Goal: Task Accomplishment & Management: Use online tool/utility

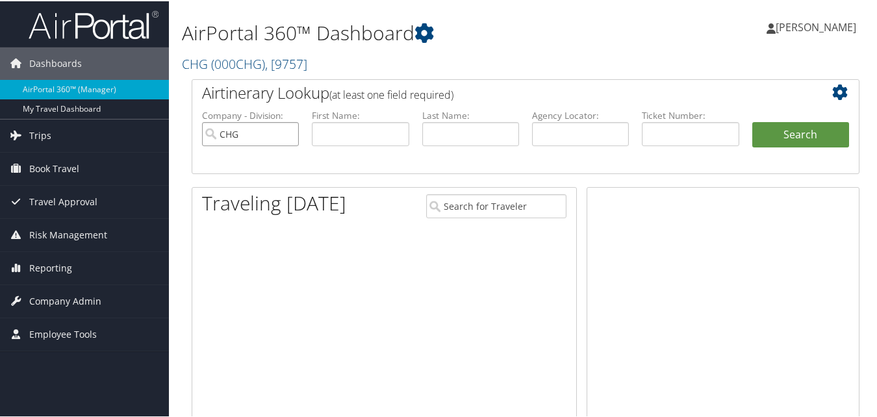
click at [288, 133] on input "CHG" at bounding box center [250, 133] width 97 height 24
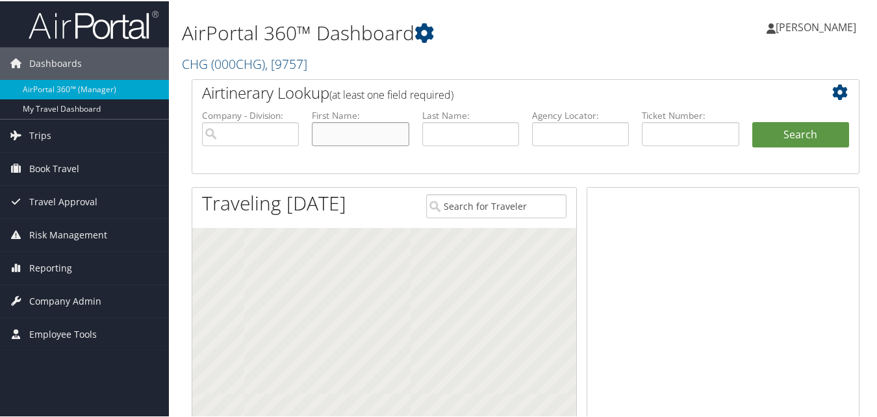
click at [314, 133] on input "text" at bounding box center [360, 133] width 97 height 24
paste input "[PERSON_NAME]"
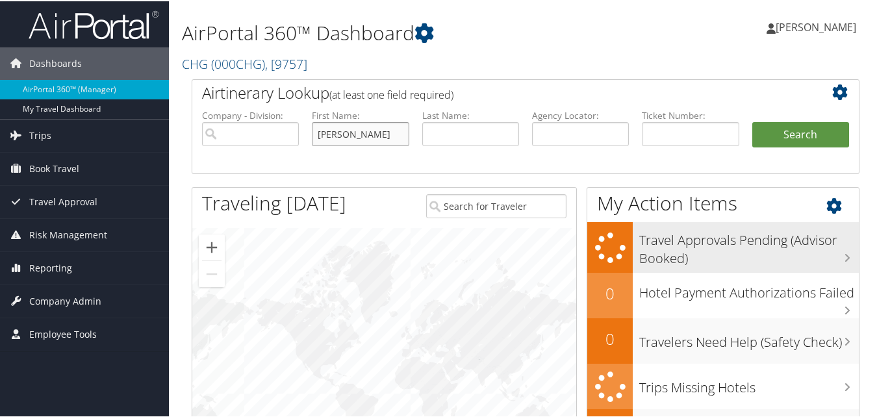
type input "[PERSON_NAME]"
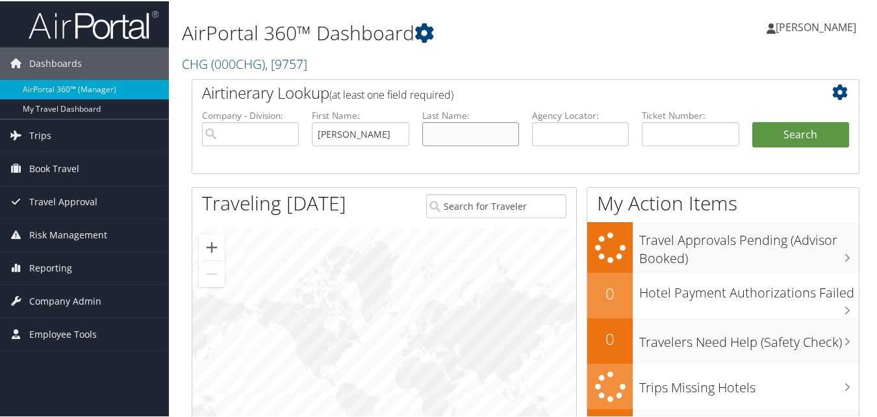
click at [484, 136] on input "text" at bounding box center [470, 133] width 97 height 24
paste input "[PERSON_NAME]"
type input "[PERSON_NAME]"
click at [769, 134] on button "Search" at bounding box center [800, 134] width 97 height 26
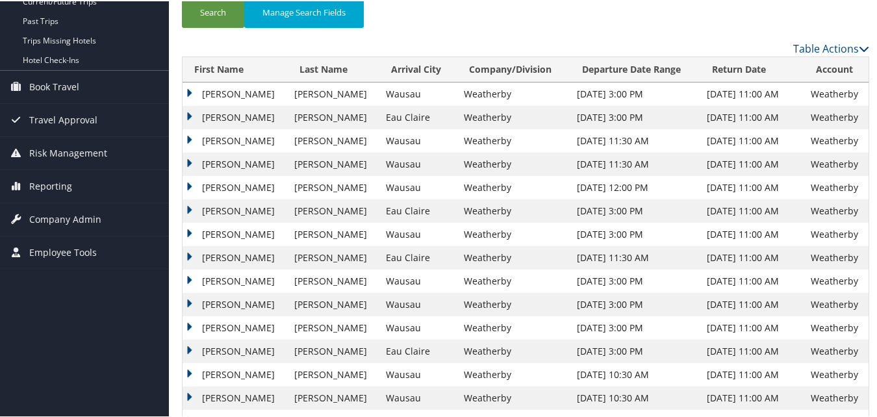
scroll to position [195, 0]
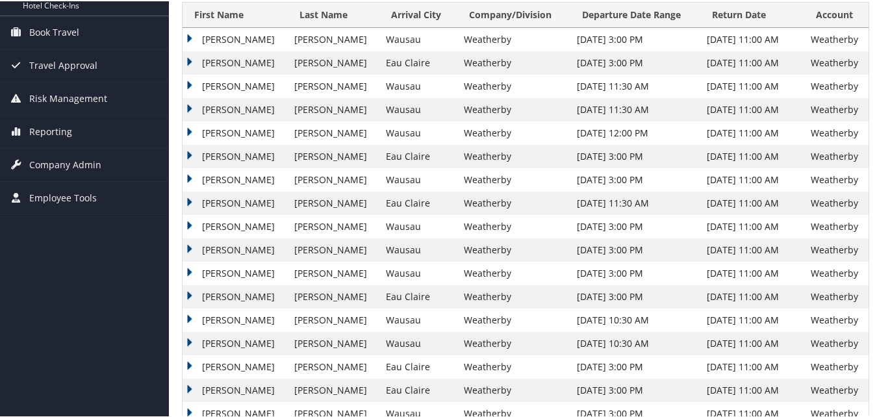
click at [183, 316] on td "[PERSON_NAME]" at bounding box center [234, 318] width 105 height 23
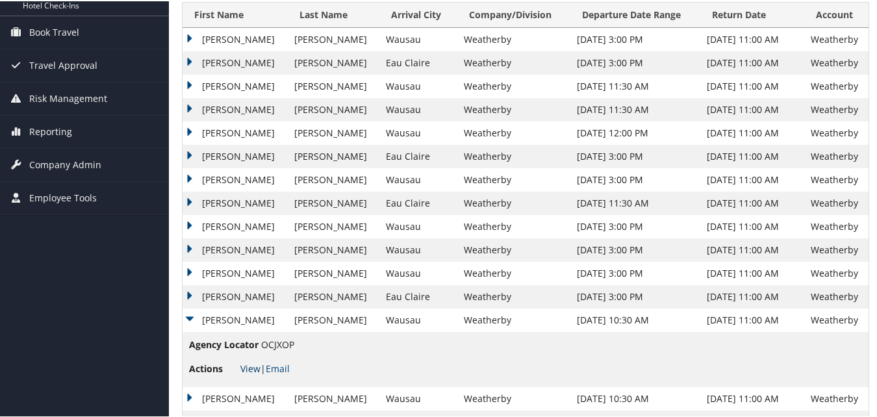
click at [253, 369] on link "View" at bounding box center [250, 367] width 20 height 12
click at [182, 294] on td "Michael" at bounding box center [234, 295] width 105 height 23
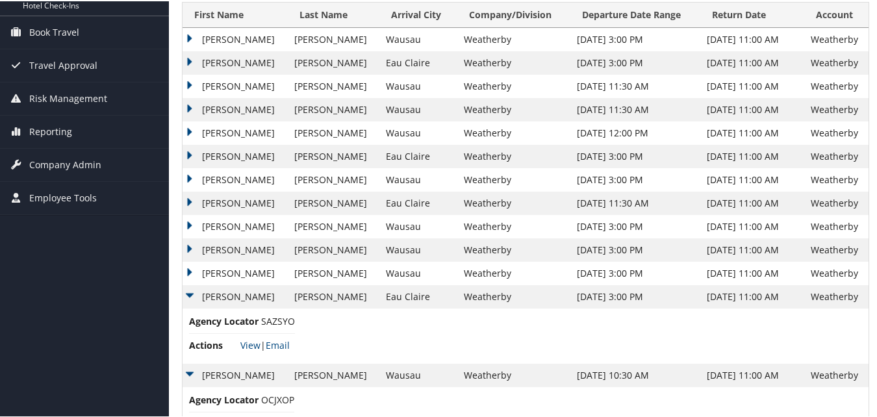
click at [251, 351] on li "Actions View | Email" at bounding box center [242, 343] width 106 height 23
click at [251, 345] on link "View" at bounding box center [250, 344] width 20 height 12
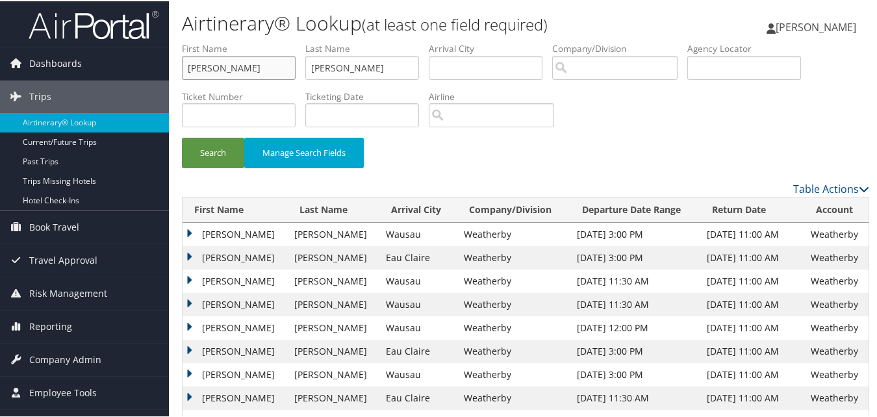
click at [236, 73] on input "Michael" at bounding box center [239, 67] width 114 height 24
paste input "Robert"
click at [236, 73] on input "Michael" at bounding box center [239, 67] width 114 height 24
type input "Robert"
click at [366, 60] on input "Cearlock" at bounding box center [362, 67] width 114 height 24
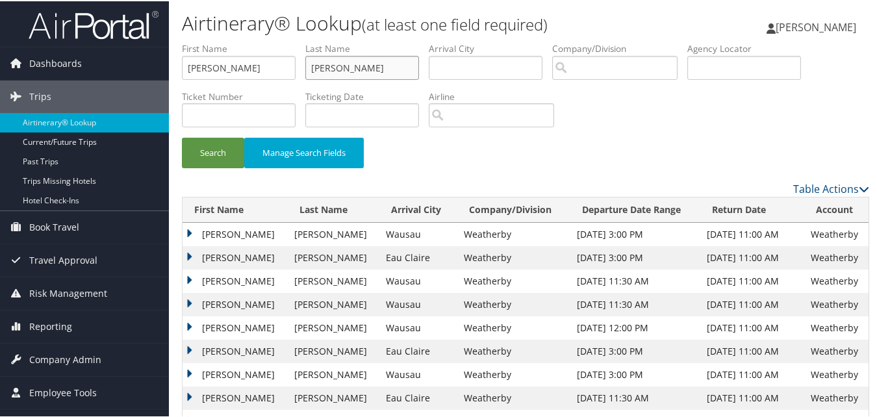
click at [366, 60] on input "Cearlock" at bounding box center [362, 67] width 114 height 24
paste input "Klafter"
type input "Klafter"
click at [221, 151] on button "Search" at bounding box center [213, 151] width 62 height 31
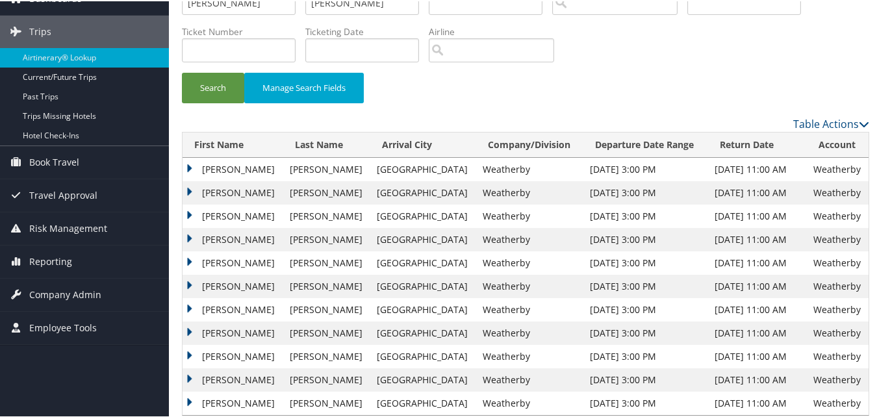
scroll to position [84, 0]
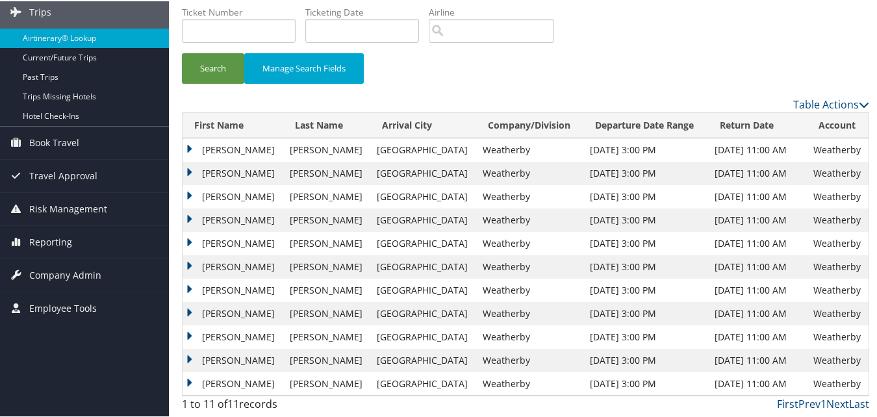
click at [193, 355] on td "Robert" at bounding box center [232, 358] width 101 height 23
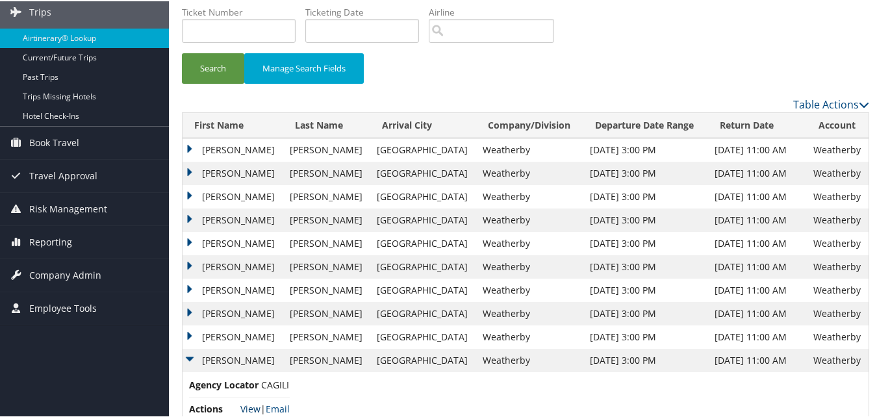
click at [246, 406] on link "View" at bounding box center [250, 407] width 20 height 12
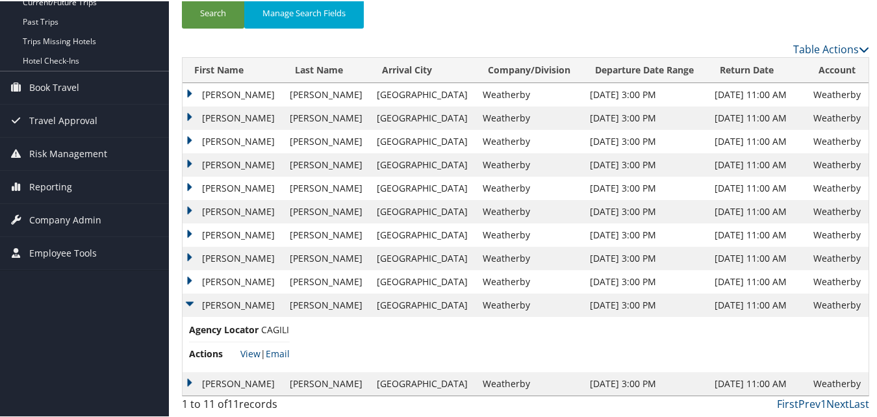
drag, startPoint x: 179, startPoint y: 299, endPoint x: 192, endPoint y: 316, distance: 20.4
click at [179, 299] on div "Airtinerary® Lookup (at least one field required) Luke Perry Luke Perry My Sett…" at bounding box center [525, 138] width 713 height 556
click at [188, 302] on td "Robert" at bounding box center [232, 303] width 101 height 23
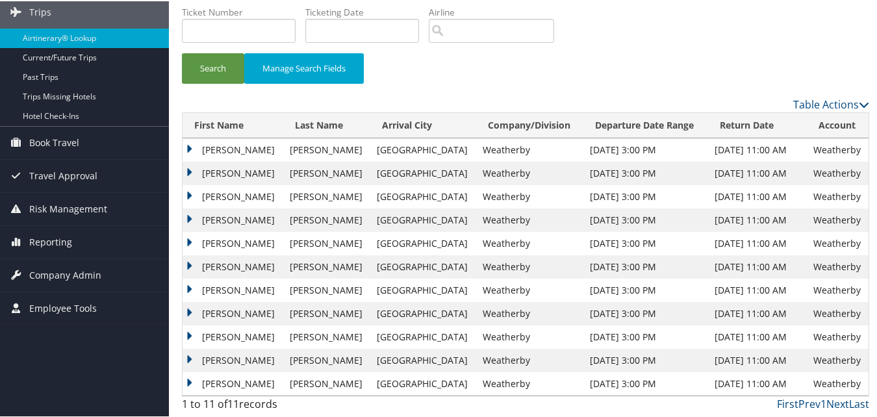
click at [193, 382] on td "Robert" at bounding box center [232, 382] width 101 height 23
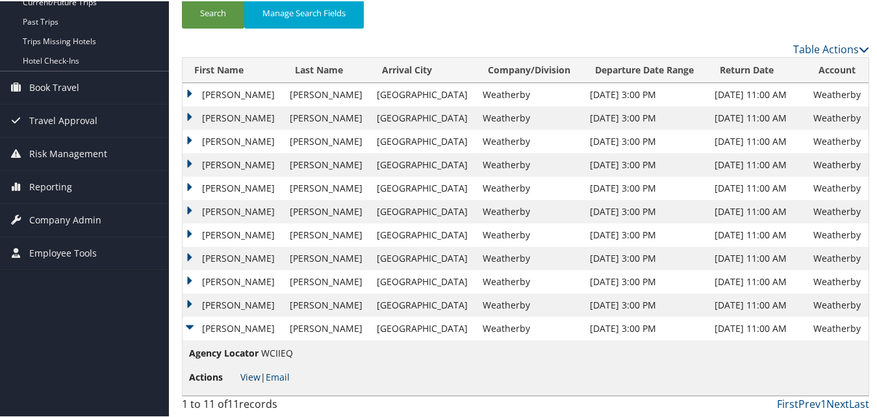
click at [253, 376] on link "View" at bounding box center [250, 375] width 20 height 12
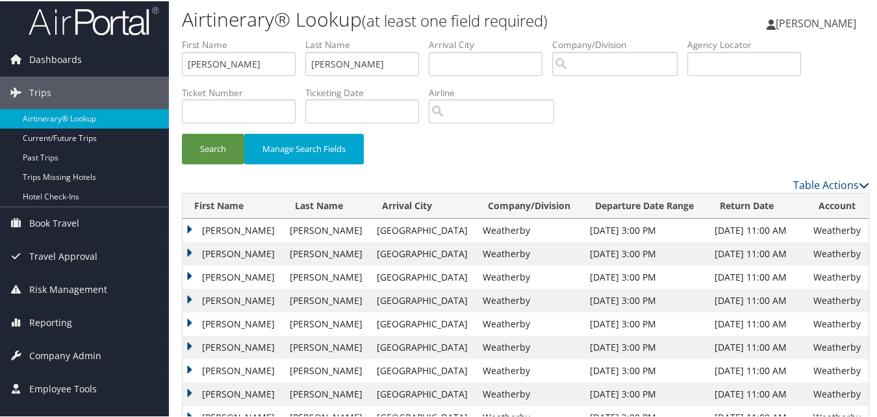
scroll to position [0, 0]
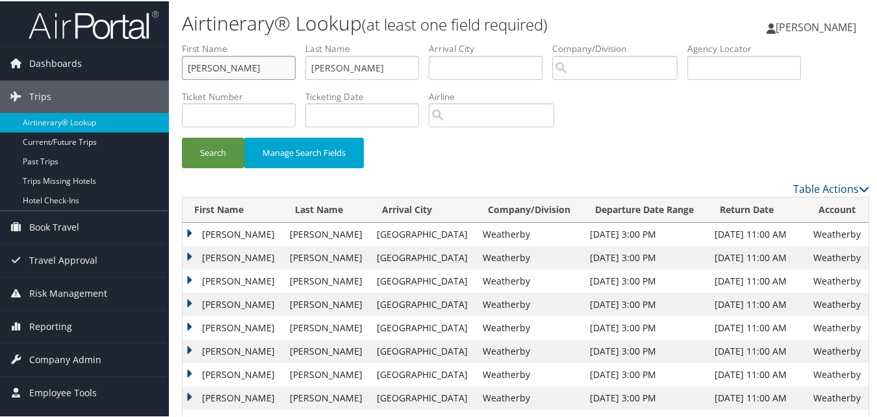
click at [260, 67] on input "Robert" at bounding box center [239, 67] width 114 height 24
paste input "afael"
type input "Rafael"
click at [352, 63] on input "Klafter" at bounding box center [362, 67] width 114 height 24
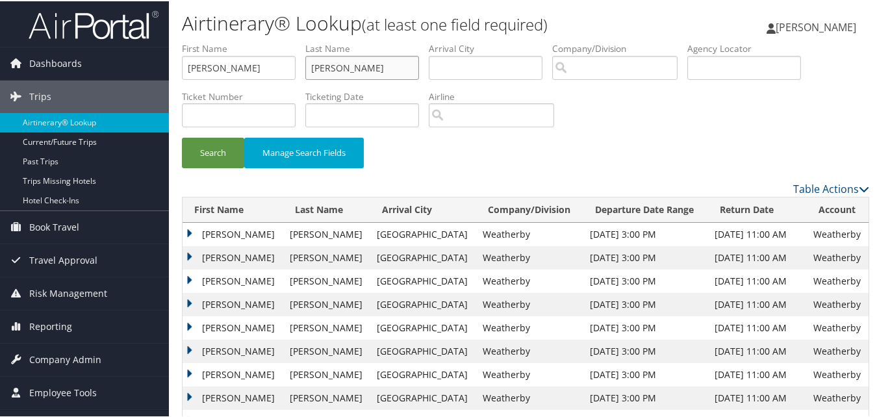
click at [352, 63] on input "Klafter" at bounding box center [362, 67] width 114 height 24
paste input "Marin"
type input "Marin"
click at [183, 158] on button "Search" at bounding box center [213, 151] width 62 height 31
click at [186, 283] on td "Rafael" at bounding box center [231, 279] width 99 height 23
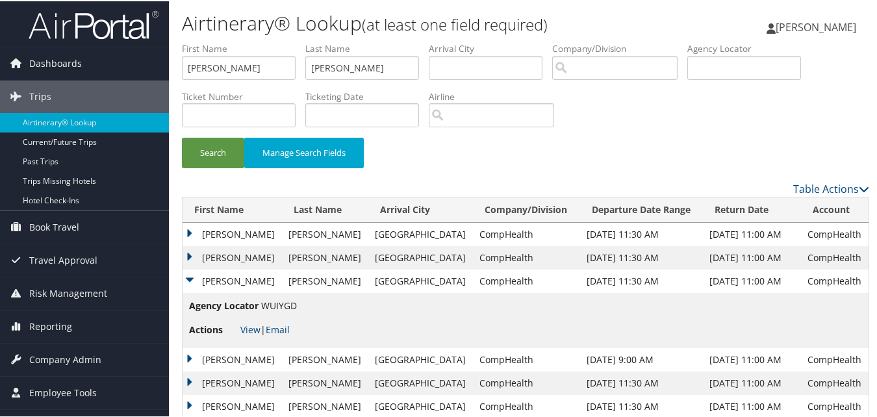
click at [245, 335] on li "Actions View | Email" at bounding box center [243, 328] width 108 height 23
click at [245, 332] on link "View" at bounding box center [250, 328] width 20 height 12
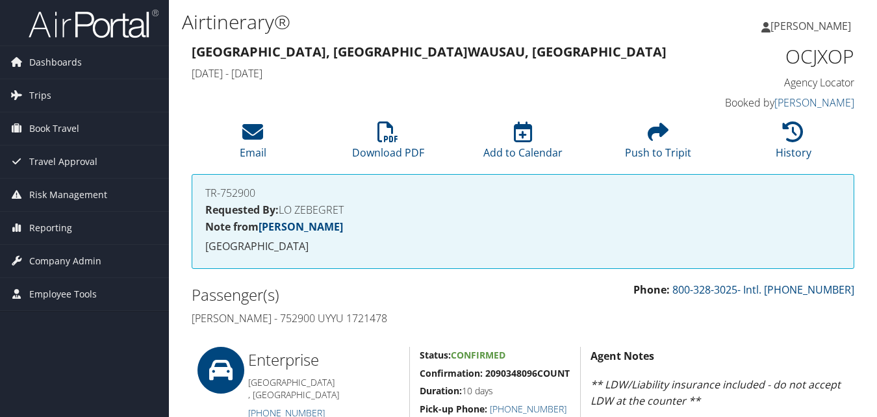
scroll to position [454, 0]
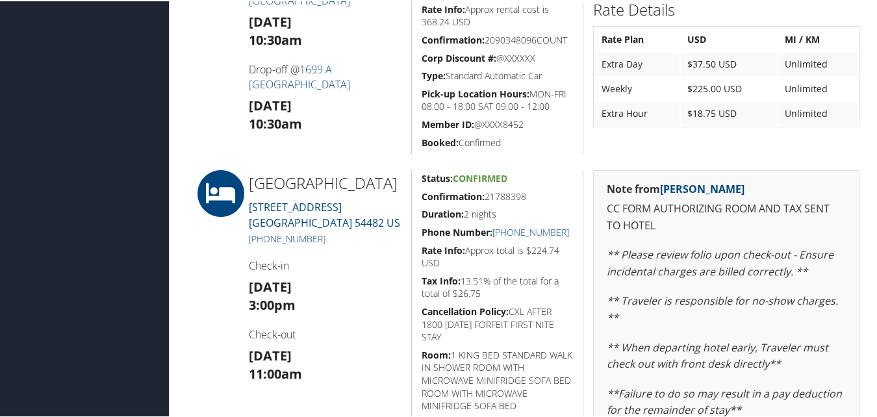
drag, startPoint x: 419, startPoint y: 197, endPoint x: 525, endPoint y: 198, distance: 105.8
click at [525, 198] on h5 "Confirmation: 21788398" at bounding box center [497, 195] width 152 height 13
copy h5 "Confirmation: 21788398"
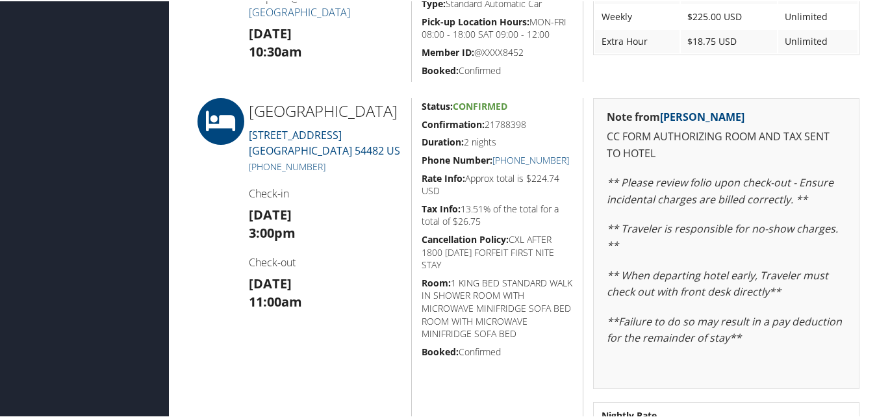
scroll to position [525, 0]
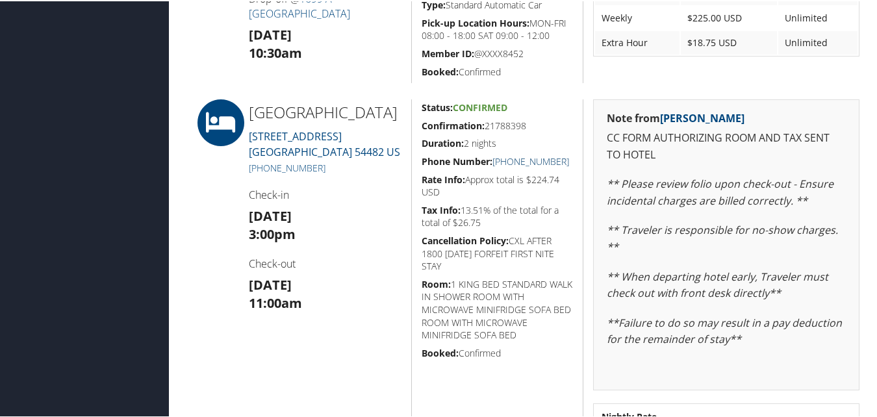
drag, startPoint x: 564, startPoint y: 166, endPoint x: 506, endPoint y: 161, distance: 58.0
click at [506, 161] on div "Status: Confirmed Confirmation: 21788398 Duration: 2 nights Phone Number: +1 (7…" at bounding box center [497, 282] width 172 height 369
copy link "(715) 344-0200"
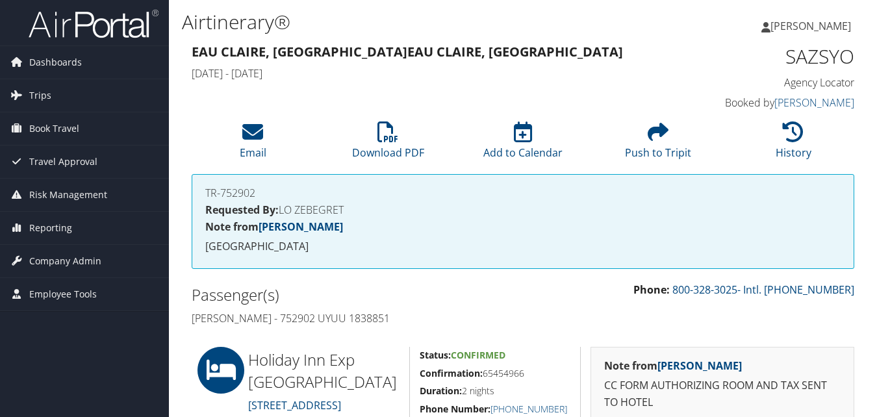
scroll to position [260, 0]
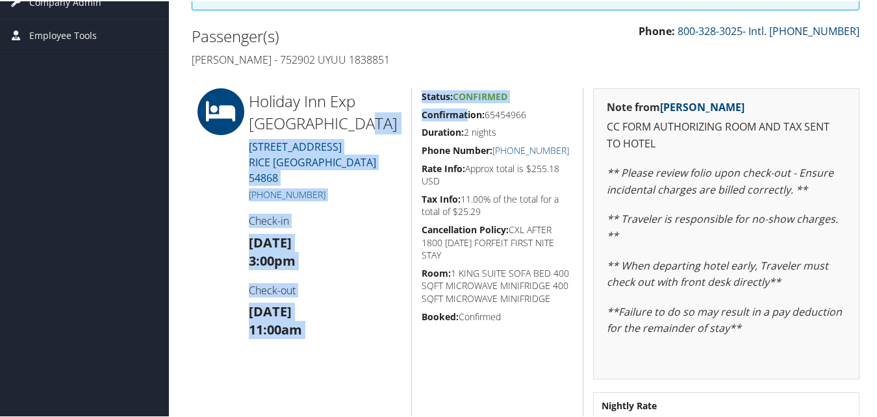
click at [469, 116] on div "Holiday Inn Exp Stes Rice Lake 824 Bear Paw Ave RICE LAKE WI 54868 +1 (715) 736…" at bounding box center [525, 271] width 687 height 369
click at [469, 119] on h5 "Confirmation: 65454966" at bounding box center [497, 113] width 152 height 13
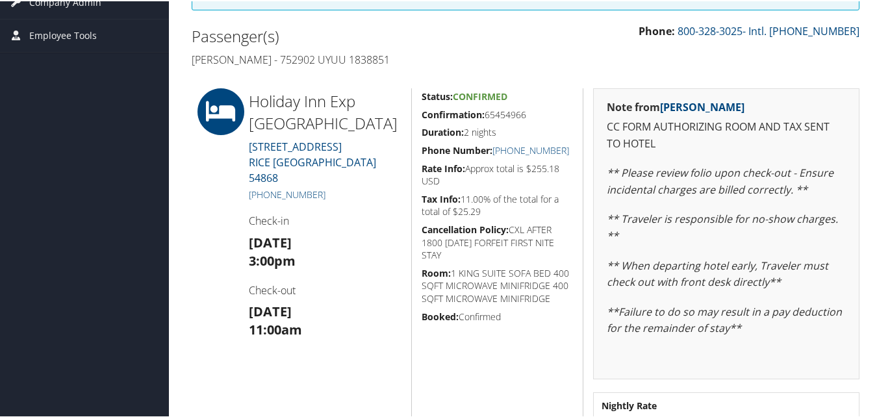
drag, startPoint x: 418, startPoint y: 114, endPoint x: 527, endPoint y: 118, distance: 109.1
click at [527, 118] on div "Status: Confirmed Confirmation: 65454966 Duration: 2 nights Phone Number: +1 (7…" at bounding box center [497, 271] width 172 height 369
click at [568, 224] on h5 "Cancellation Policy: CXL AFTER 1800 28SEP FORFEIT FIRST NITE STAY" at bounding box center [497, 241] width 152 height 38
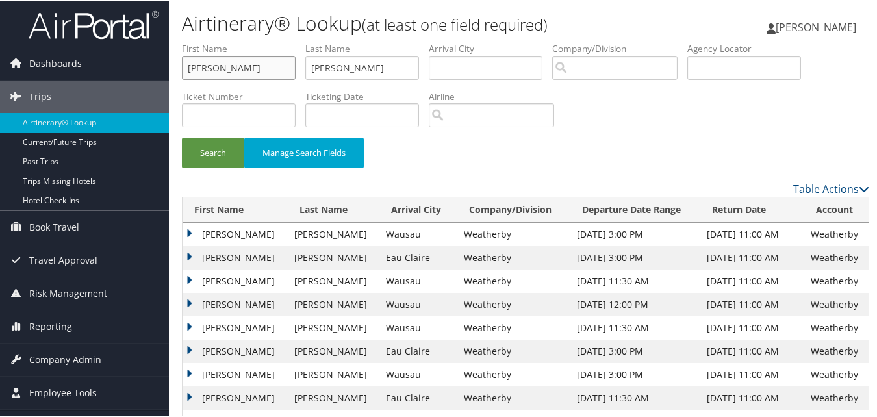
click at [246, 62] on input "[PERSON_NAME]" at bounding box center [239, 67] width 114 height 24
paste input "Alsia"
type input "Alsia"
click at [406, 77] on input "[PERSON_NAME]" at bounding box center [362, 67] width 114 height 24
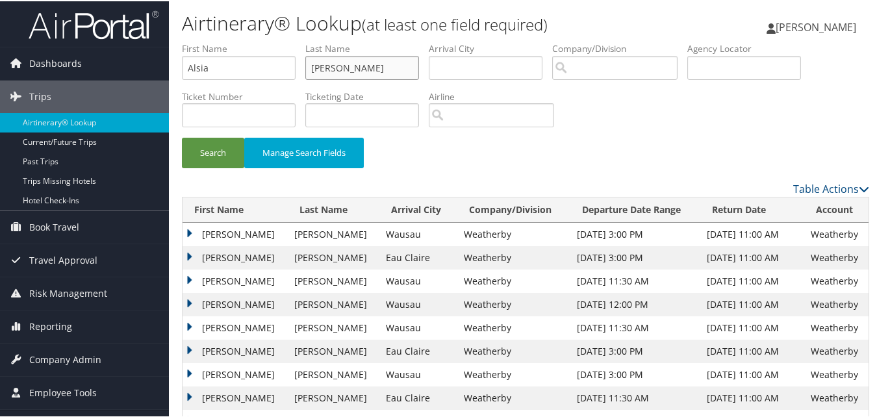
click at [351, 60] on input "Cearlock" at bounding box center [362, 67] width 114 height 24
paste input "Kabari"
type input "Kabari"
click at [195, 160] on button "Search" at bounding box center [213, 151] width 62 height 31
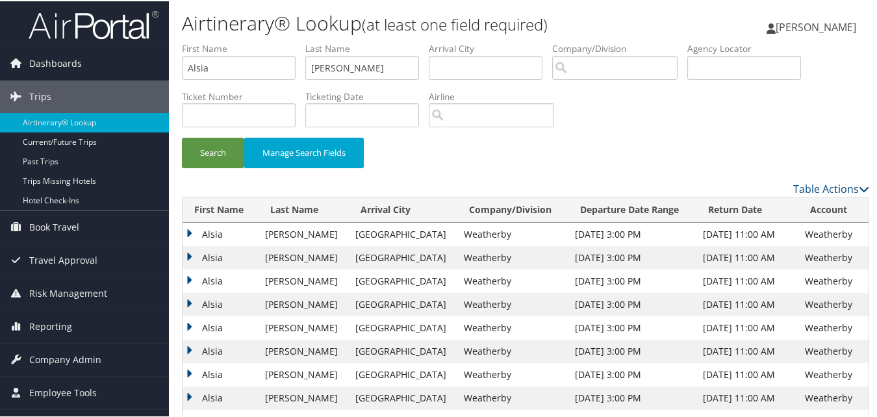
click at [184, 297] on td "Alsia" at bounding box center [220, 303] width 76 height 23
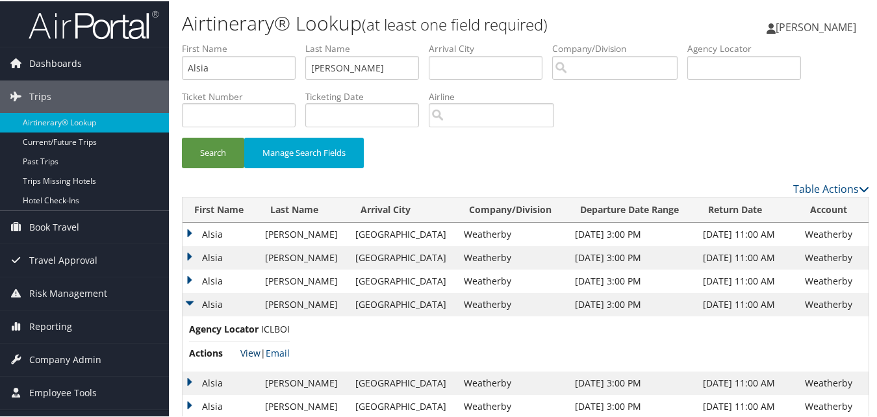
click at [241, 350] on link "View" at bounding box center [250, 351] width 20 height 12
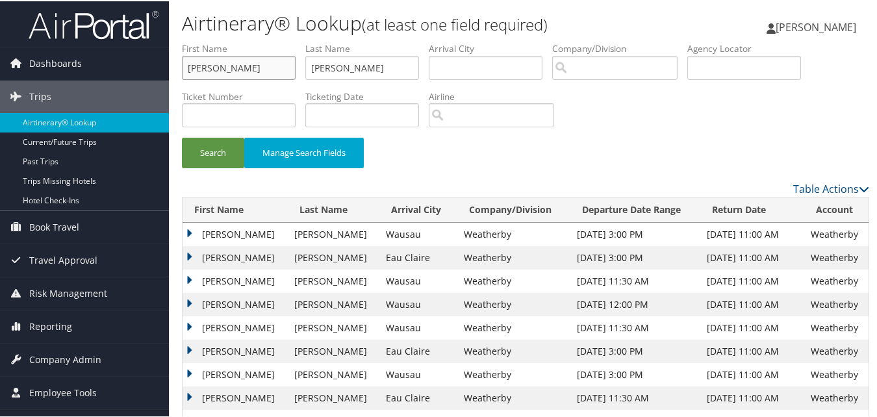
click at [287, 66] on input "[PERSON_NAME]" at bounding box center [239, 67] width 114 height 24
paste input "[PERSON_NAME]"
type input "[PERSON_NAME]"
click at [354, 57] on input "Cearlock" at bounding box center [362, 67] width 114 height 24
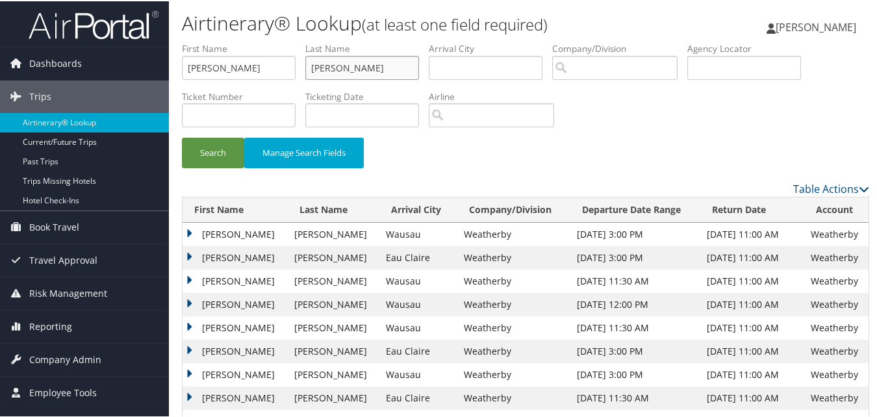
click at [354, 57] on input "Cearlock" at bounding box center [362, 67] width 114 height 24
paste input "Edwards"
type input "Edwards"
click at [212, 150] on button "Search" at bounding box center [213, 151] width 62 height 31
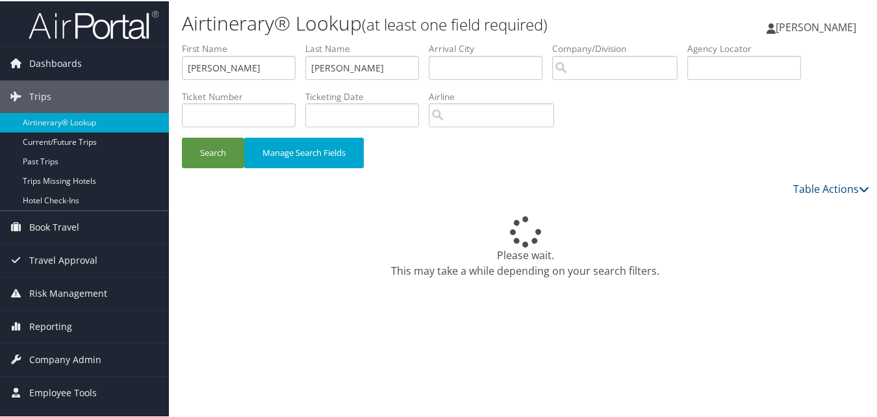
click at [286, 240] on div "Please wait. This may take a while depending on your search filters." at bounding box center [525, 246] width 687 height 62
click at [232, 163] on button "Search" at bounding box center [213, 151] width 62 height 31
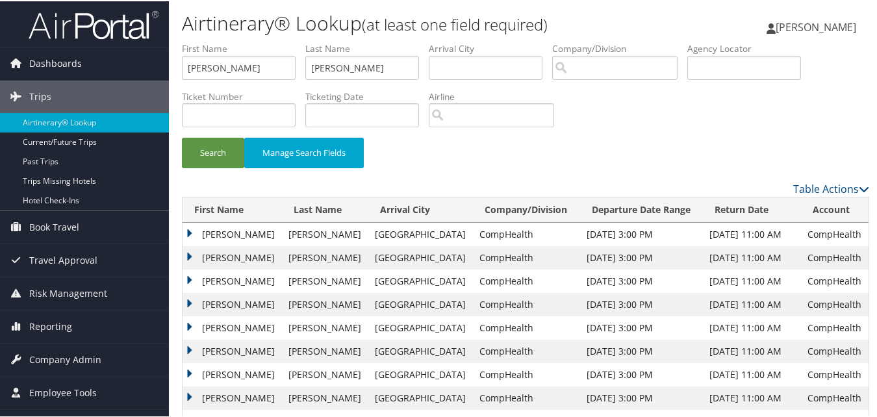
click at [190, 274] on td "[PERSON_NAME]" at bounding box center [231, 279] width 99 height 23
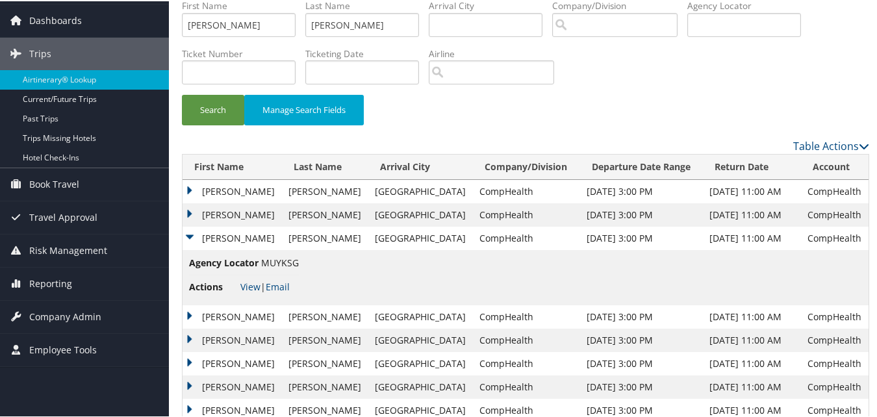
scroll to position [65, 0]
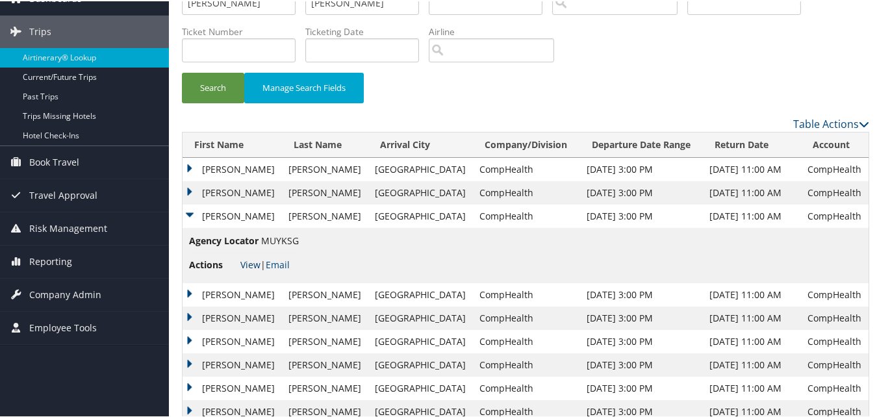
click at [256, 263] on link "View" at bounding box center [250, 263] width 20 height 12
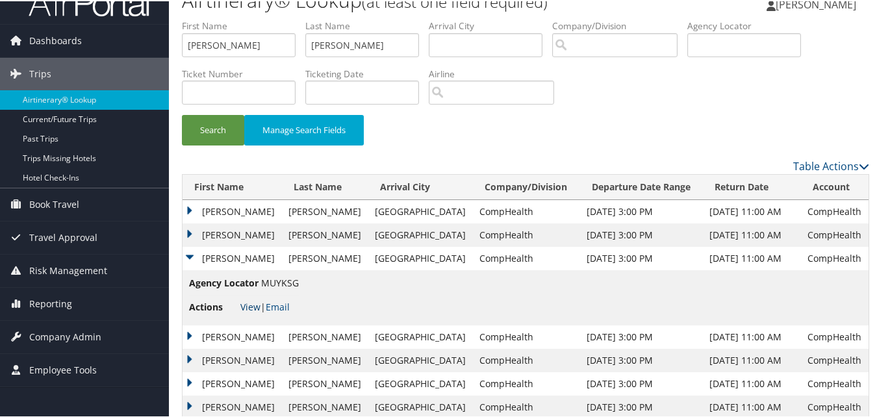
scroll to position [0, 0]
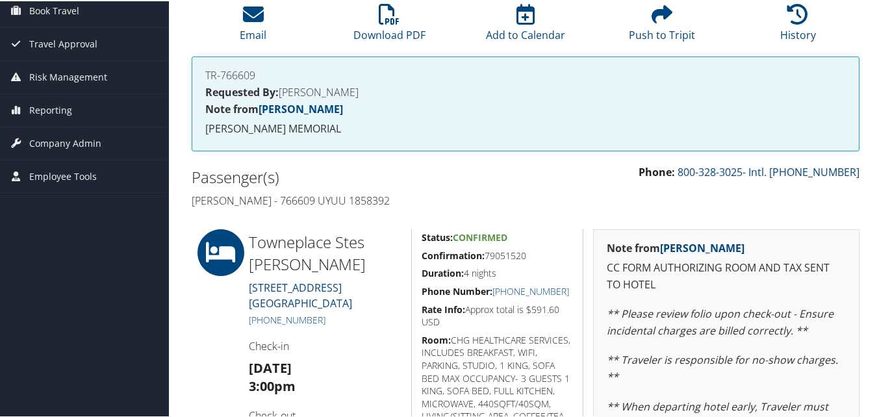
scroll to position [108, 0]
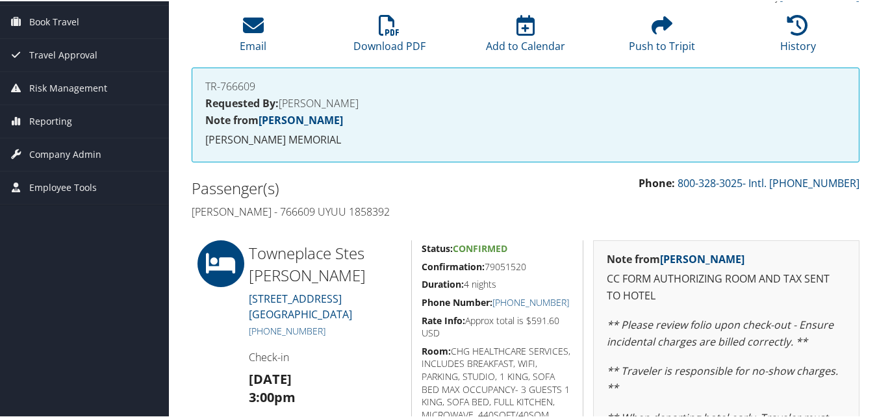
drag, startPoint x: 417, startPoint y: 267, endPoint x: 526, endPoint y: 258, distance: 109.5
click at [526, 258] on div "Status: Confirmed Confirmation: 79051520 Duration: 4 nights Phone Number: +1 (2…" at bounding box center [497, 423] width 172 height 369
copy h5 "Confirmation: 79051520"
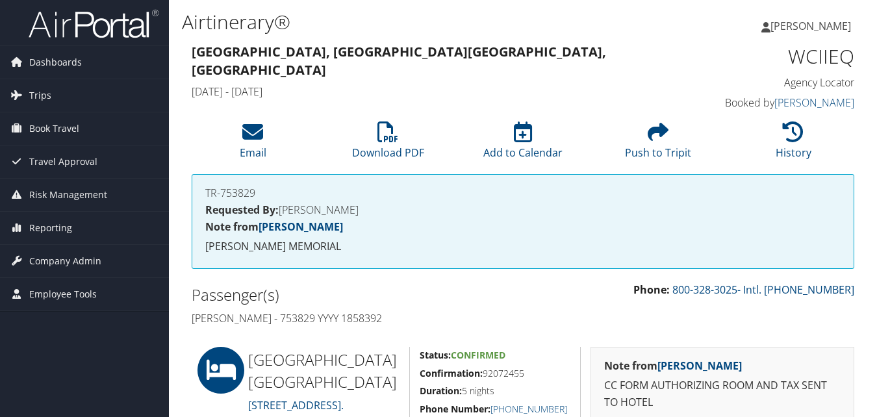
scroll to position [260, 0]
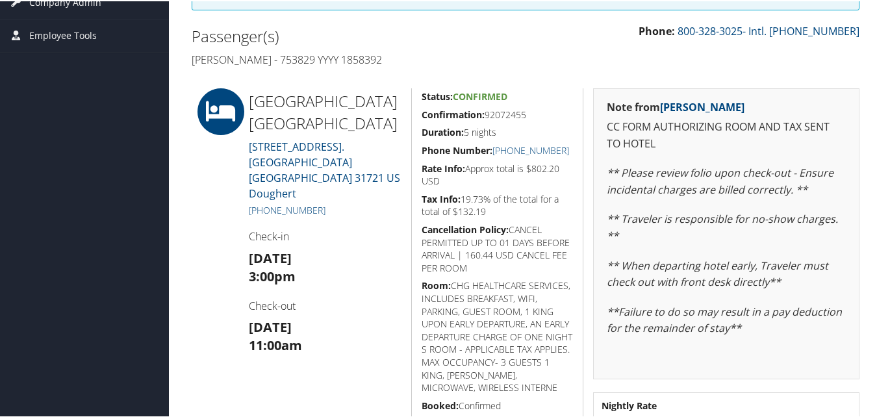
drag, startPoint x: 417, startPoint y: 109, endPoint x: 532, endPoint y: 112, distance: 114.3
click at [532, 112] on div "Status: Confirmed Confirmation: 92072455 Duration: 5 nights Phone Number: +1 (2…" at bounding box center [497, 271] width 172 height 369
copy h5 "Confirmation: 92072455"
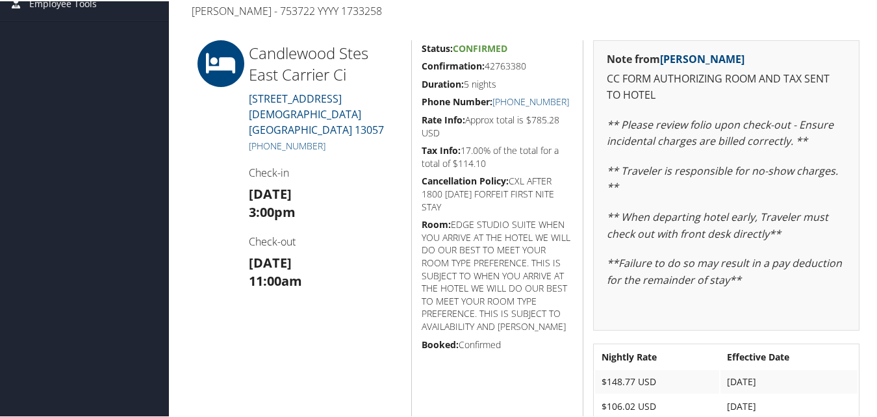
scroll to position [260, 0]
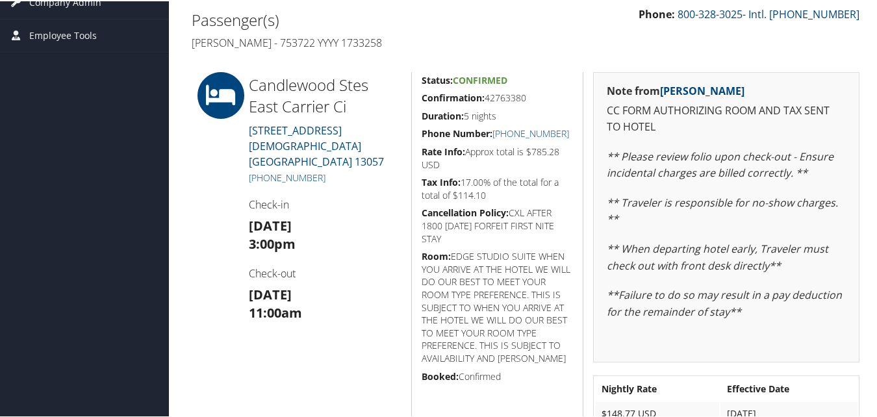
drag, startPoint x: 416, startPoint y: 97, endPoint x: 530, endPoint y: 100, distance: 113.7
click at [530, 100] on div "Status: Confirmed Confirmation: 42763380 Duration: 5 nights Phone Number: [PHON…" at bounding box center [497, 292] width 172 height 443
copy h5 "Confirmation: 42763380"
drag, startPoint x: 573, startPoint y: 136, endPoint x: 506, endPoint y: 138, distance: 66.9
click at [506, 138] on div "Status: Confirmed Confirmation: 42763380 Duration: 5 nights Phone Number: [PHON…" at bounding box center [497, 292] width 172 height 443
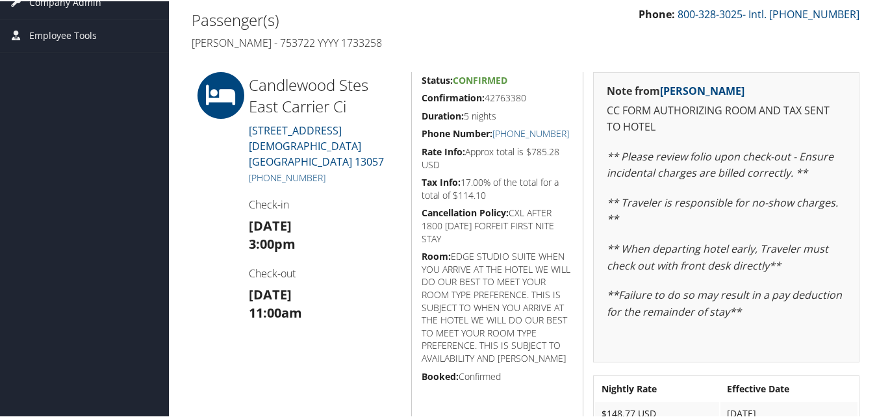
copy link "[PHONE_NUMBER]"
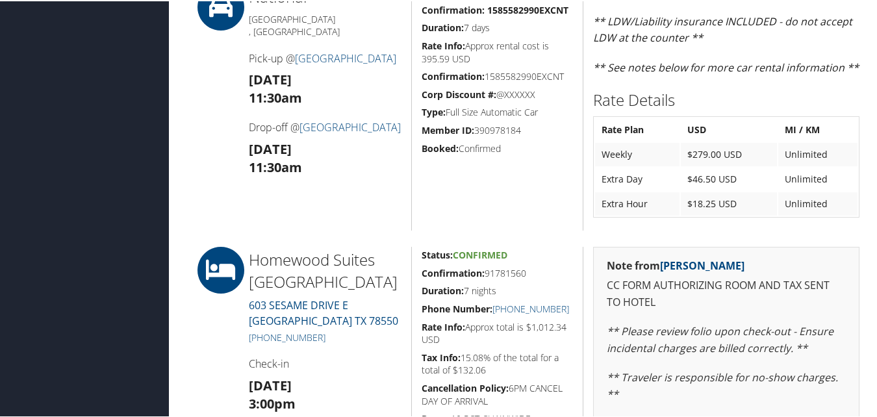
scroll to position [454, 0]
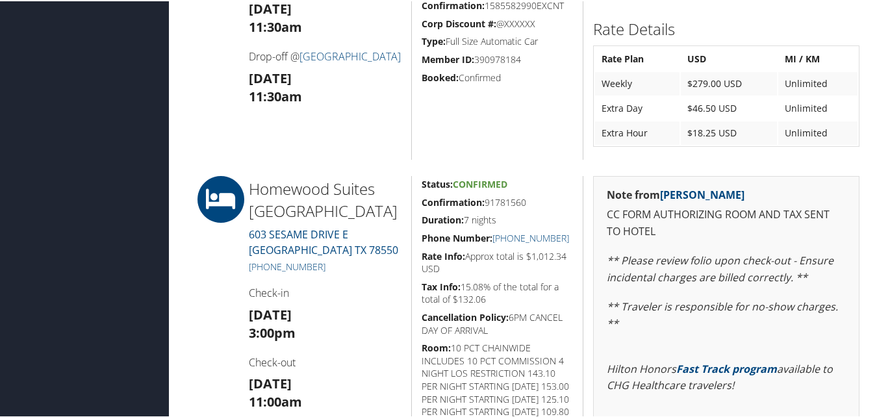
drag, startPoint x: 421, startPoint y: 194, endPoint x: 528, endPoint y: 201, distance: 107.4
click at [528, 201] on h5 "Confirmation: 91781560" at bounding box center [497, 201] width 152 height 13
copy h5 "Confirmation: 91781560"
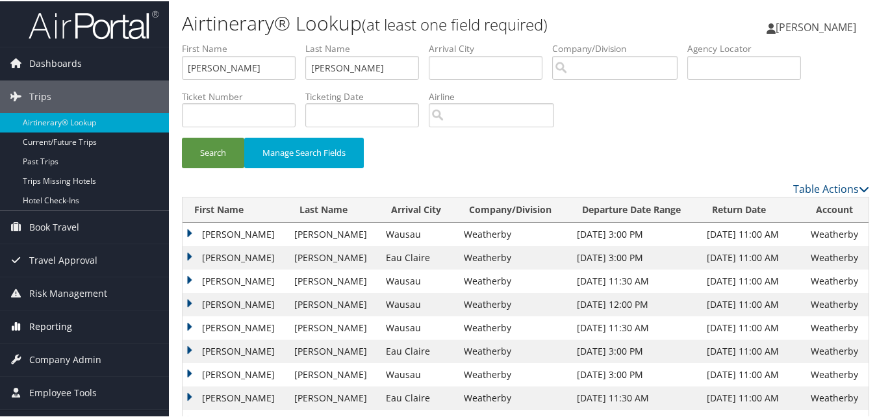
click at [52, 331] on span "Reporting" at bounding box center [50, 325] width 43 height 32
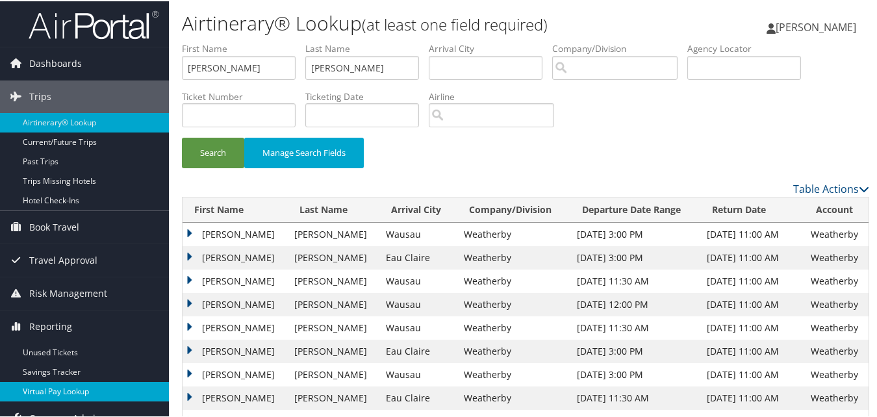
click at [59, 388] on link "Virtual Pay Lookup" at bounding box center [84, 389] width 169 height 19
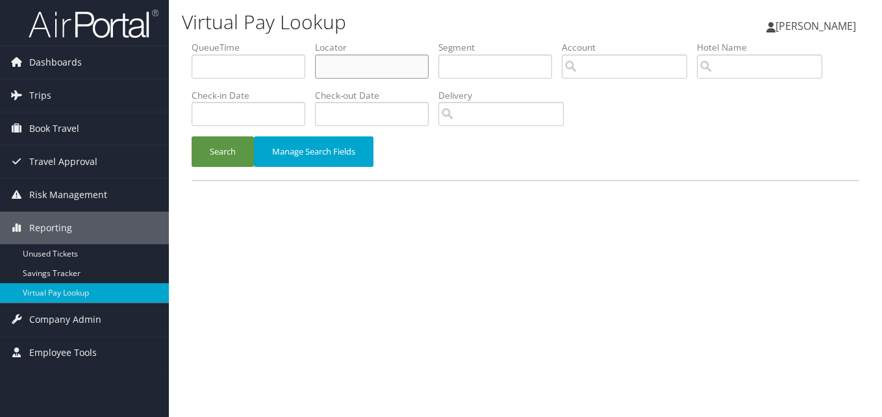
click at [343, 69] on input "text" at bounding box center [372, 67] width 114 height 24
paste input "QNGBDJ"
type input "QNGBDJ"
click at [229, 155] on button "Search" at bounding box center [223, 151] width 62 height 31
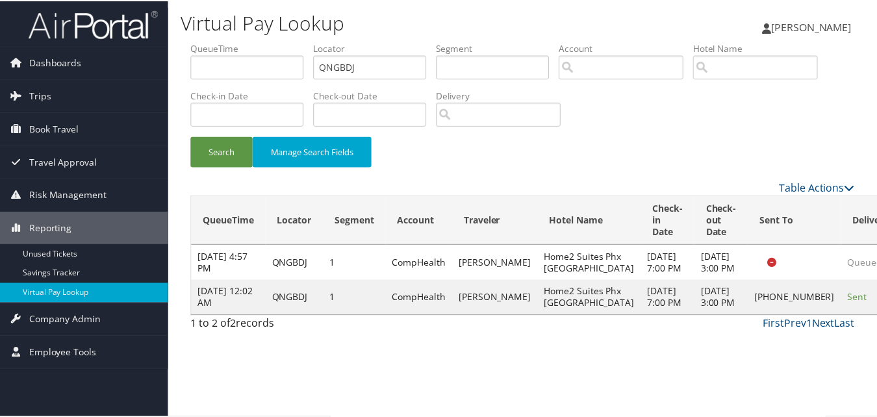
scroll to position [12, 0]
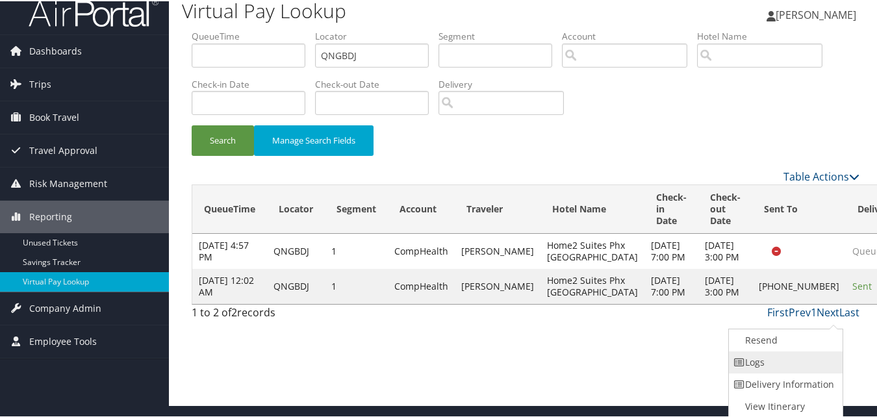
click at [806, 366] on link "Logs" at bounding box center [783, 361] width 111 height 22
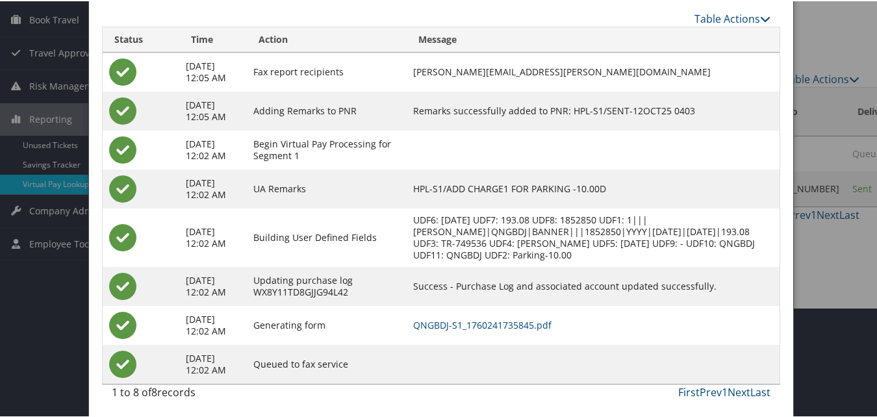
scroll to position [112, 0]
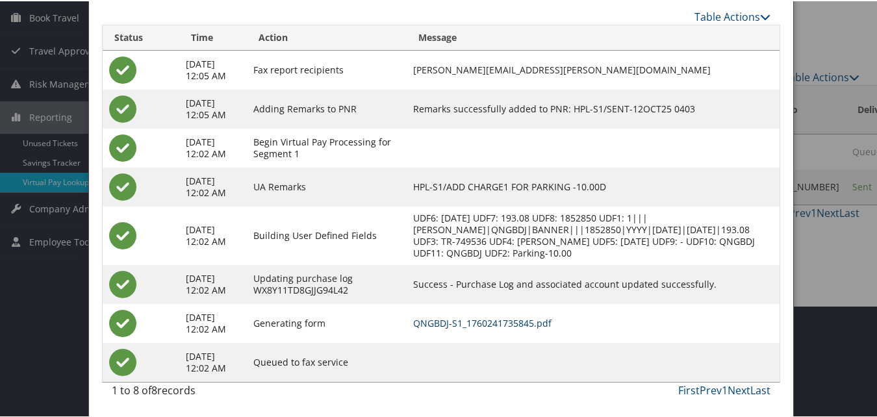
click at [494, 321] on link "QNGBDJ-S1_1760241735845.pdf" at bounding box center [482, 322] width 138 height 12
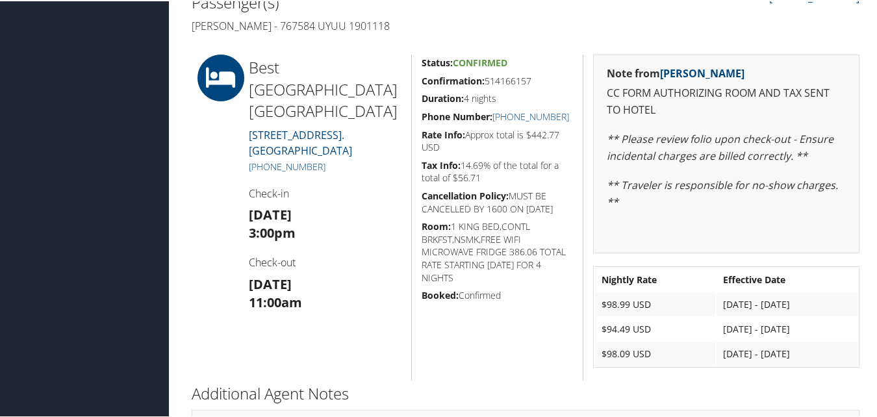
scroll to position [248, 0]
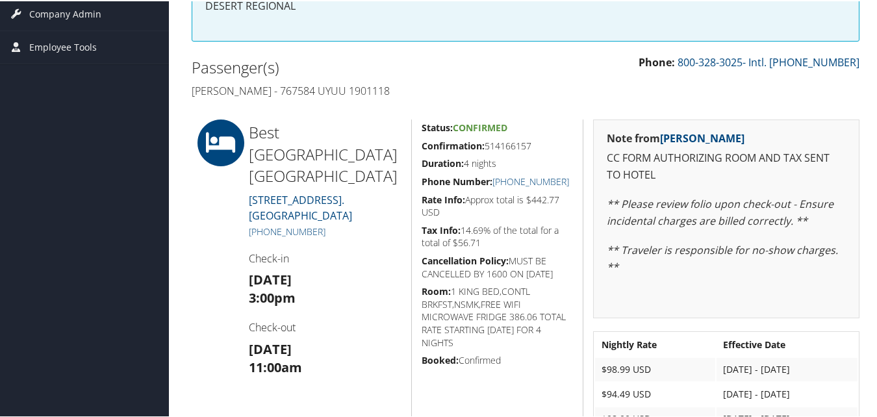
drag, startPoint x: 533, startPoint y: 147, endPoint x: 419, endPoint y: 149, distance: 113.6
click at [421, 149] on h5 "Confirmation: 514166157" at bounding box center [497, 144] width 152 height 13
copy h5 "Confirmation: 514166157"
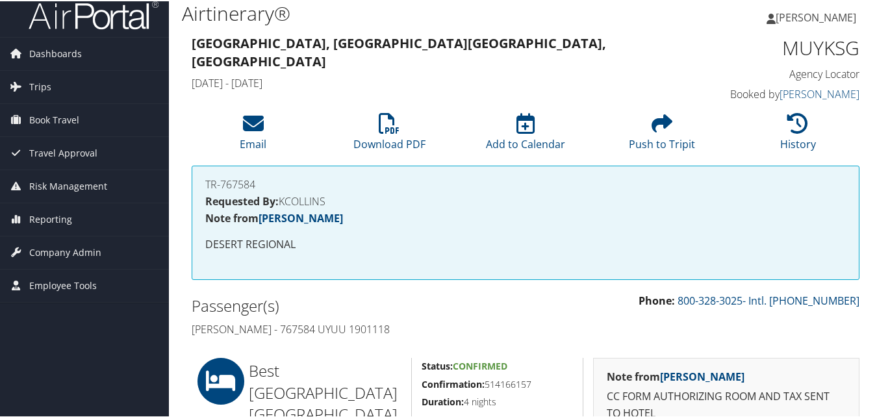
scroll to position [0, 0]
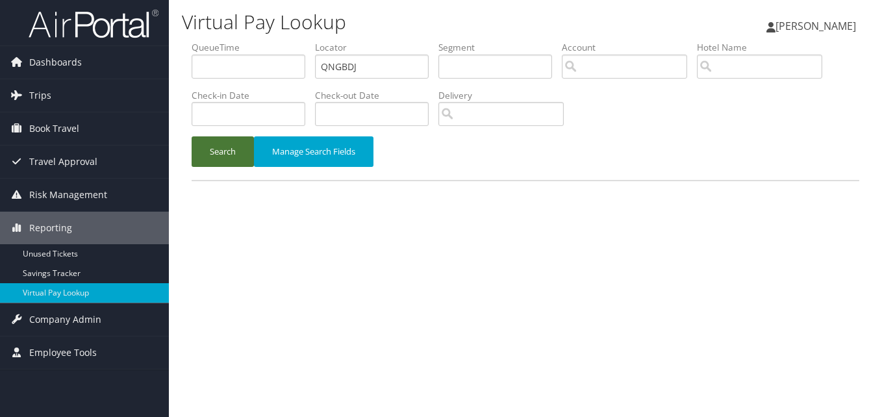
click at [232, 144] on button "Search" at bounding box center [223, 151] width 62 height 31
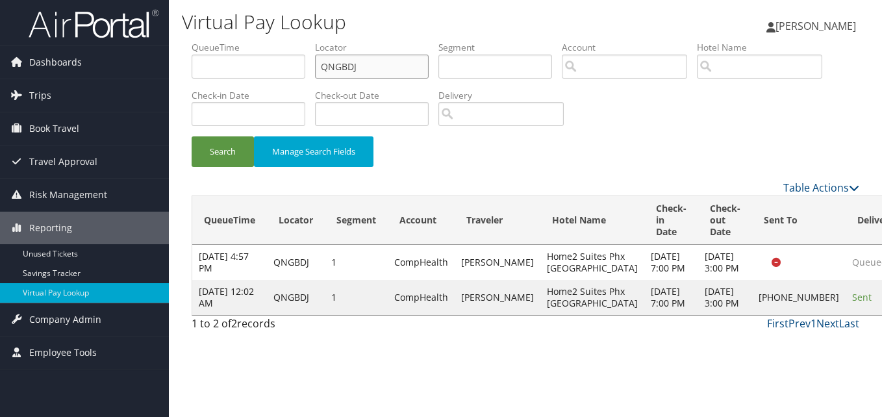
click at [349, 60] on input "QNGBDJ" at bounding box center [372, 67] width 114 height 24
paste input "EMISKX"
click at [349, 60] on input "EMISKX" at bounding box center [372, 67] width 114 height 24
type input "EMISKX"
click at [227, 153] on button "Search" at bounding box center [223, 151] width 62 height 31
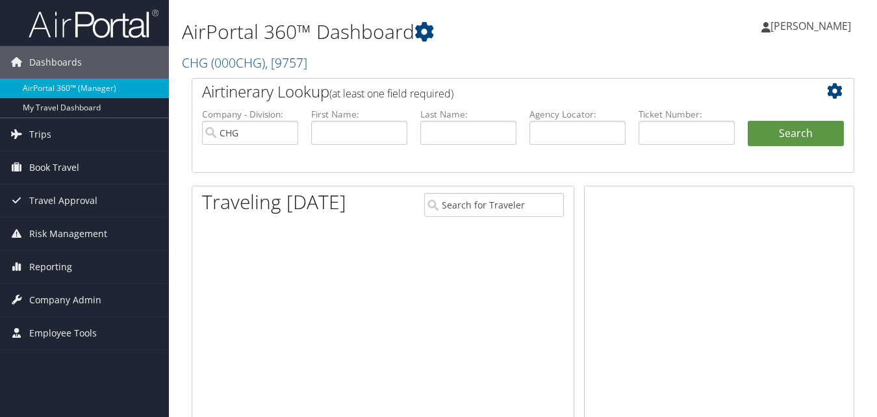
click at [38, 263] on span "Reporting" at bounding box center [50, 267] width 43 height 32
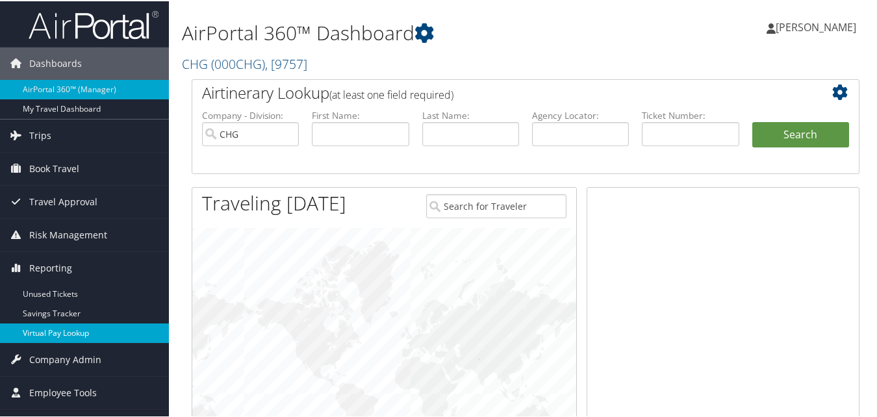
click at [55, 325] on link "Virtual Pay Lookup" at bounding box center [84, 331] width 169 height 19
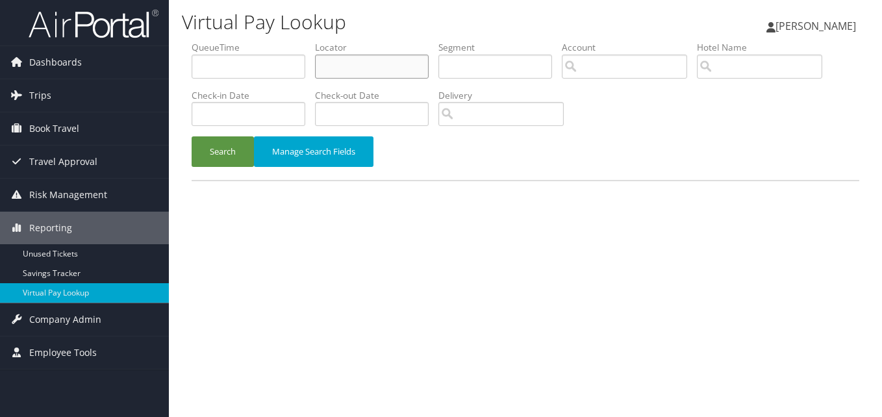
click at [355, 68] on input "text" at bounding box center [372, 67] width 114 height 24
paste input "EMISKX"
type input "EMISKX"
click at [211, 147] on button "Search" at bounding box center [223, 151] width 62 height 31
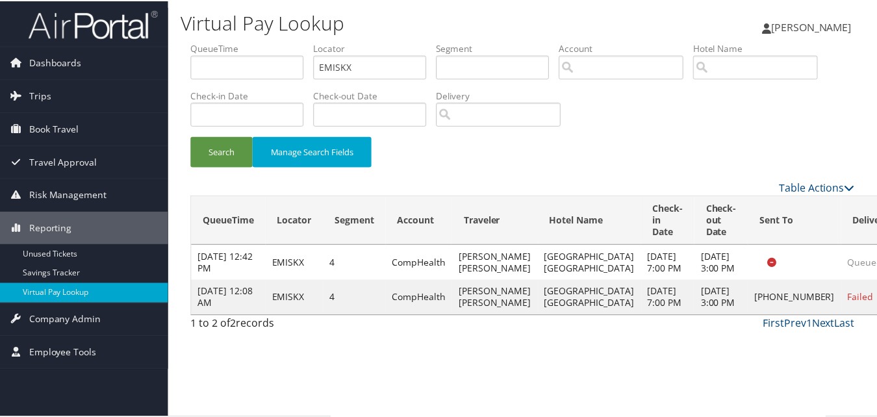
scroll to position [12, 0]
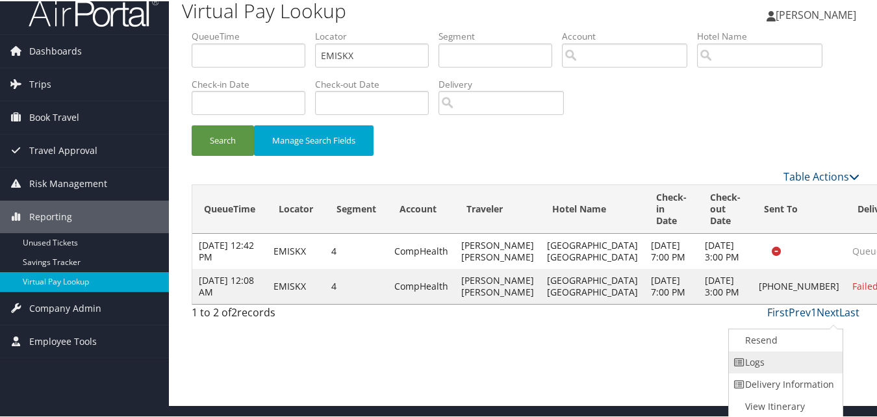
click at [802, 358] on link "Logs" at bounding box center [783, 361] width 111 height 22
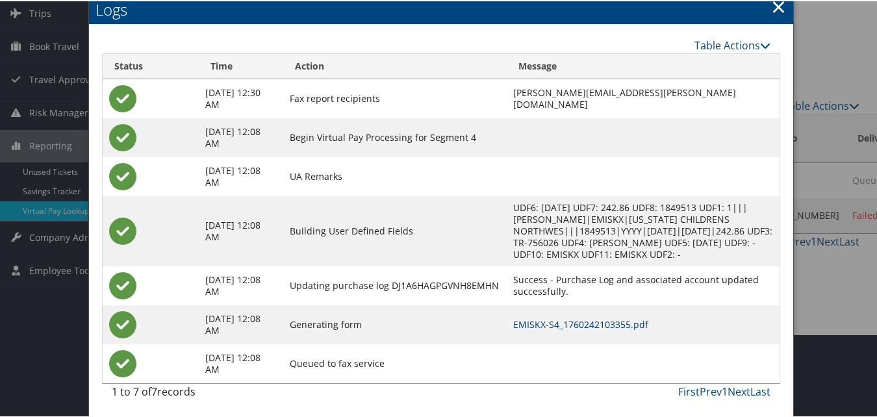
scroll to position [84, 0]
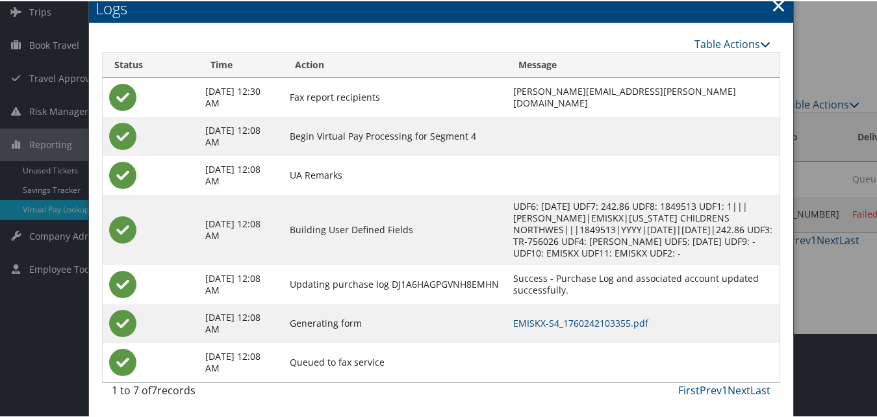
click at [562, 328] on td "EMISKX-S4_1760242103355.pdf" at bounding box center [642, 322] width 273 height 39
click at [562, 324] on link "EMISKX-S4_1760242103355.pdf" at bounding box center [580, 322] width 135 height 12
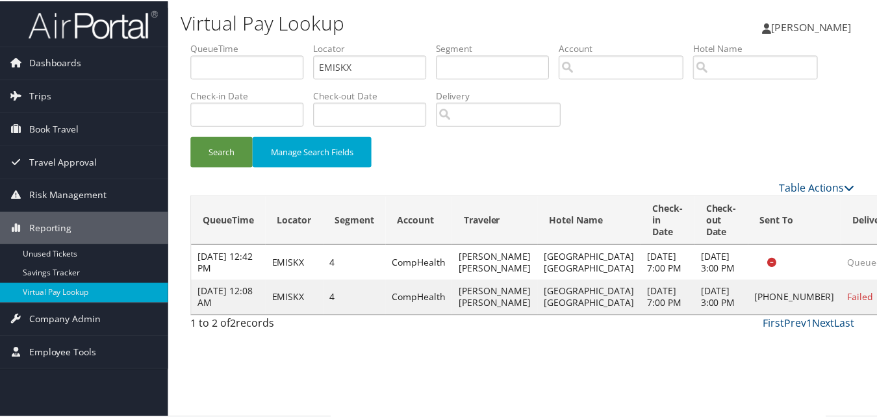
scroll to position [12, 0]
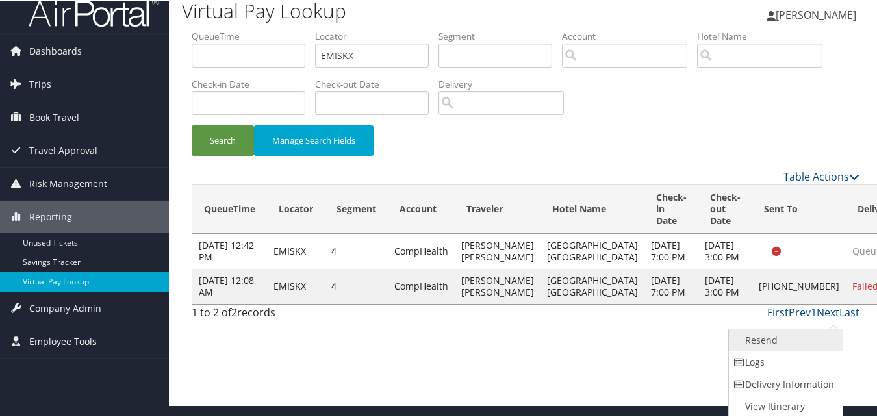
click at [790, 345] on link "Resend" at bounding box center [783, 339] width 111 height 22
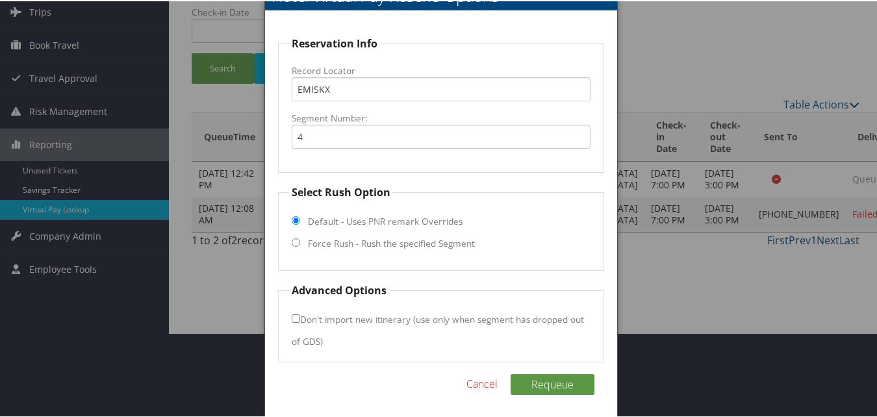
scroll to position [88, 0]
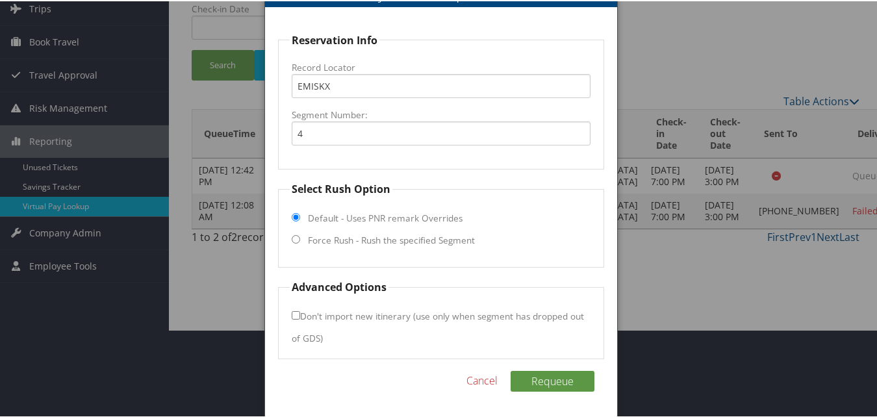
click at [292, 240] on input "Force Rush - Rush the specified Segment" at bounding box center [296, 238] width 8 height 8
radio input "true"
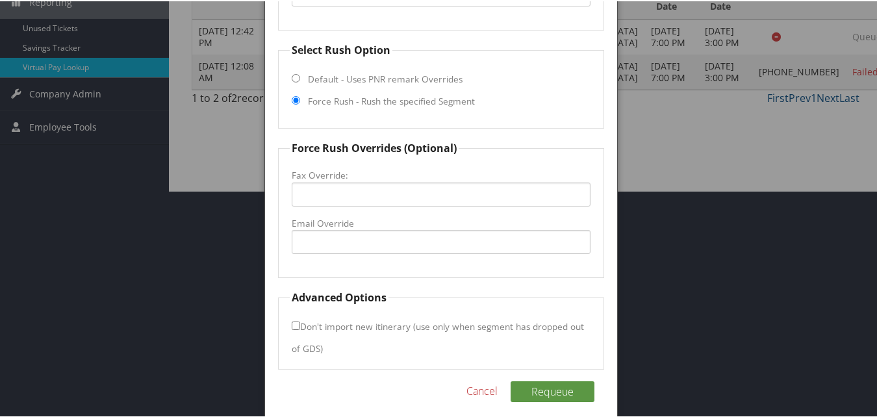
scroll to position [237, 0]
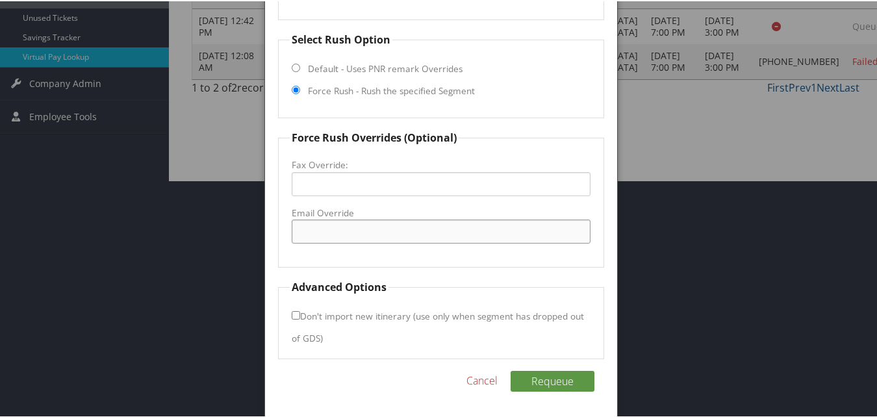
click at [354, 227] on input "Email Override" at bounding box center [441, 230] width 298 height 24
click at [367, 232] on input "fairfieldinn72762@gmail.com" at bounding box center [441, 230] width 298 height 24
type input "fairfieldinn72762@gmail.com"
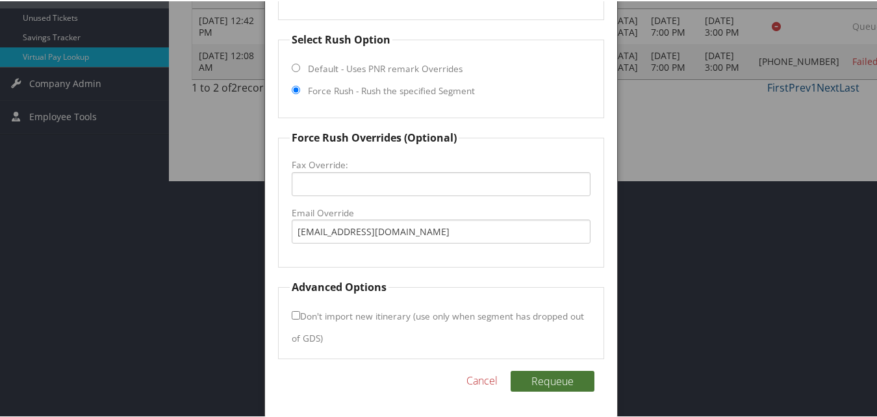
click at [557, 384] on button "Requeue" at bounding box center [552, 379] width 84 height 21
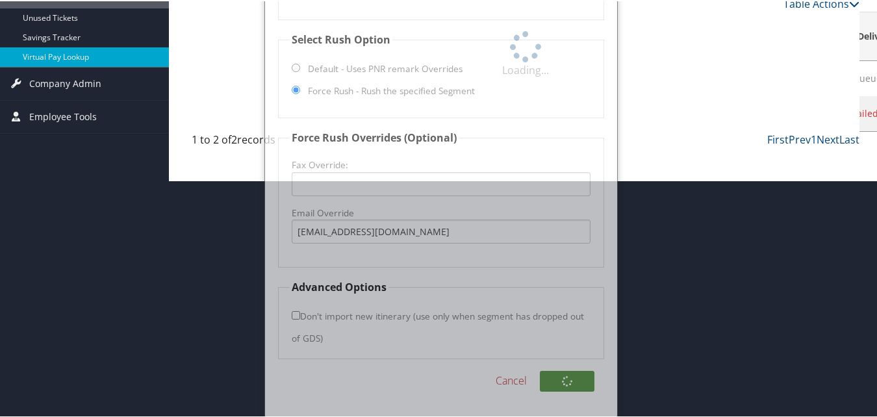
scroll to position [31, 0]
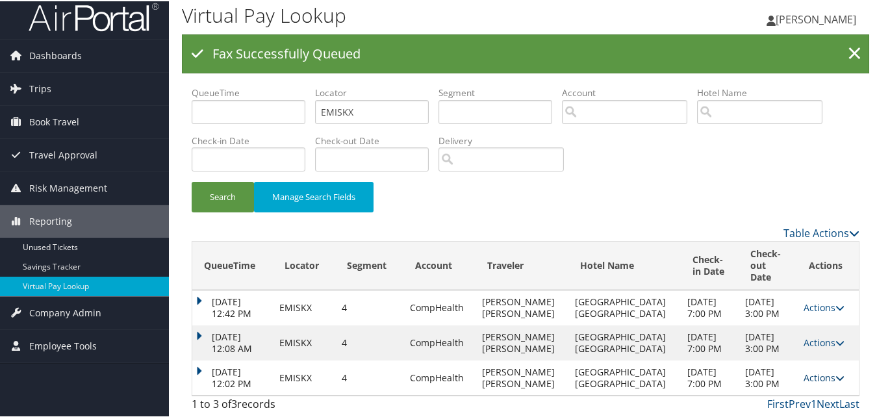
click at [806, 370] on link "Actions" at bounding box center [823, 376] width 41 height 12
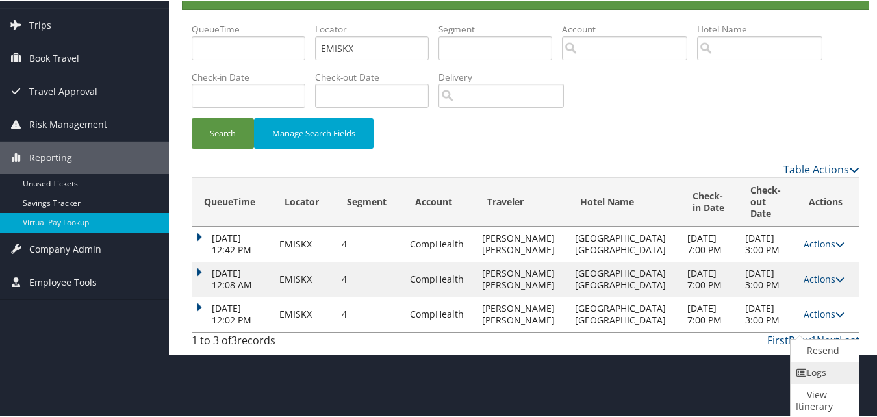
click at [802, 365] on link "Logs" at bounding box center [822, 371] width 65 height 22
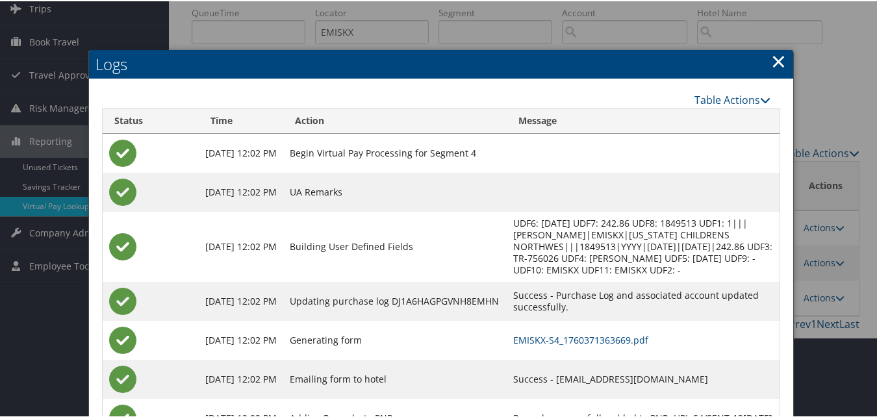
scroll to position [143, 0]
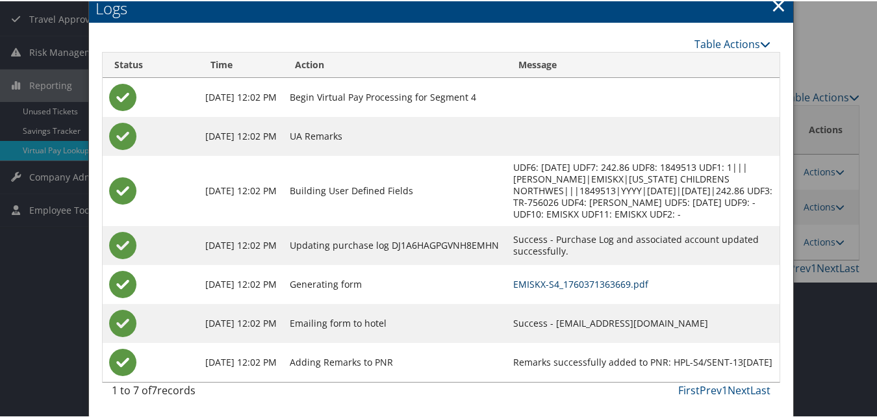
click at [551, 282] on link "EMISKX-S4_1760371363669.pdf" at bounding box center [580, 283] width 135 height 12
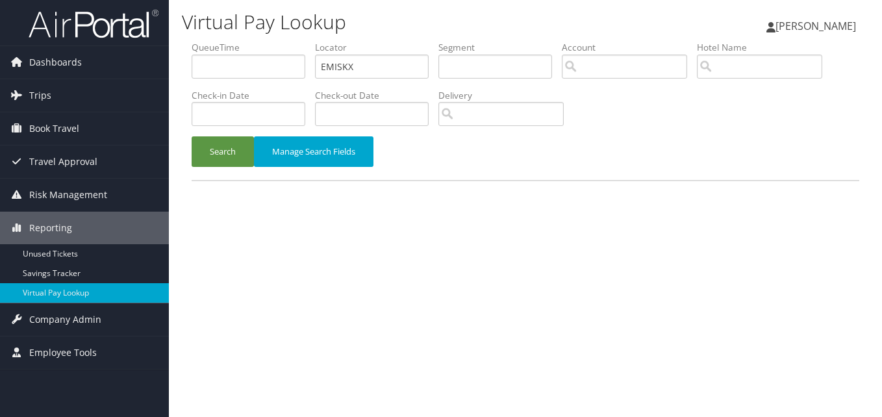
click at [348, 56] on input "EMISKX" at bounding box center [372, 67] width 114 height 24
type input "FIWAXM"
click at [214, 153] on button "Search" at bounding box center [223, 151] width 62 height 31
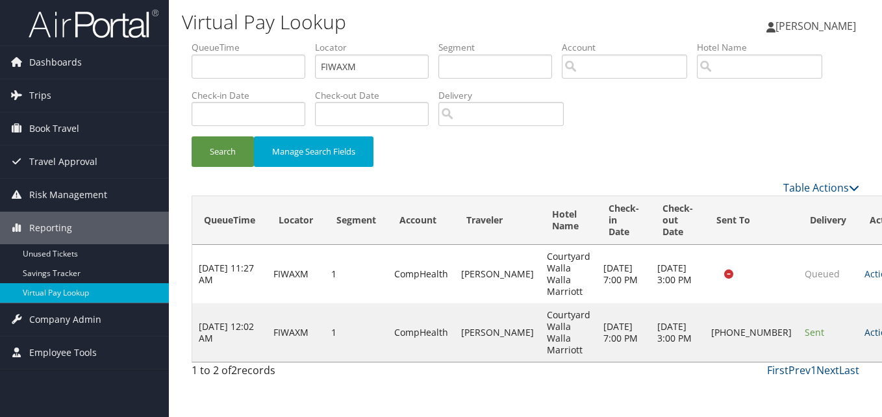
click at [864, 331] on link "Actions" at bounding box center [884, 332] width 41 height 12
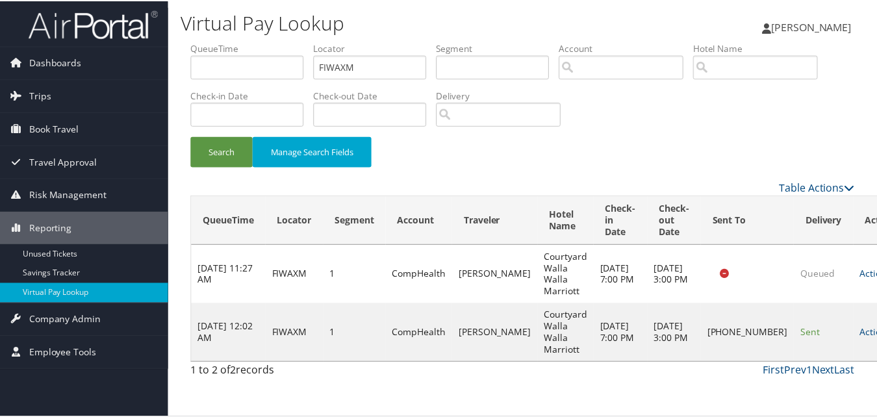
scroll to position [12, 0]
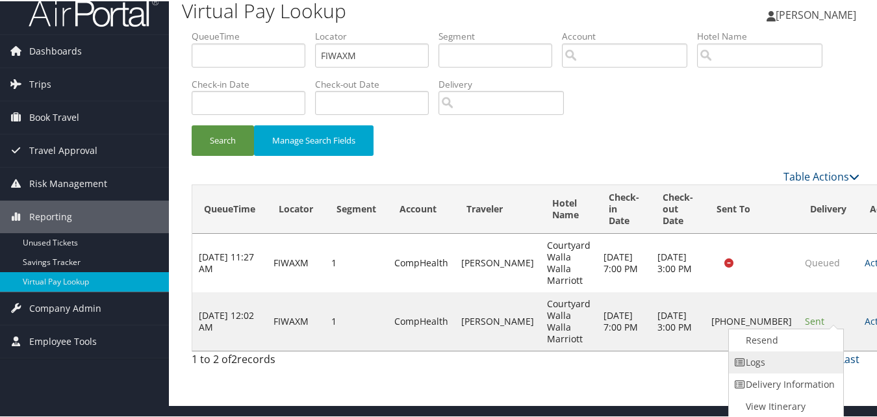
click at [799, 356] on link "Logs" at bounding box center [783, 361] width 111 height 22
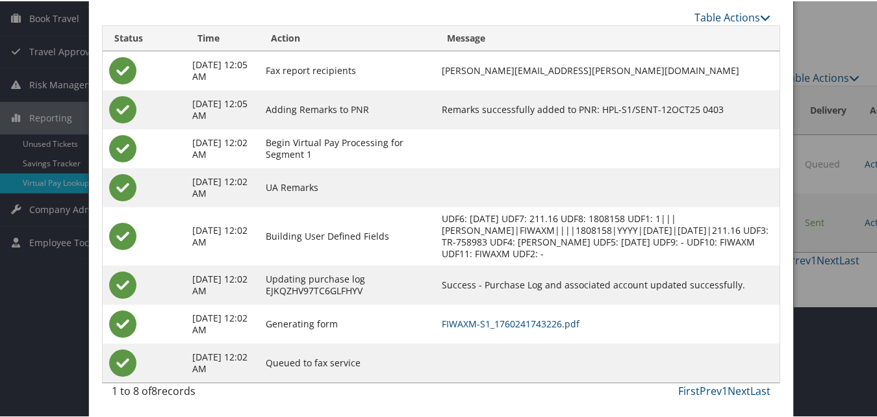
scroll to position [112, 0]
click at [511, 319] on link "FIWAXM-S1_1760241743226.pdf" at bounding box center [510, 322] width 138 height 12
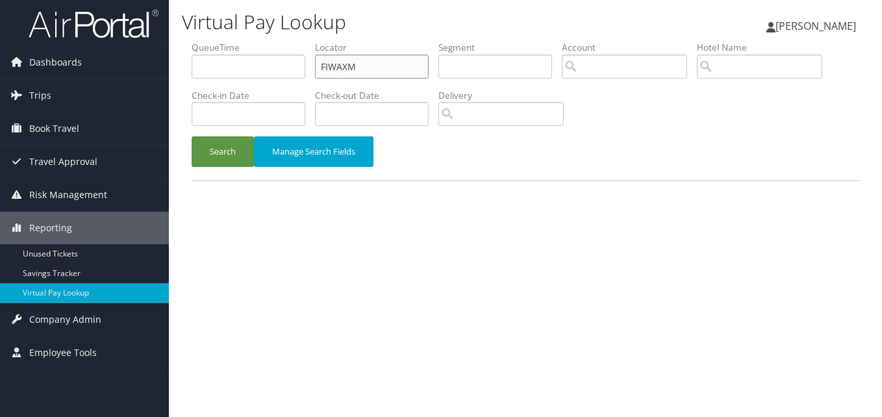
click at [358, 68] on input "FIWAXM" at bounding box center [372, 67] width 114 height 24
paste input "OWLFYJ"
type input "OWLFYJ"
click at [238, 155] on button "Search" at bounding box center [223, 151] width 62 height 31
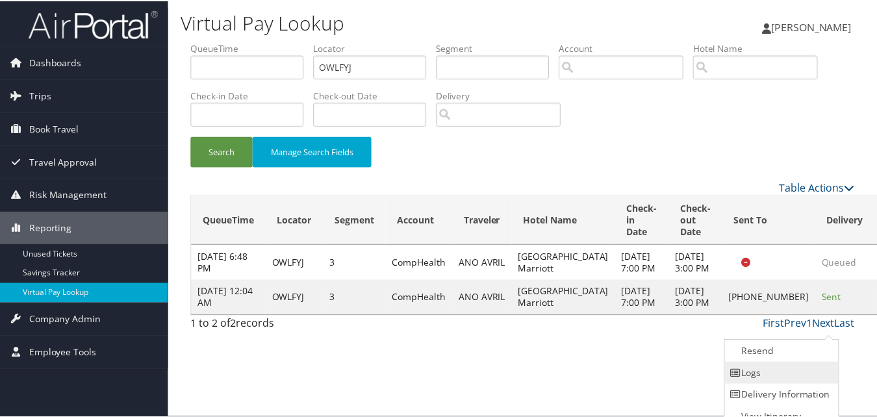
scroll to position [12, 0]
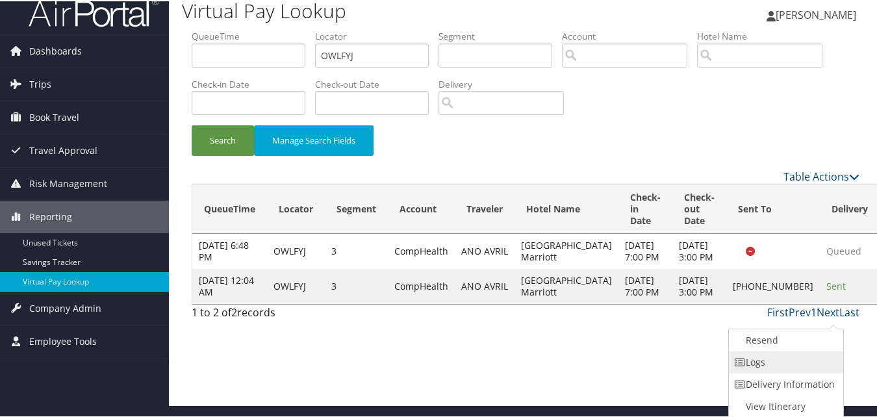
click at [814, 351] on link "Logs" at bounding box center [783, 361] width 111 height 22
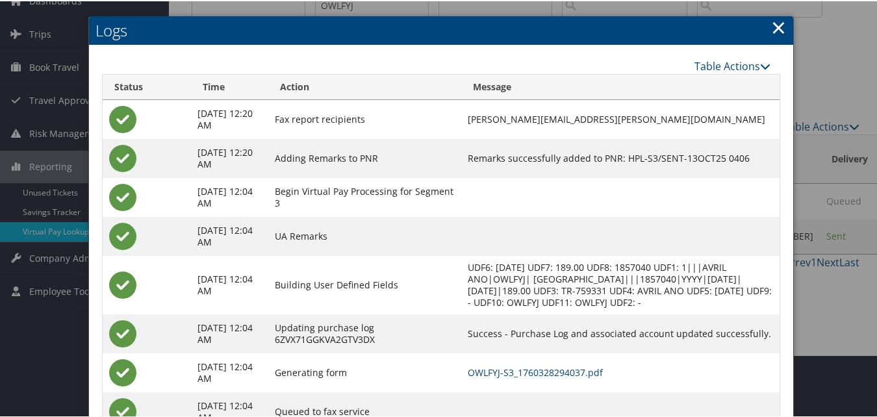
scroll to position [123, 0]
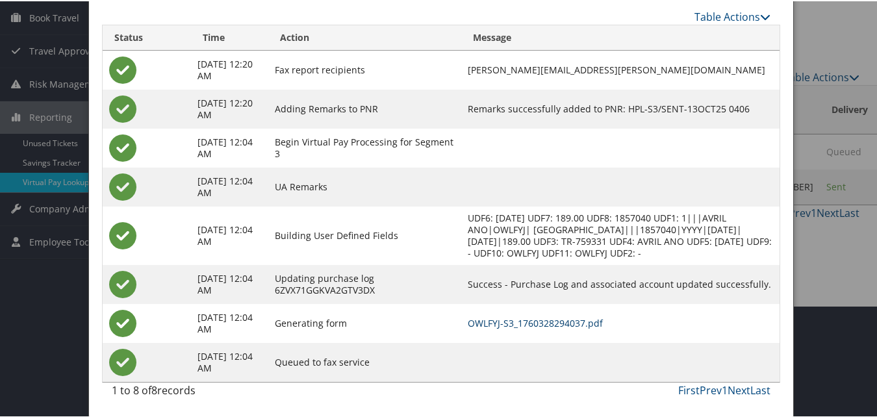
click at [553, 316] on link "OWLFYJ-S3_1760328294037.pdf" at bounding box center [534, 322] width 135 height 12
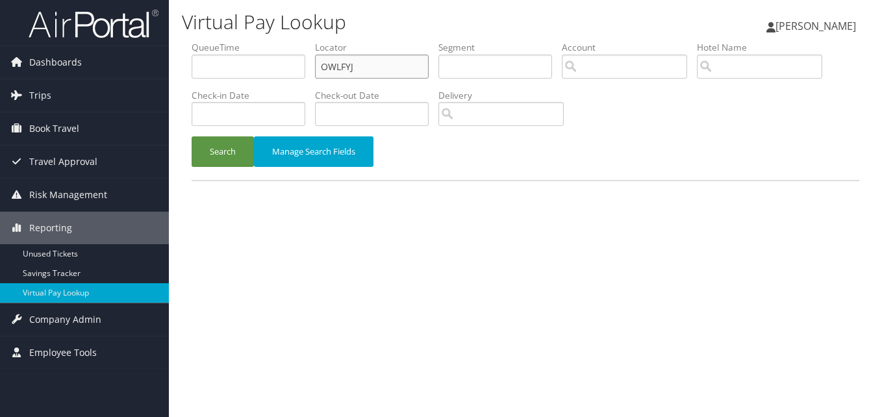
click at [360, 56] on input "OWLFYJ" at bounding box center [372, 67] width 114 height 24
paste input "EFSRUR"
type input "EFSRUR"
click at [195, 153] on button "Search" at bounding box center [223, 151] width 62 height 31
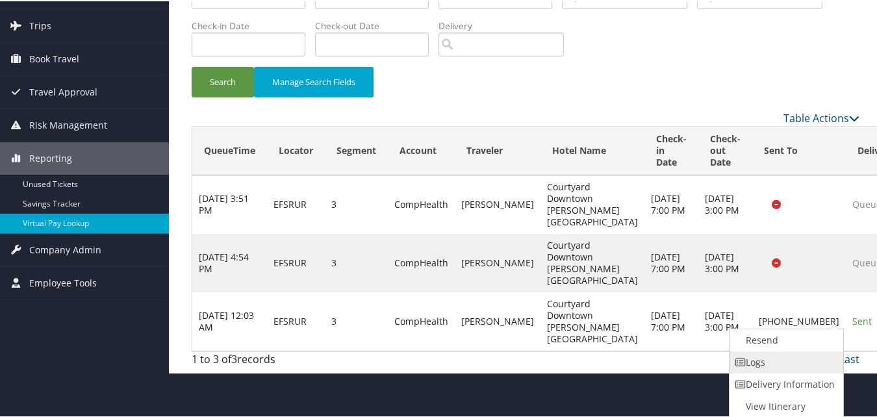
click at [780, 350] on link "Logs" at bounding box center [784, 361] width 111 height 22
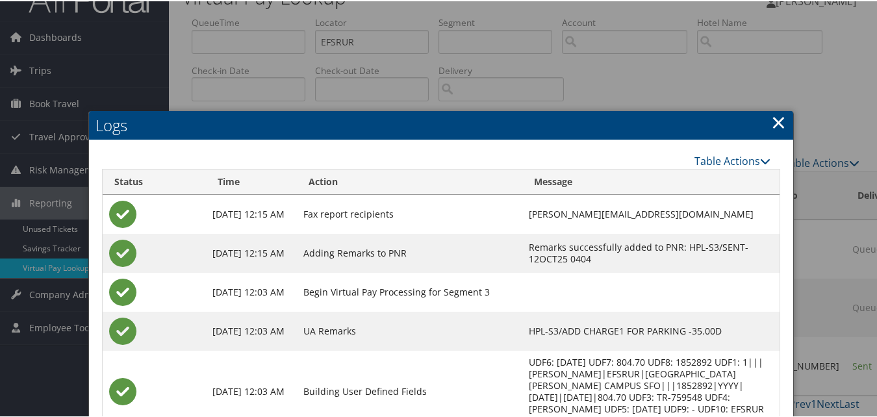
scroll to position [182, 0]
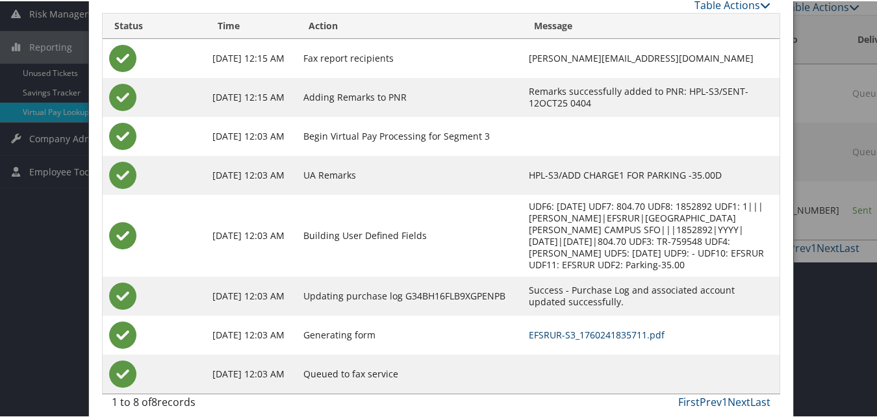
click at [529, 327] on link "EFSRUR-S3_1760241835711.pdf" at bounding box center [597, 333] width 136 height 12
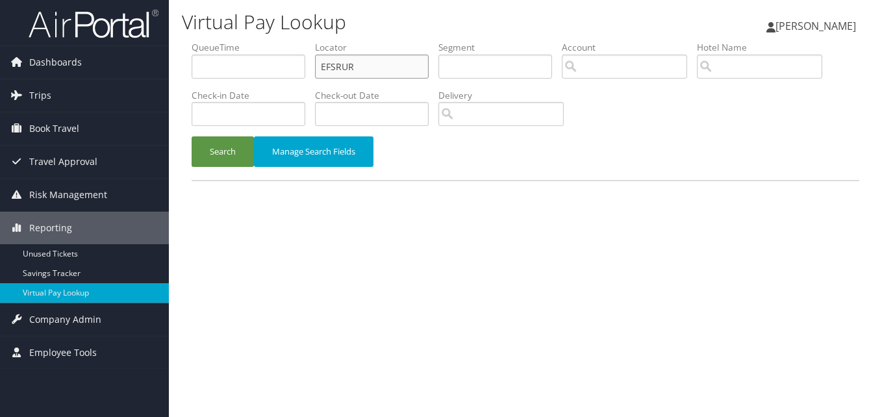
click at [339, 69] on input "EFSRUR" at bounding box center [372, 67] width 114 height 24
paste input "NBQEEO"
type input "NBQEEO"
click at [212, 161] on button "Search" at bounding box center [223, 151] width 62 height 31
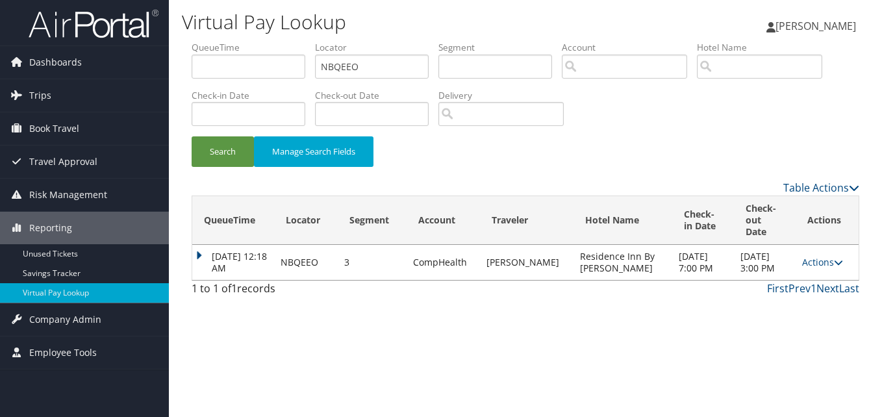
click at [842, 258] on td "Actions Resend Logs View Itinerary" at bounding box center [826, 262] width 63 height 35
click at [811, 258] on link "Actions" at bounding box center [822, 262] width 41 height 12
click at [809, 293] on link "Logs" at bounding box center [797, 297] width 82 height 22
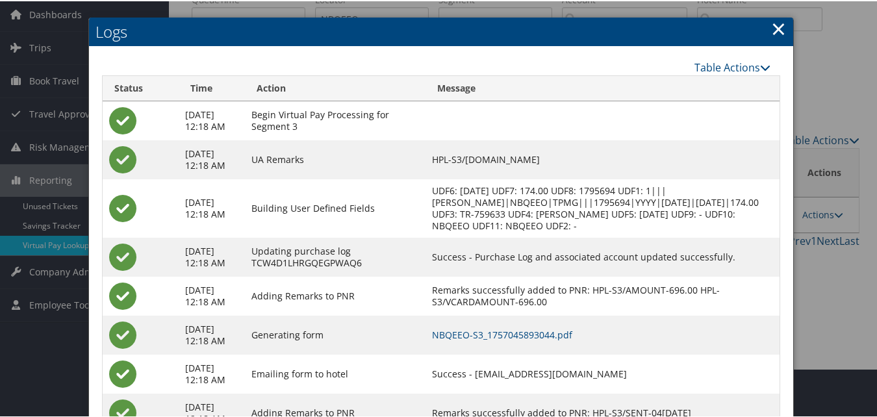
scroll to position [99, 0]
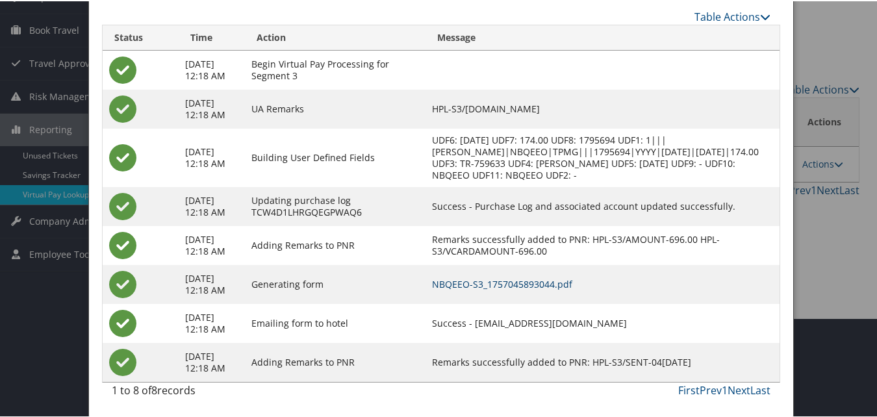
click at [547, 284] on link "NBQEEO-S3_1757045893044.pdf" at bounding box center [502, 283] width 140 height 12
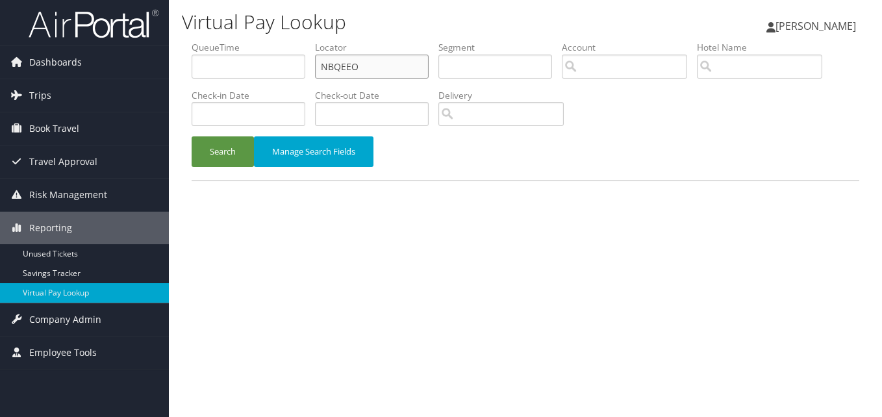
drag, startPoint x: 0, startPoint y: 0, endPoint x: 343, endPoint y: 66, distance: 349.1
click at [343, 66] on input "NBQEEO" at bounding box center [372, 67] width 114 height 24
paste input "DPHXJE"
type input "DPHXJE"
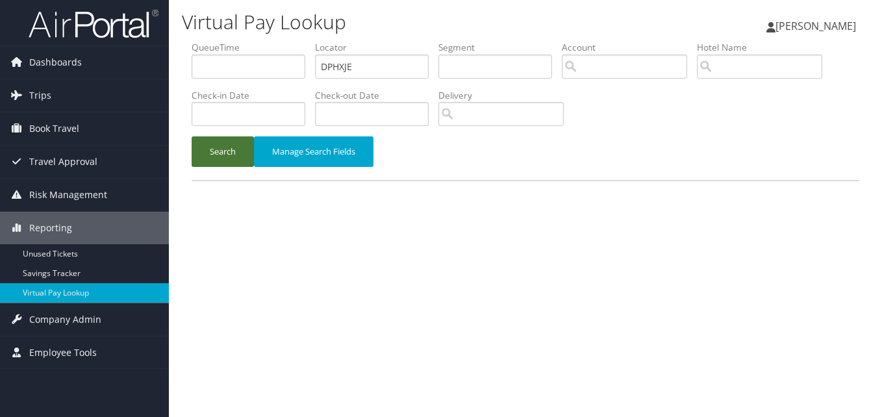
click at [225, 151] on button "Search" at bounding box center [223, 151] width 62 height 31
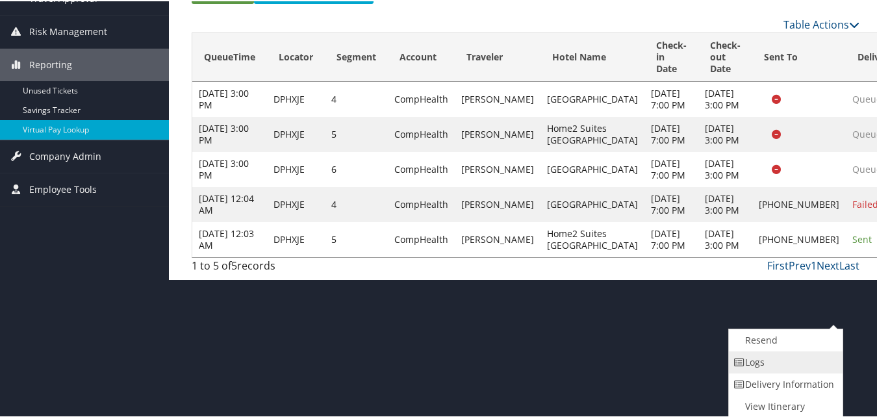
click at [782, 356] on link "Logs" at bounding box center [783, 361] width 111 height 22
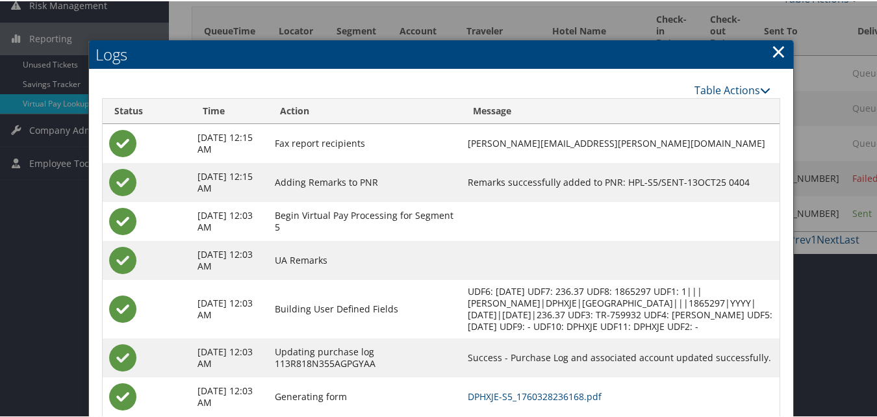
scroll to position [275, 0]
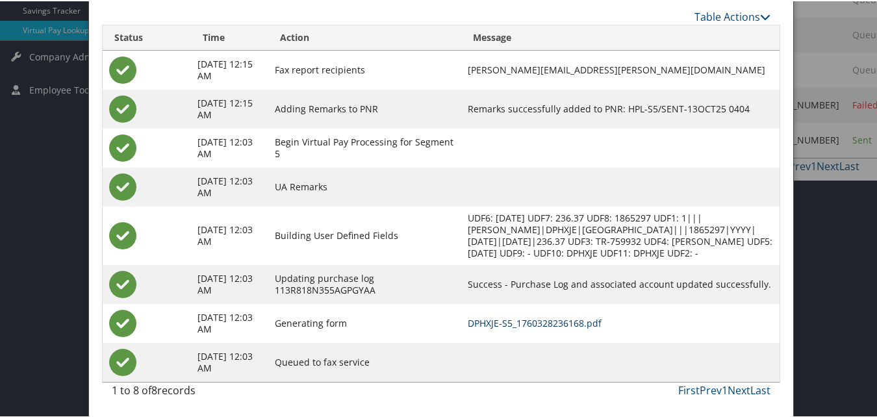
click at [516, 317] on link "DPHXJE-S5_1760328236168.pdf" at bounding box center [534, 322] width 134 height 12
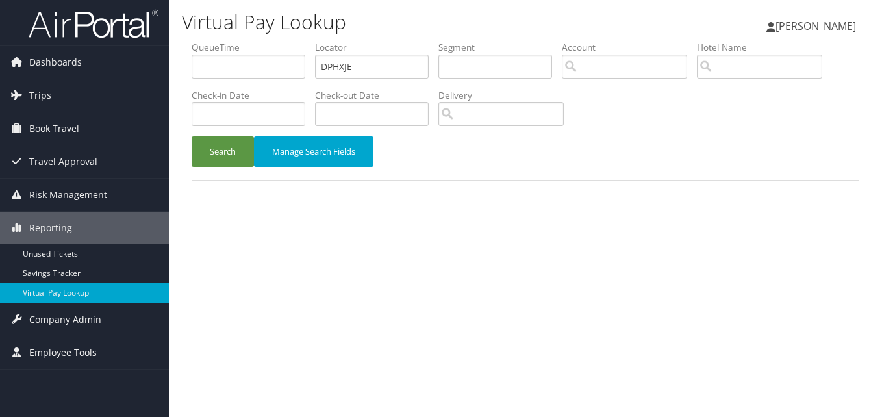
click at [356, 48] on label "Locator" at bounding box center [376, 47] width 123 height 13
click at [360, 63] on input "DPHXJE" at bounding box center [372, 67] width 114 height 24
paste input "HPASWI"
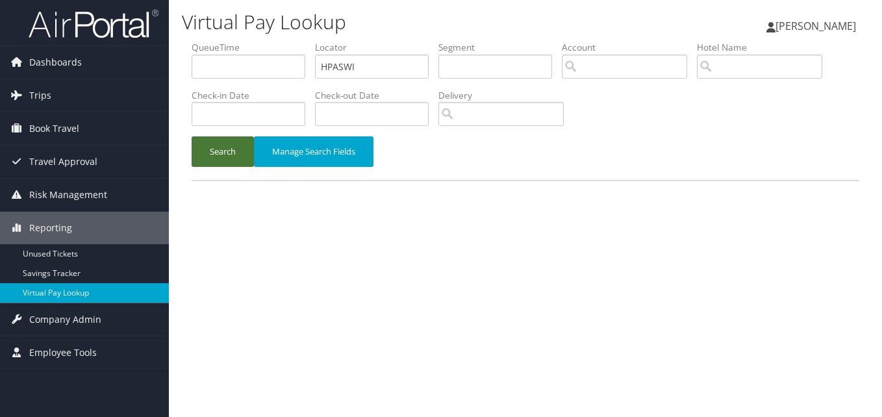
click at [211, 146] on button "Search" at bounding box center [223, 151] width 62 height 31
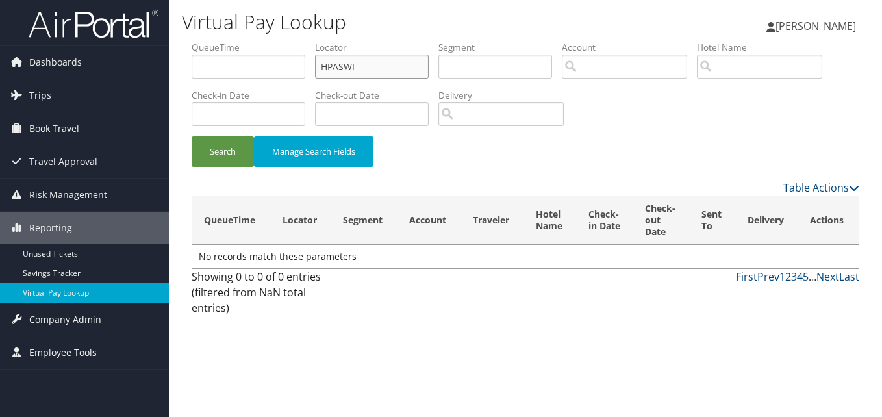
click at [329, 71] on input "HPASWI" at bounding box center [372, 67] width 114 height 24
paste input "GZIFFY"
type input "GZIFFY"
click at [240, 142] on button "Search" at bounding box center [223, 151] width 62 height 31
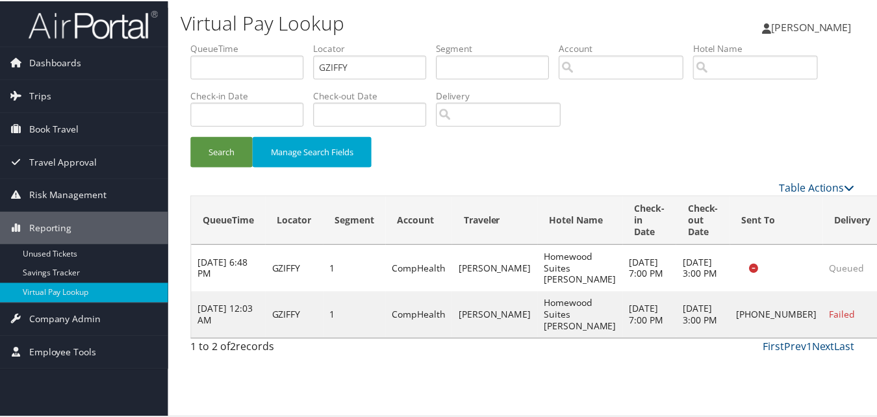
scroll to position [12, 0]
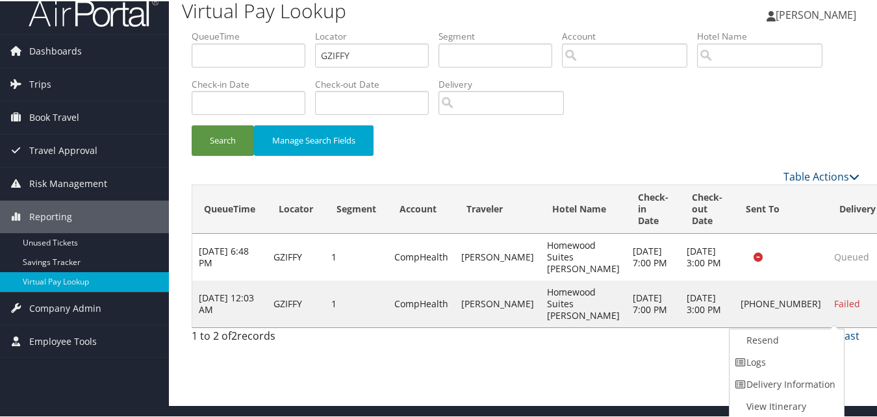
drag, startPoint x: 806, startPoint y: 346, endPoint x: 804, endPoint y: 360, distance: 14.4
click at [804, 360] on ul "Resend Logs Delivery Information View Itinerary" at bounding box center [786, 372] width 116 height 90
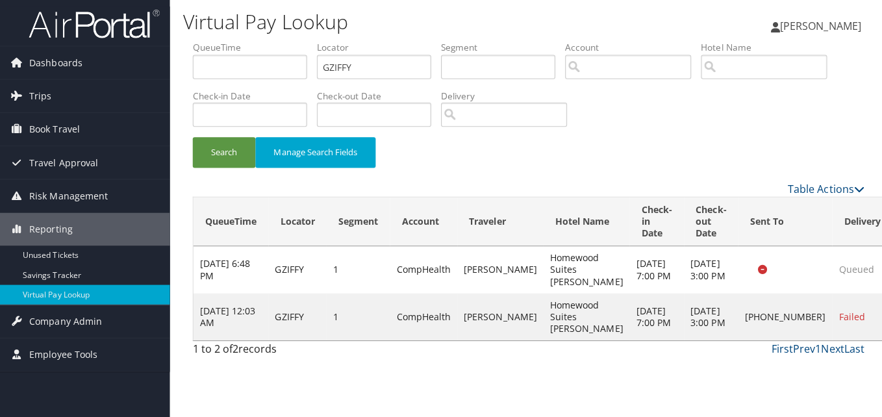
scroll to position [0, 0]
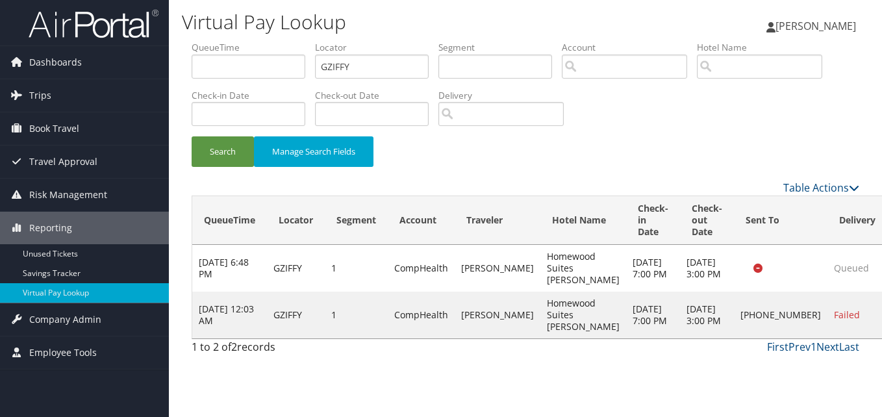
drag, startPoint x: 817, startPoint y: 336, endPoint x: 813, endPoint y: 355, distance: 19.2
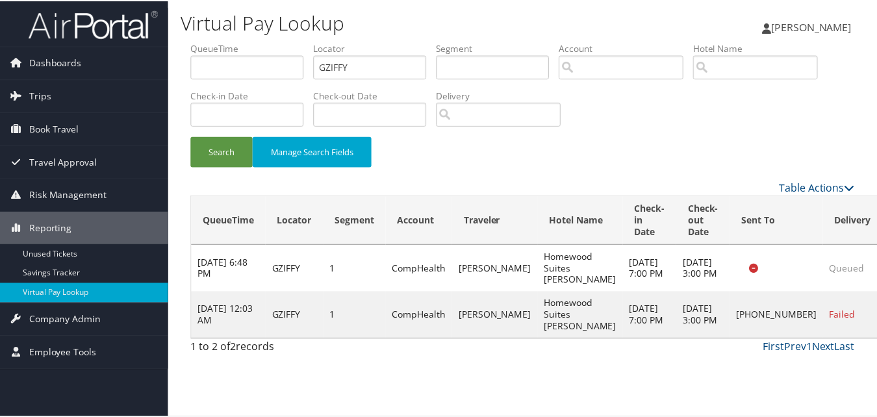
scroll to position [12, 0]
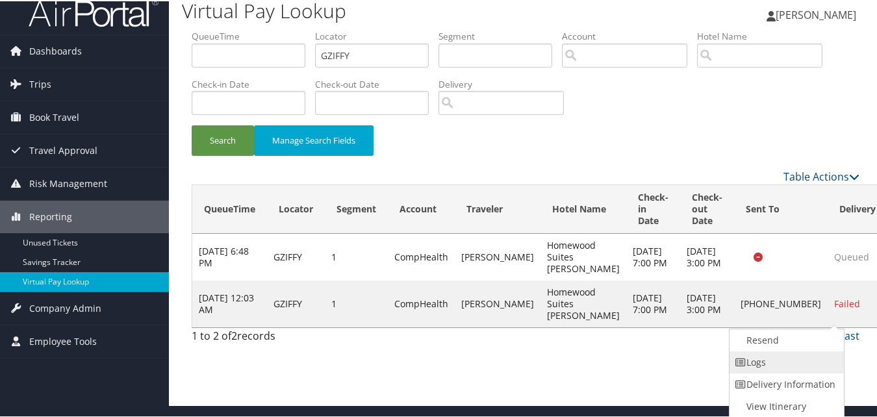
click at [807, 364] on link "Logs" at bounding box center [784, 361] width 111 height 22
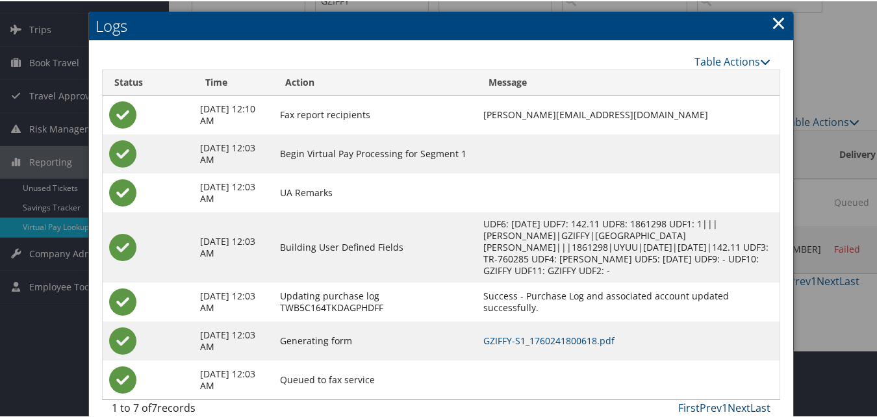
scroll to position [73, 0]
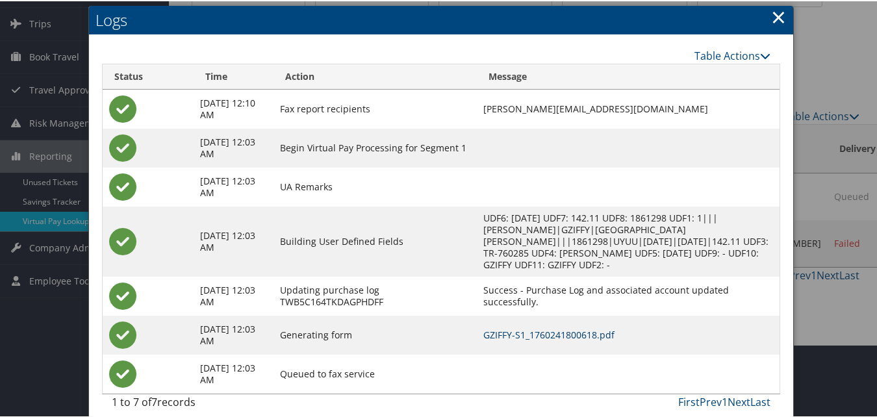
click at [530, 327] on link "GZIFFY-S1_1760241800618.pdf" at bounding box center [548, 333] width 131 height 12
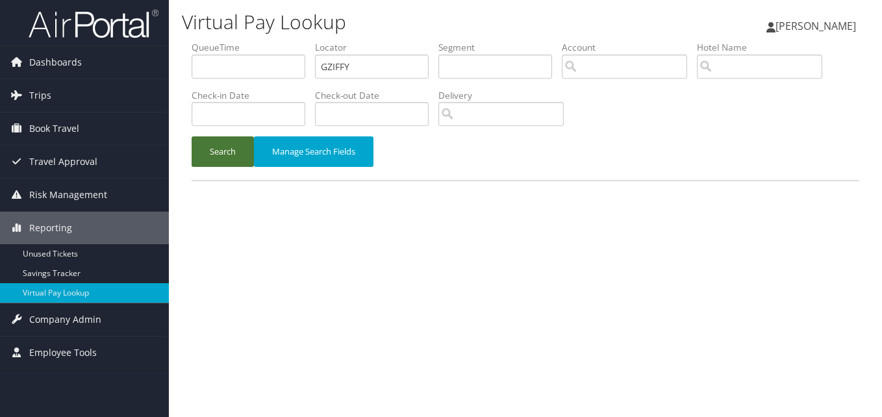
click at [210, 156] on button "Search" at bounding box center [223, 151] width 62 height 31
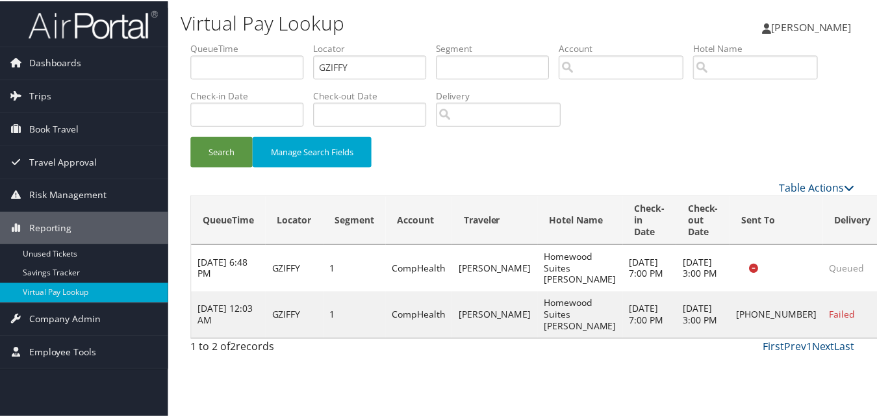
scroll to position [12, 0]
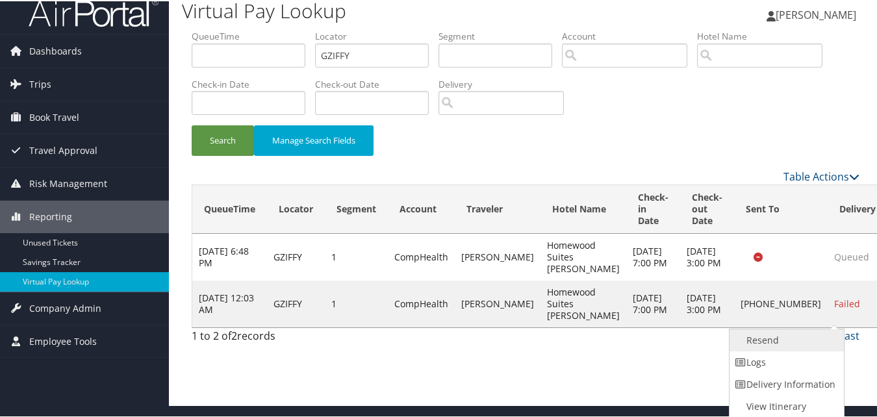
click at [778, 341] on link "Resend" at bounding box center [784, 339] width 111 height 22
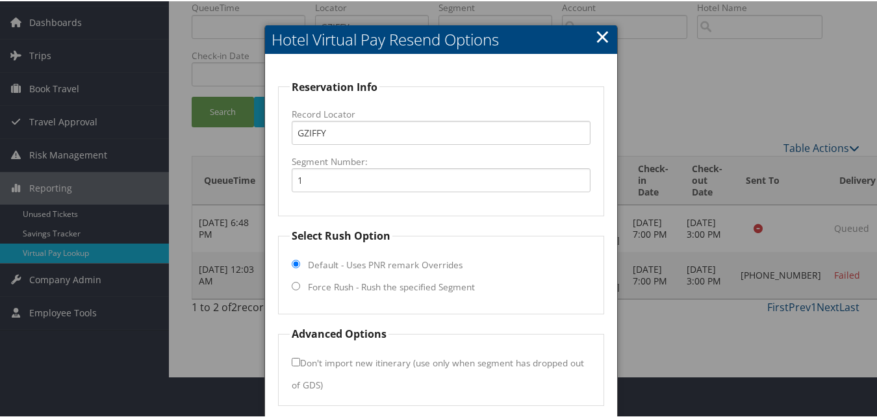
scroll to position [88, 0]
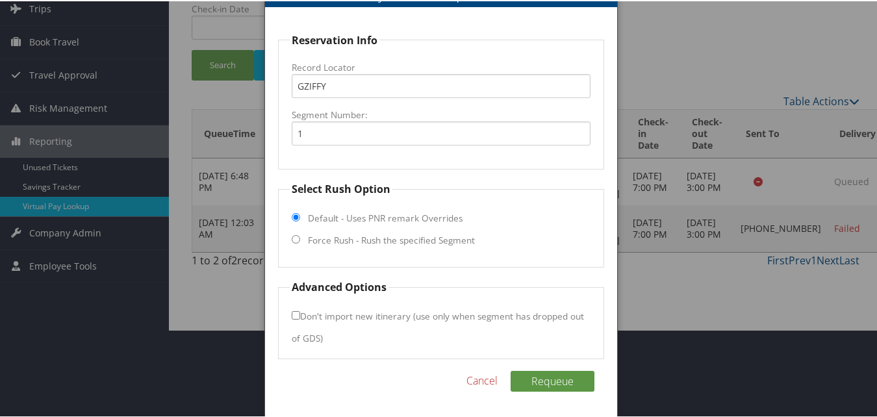
click at [295, 243] on fieldset "Select Rush Option Default - Uses PNR remark Overrides Force Rush - Rush the sp…" at bounding box center [440, 223] width 325 height 86
click at [294, 238] on input "Force Rush - Rush the specified Segment" at bounding box center [296, 238] width 8 height 8
radio input "true"
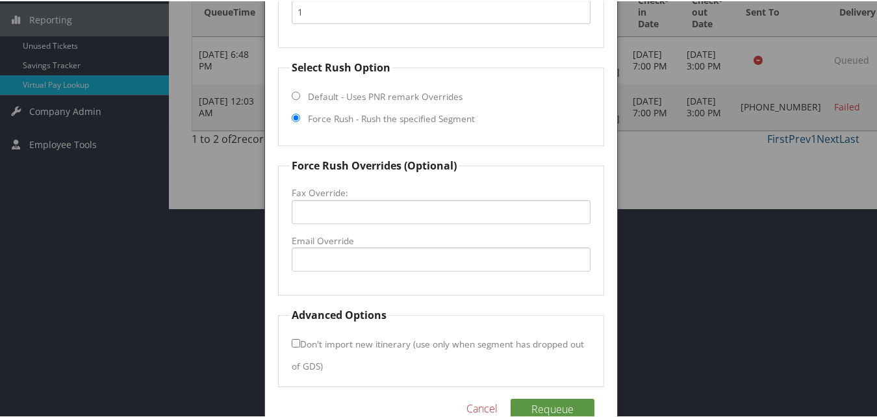
scroll to position [218, 0]
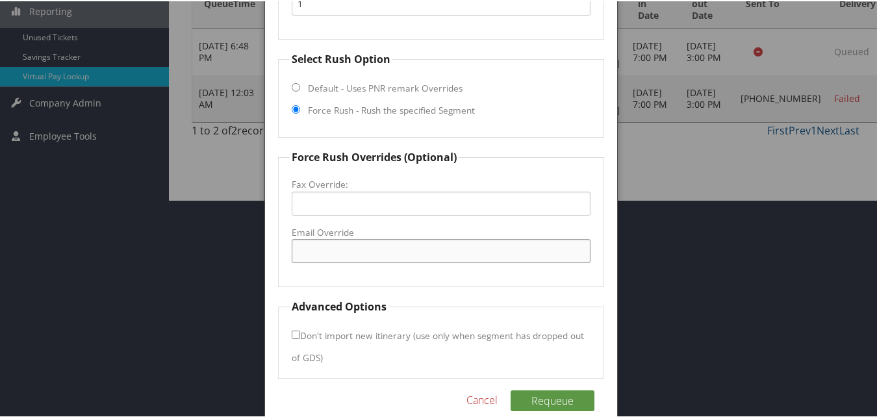
click at [347, 258] on input "Email Override" at bounding box center [441, 250] width 298 height 24
click at [330, 242] on input "Email Override" at bounding box center [441, 250] width 298 height 24
drag, startPoint x: 490, startPoint y: 247, endPoint x: 182, endPoint y: 237, distance: 307.3
click at [295, 251] on input "guadalupe.pedroza@hilton.com" at bounding box center [441, 250] width 298 height 24
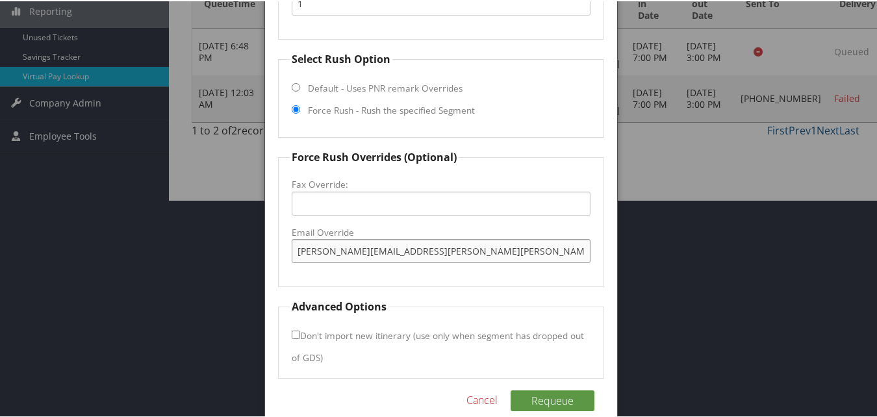
click at [316, 253] on input "guadalupe.pedroza@hilton.com" at bounding box center [441, 250] width 298 height 24
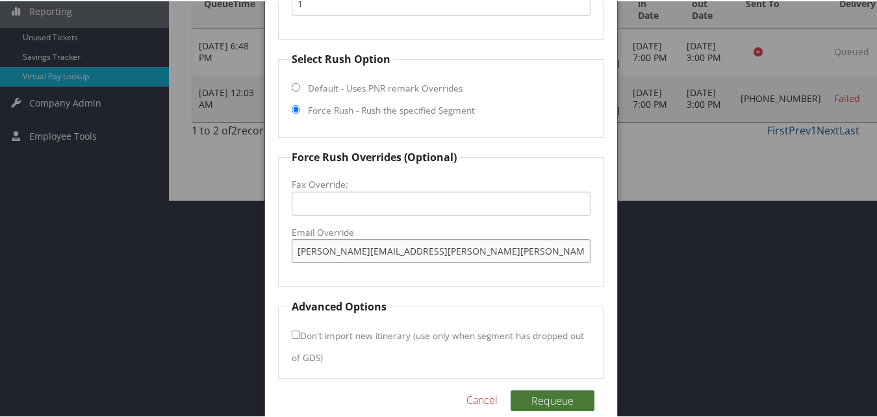
type input "guadalupe.pedroza@hilton.com"
click at [554, 393] on button "Requeue" at bounding box center [552, 399] width 84 height 21
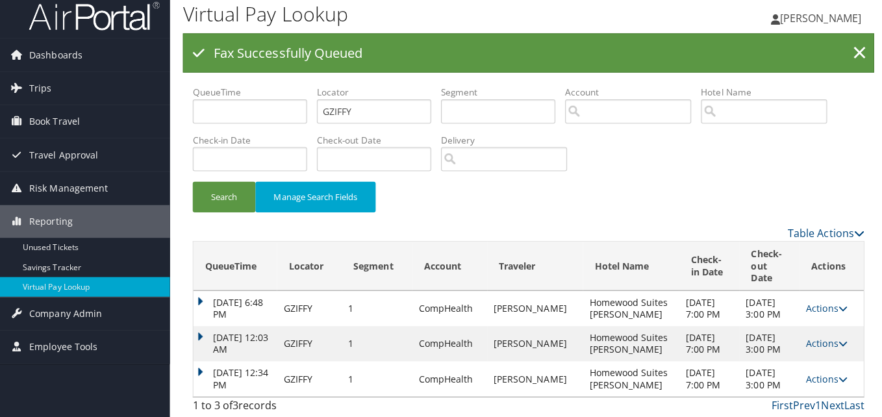
scroll to position [0, 0]
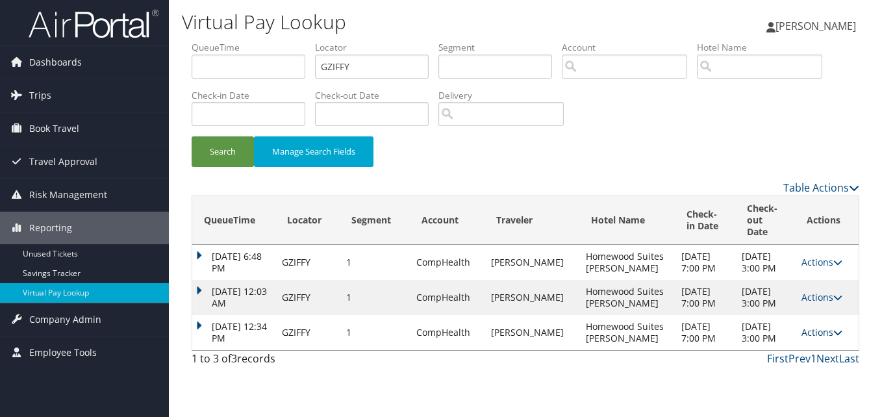
click at [817, 338] on link "Actions" at bounding box center [821, 332] width 41 height 12
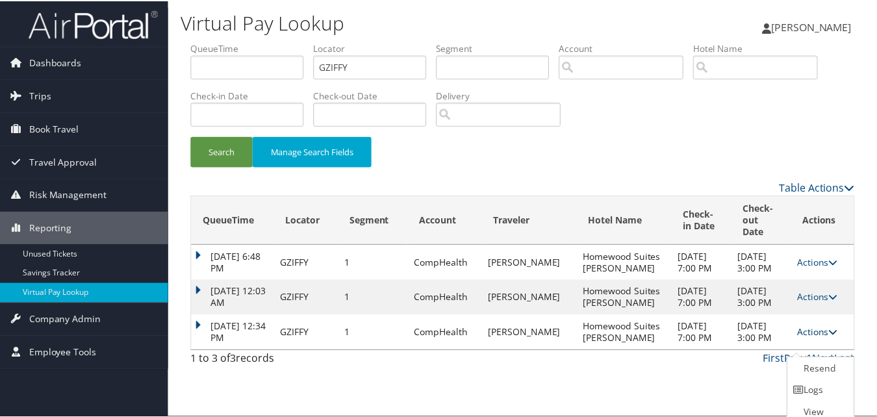
scroll to position [19, 0]
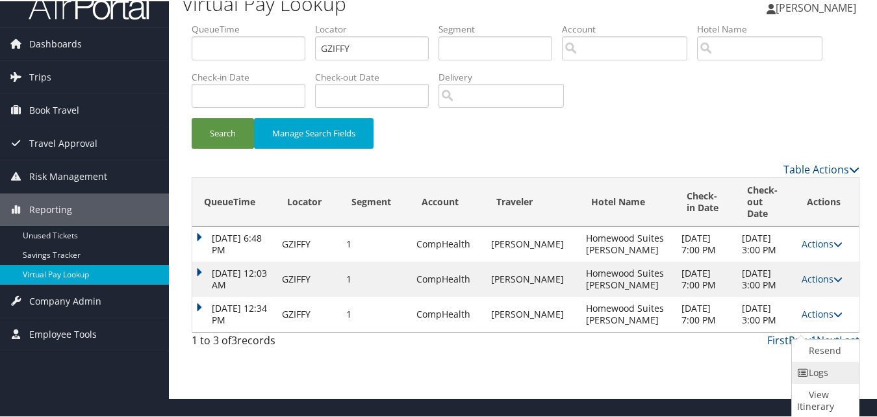
click at [808, 367] on icon at bounding box center [803, 371] width 12 height 9
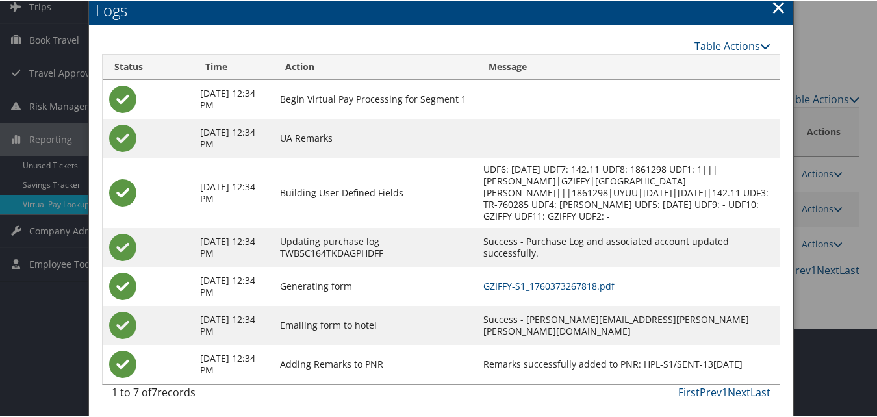
scroll to position [92, 0]
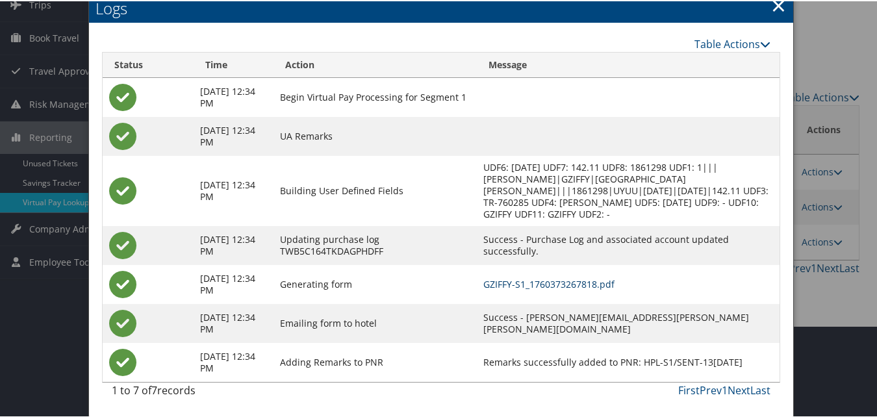
click at [567, 282] on link "GZIFFY-S1_1760373267818.pdf" at bounding box center [548, 283] width 131 height 12
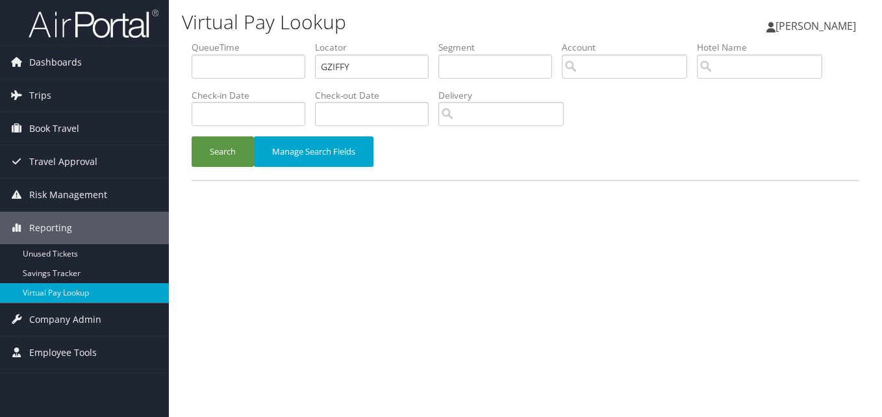
click at [366, 60] on input "GZIFFY" at bounding box center [372, 67] width 114 height 24
type input "AIYELC"
click at [192, 169] on div "Search Manage Search Fields" at bounding box center [525, 158] width 687 height 44
click at [219, 145] on button "Search" at bounding box center [223, 151] width 62 height 31
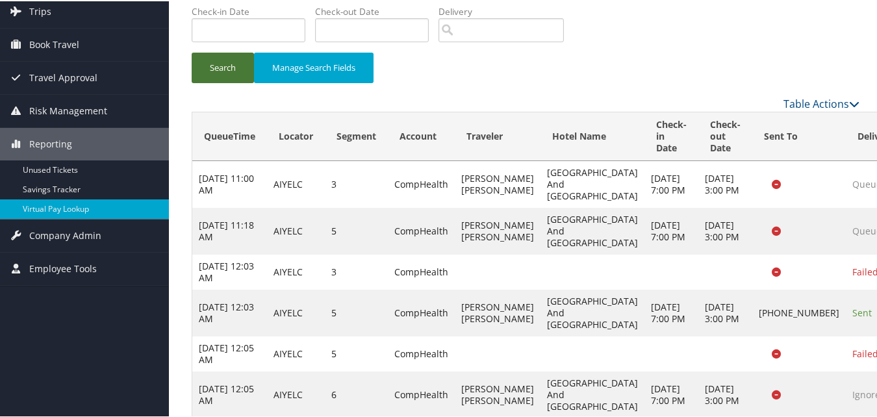
scroll to position [201, 0]
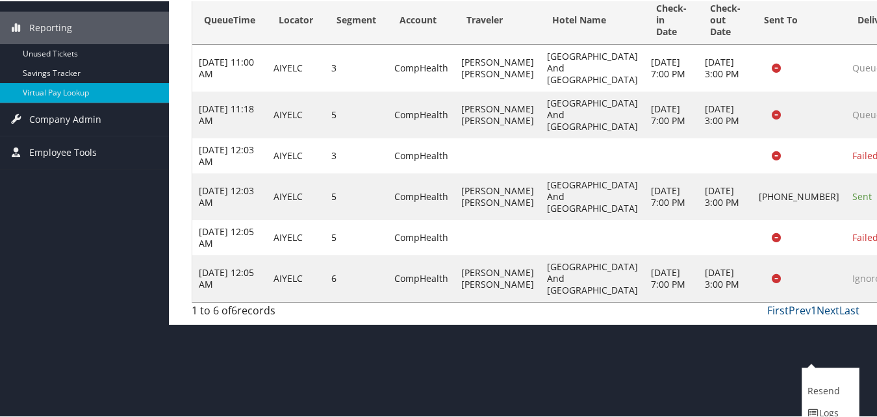
scroll to position [242, 0]
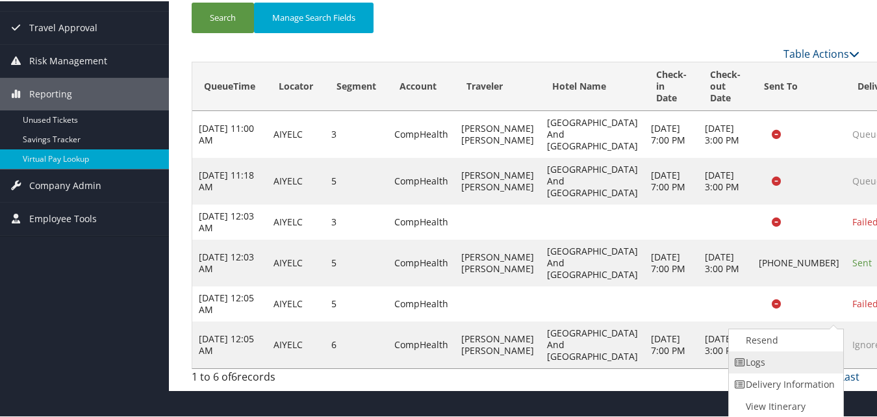
click at [792, 350] on link "Logs" at bounding box center [783, 361] width 111 height 22
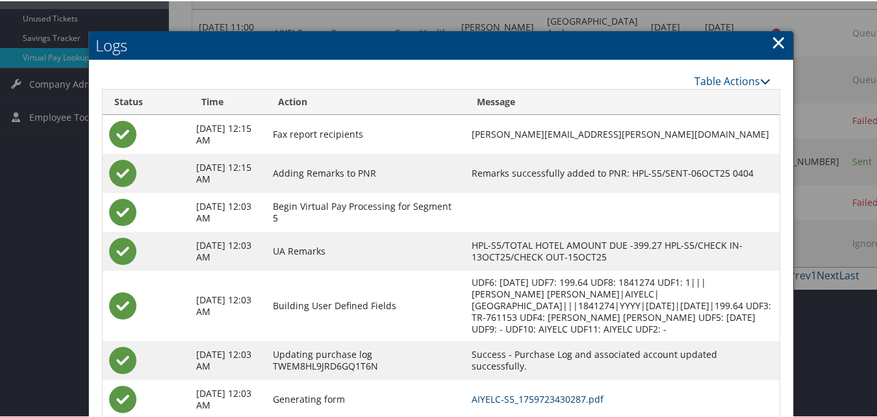
scroll to position [312, 0]
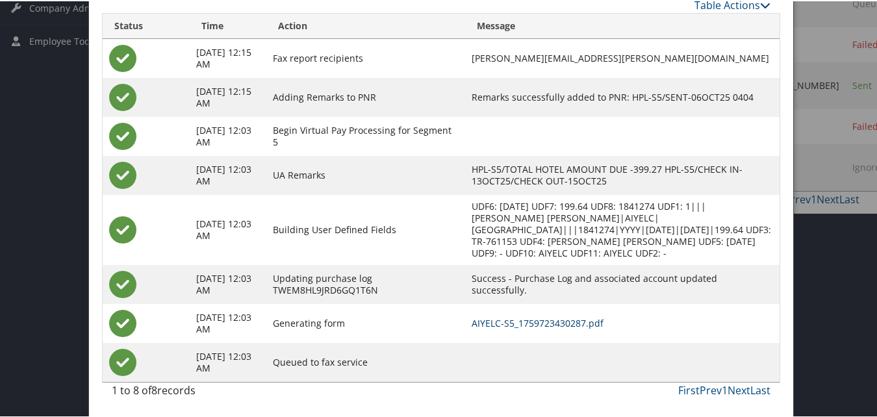
click at [565, 320] on link "AIYELC-S5_1759723430287.pdf" at bounding box center [537, 322] width 132 height 12
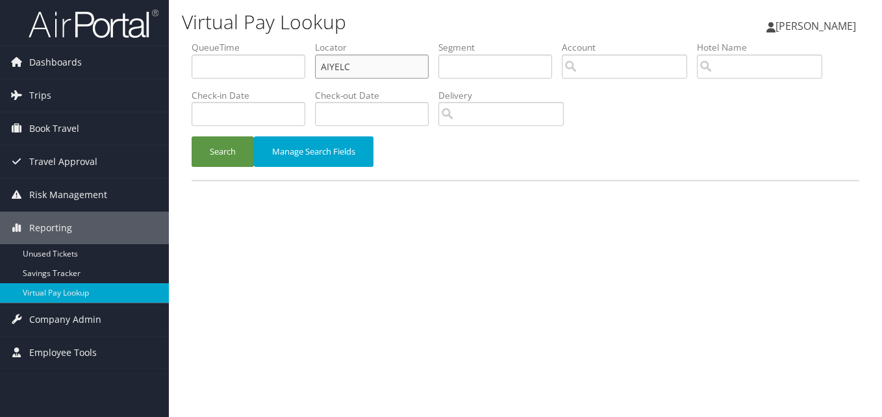
click at [329, 70] on input "AIYELC" at bounding box center [372, 67] width 114 height 24
paste input "OSUNPW"
type input "OSUNPW"
click at [252, 145] on button "Search" at bounding box center [223, 151] width 62 height 31
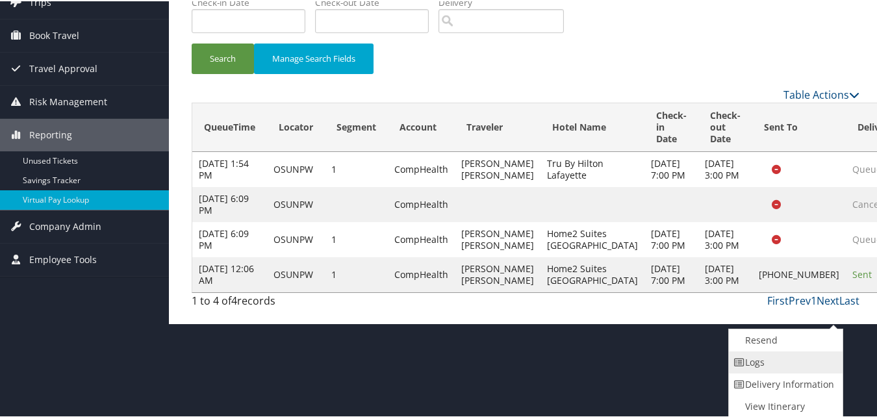
click at [790, 366] on link "Logs" at bounding box center [783, 361] width 111 height 22
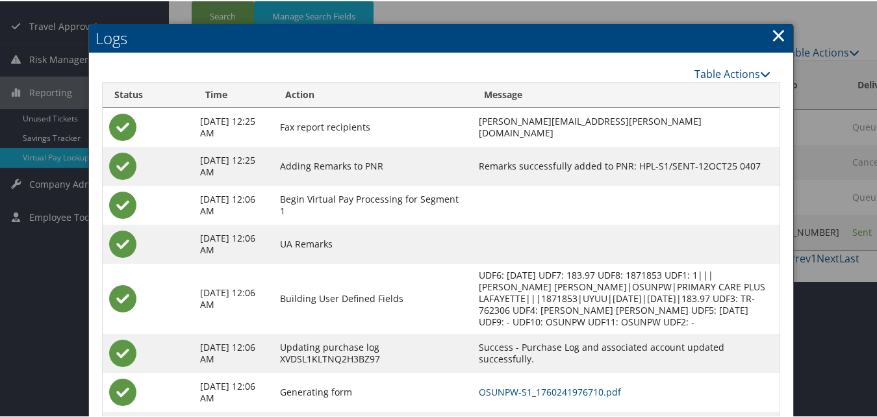
scroll to position [217, 0]
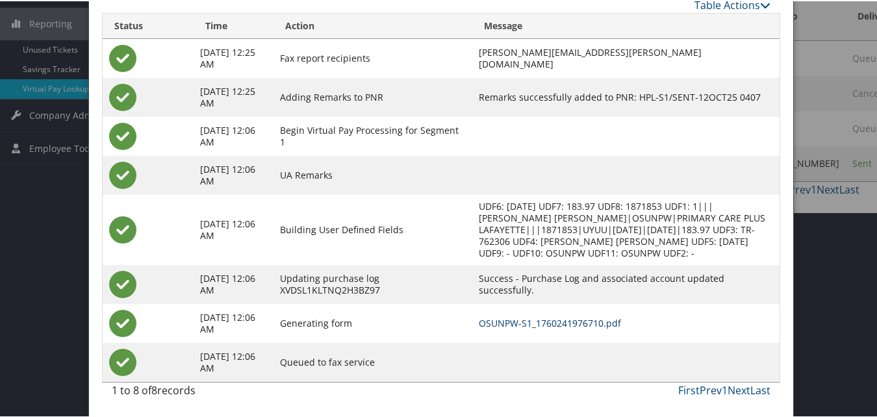
click at [519, 321] on link "OSUNPW-S1_1760241976710.pdf" at bounding box center [550, 322] width 142 height 12
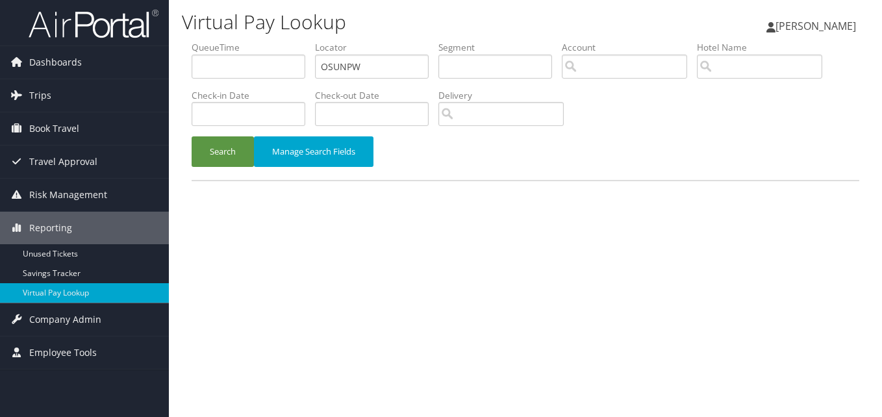
click at [233, 149] on button "Search" at bounding box center [223, 151] width 62 height 31
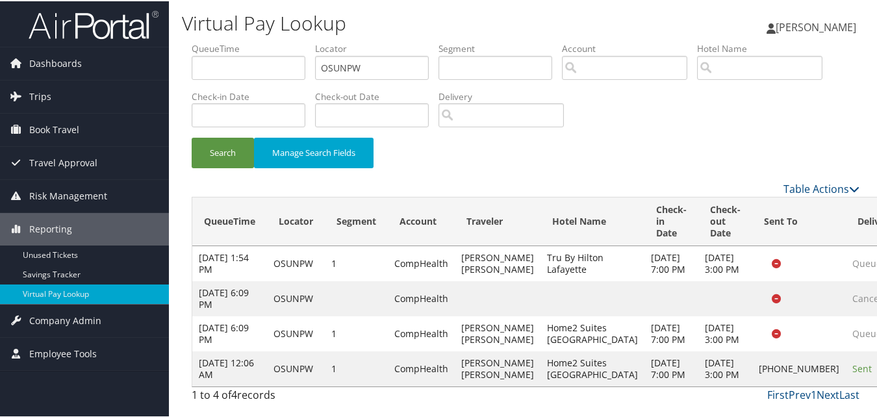
scroll to position [49, 0]
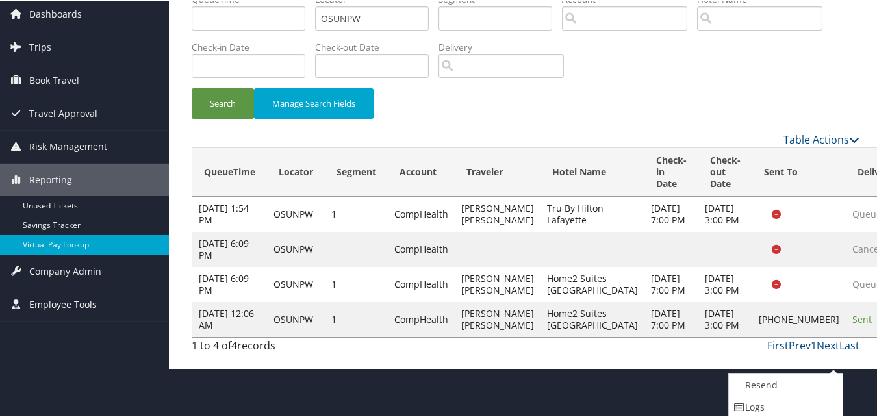
scroll to position [94, 0]
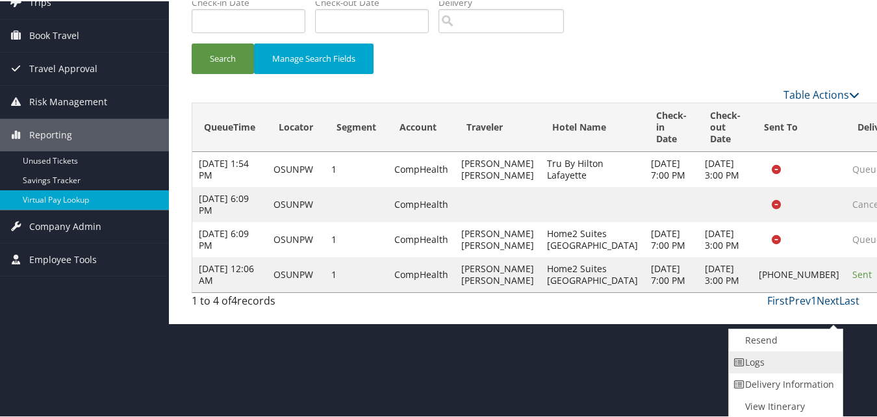
click at [760, 352] on link "Logs" at bounding box center [783, 361] width 111 height 22
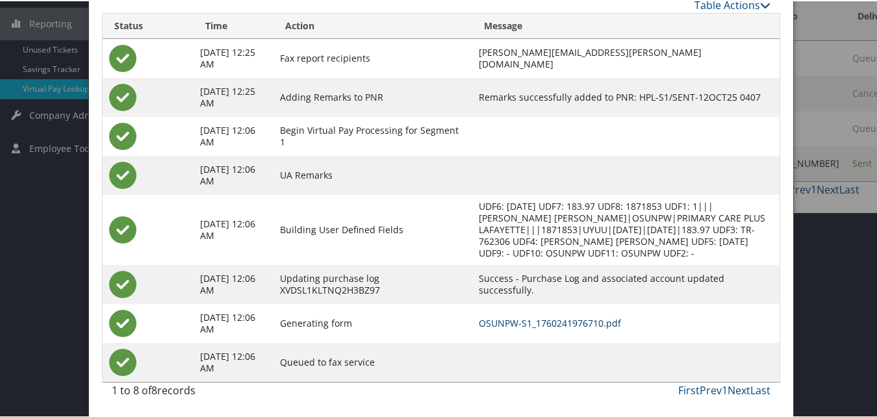
scroll to position [217, 0]
click at [558, 320] on link "OSUNPW-S1_1760241976710.pdf" at bounding box center [550, 322] width 142 height 12
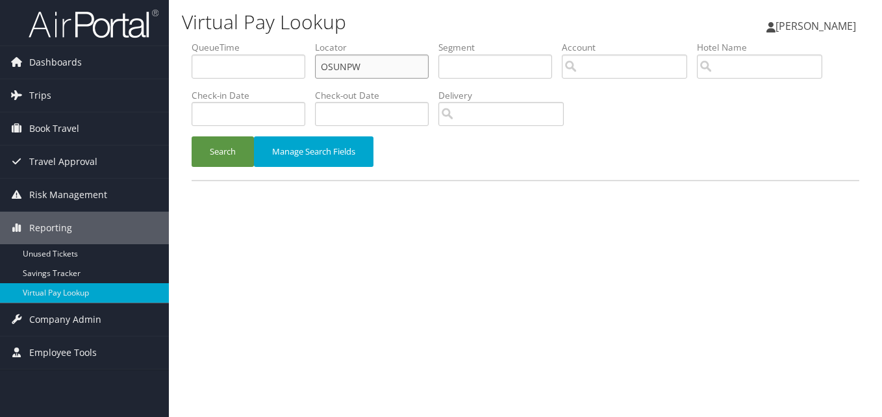
click at [360, 66] on input "OSUNPW" at bounding box center [372, 67] width 114 height 24
paste input "QJARXG"
click at [242, 119] on input "text" at bounding box center [249, 114] width 114 height 24
click at [685, 234] on div "Virtual Pay Lookup Luke Perry Luke Perry My Settings Travel Agency Contacts Vie…" at bounding box center [525, 208] width 713 height 417
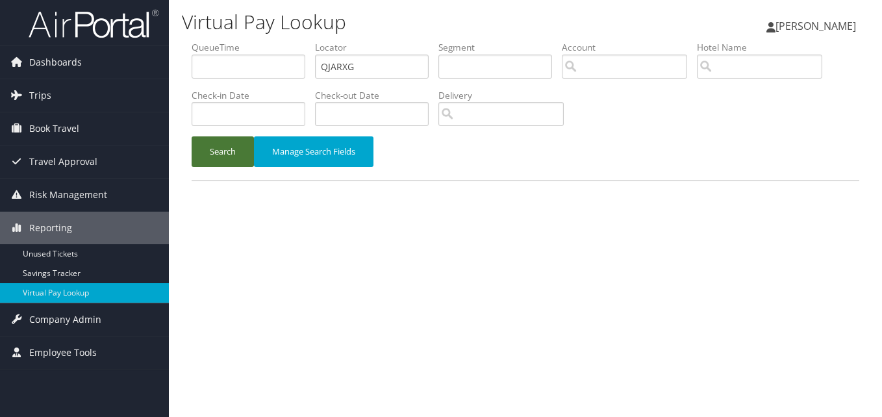
click at [234, 153] on button "Search" at bounding box center [223, 151] width 62 height 31
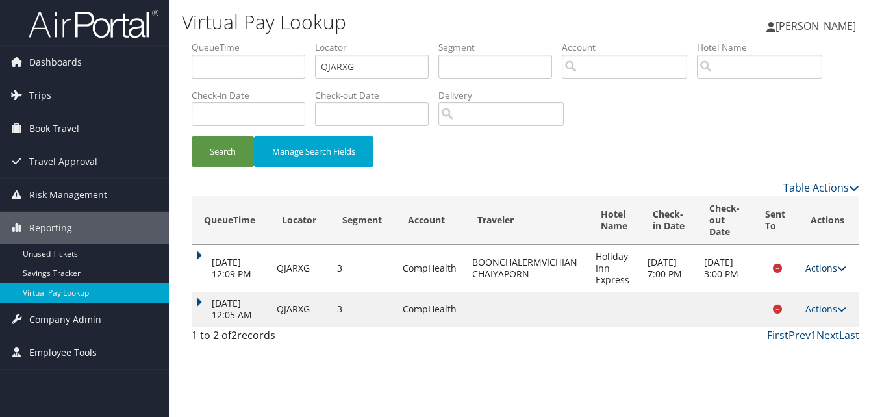
click at [834, 273] on link "Actions" at bounding box center [825, 268] width 41 height 12
click at [830, 295] on link "Logs" at bounding box center [803, 287] width 82 height 22
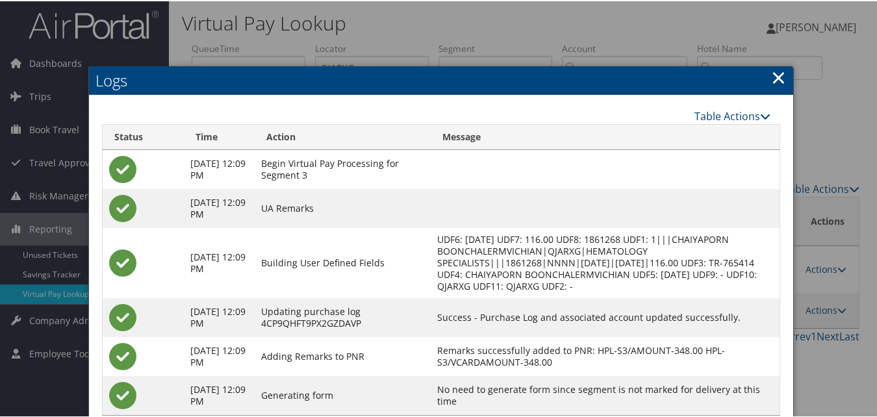
scroll to position [33, 0]
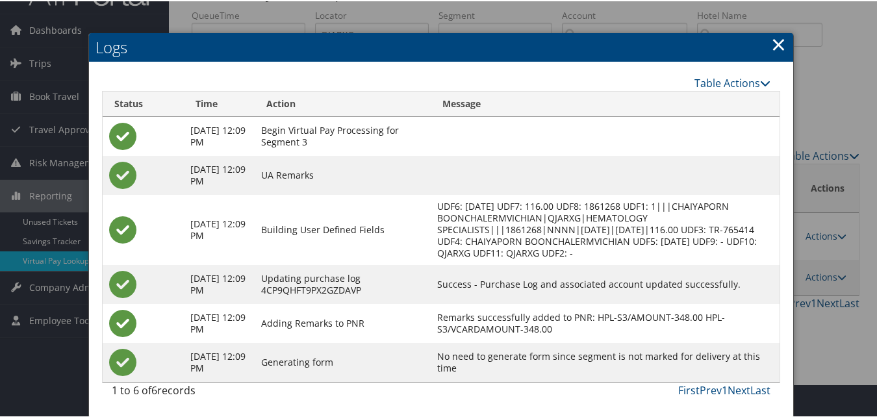
click at [771, 48] on link "×" at bounding box center [778, 43] width 15 height 26
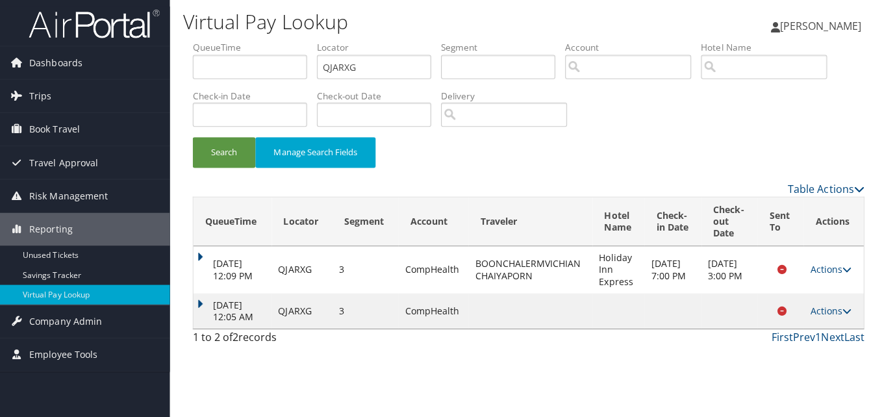
scroll to position [0, 0]
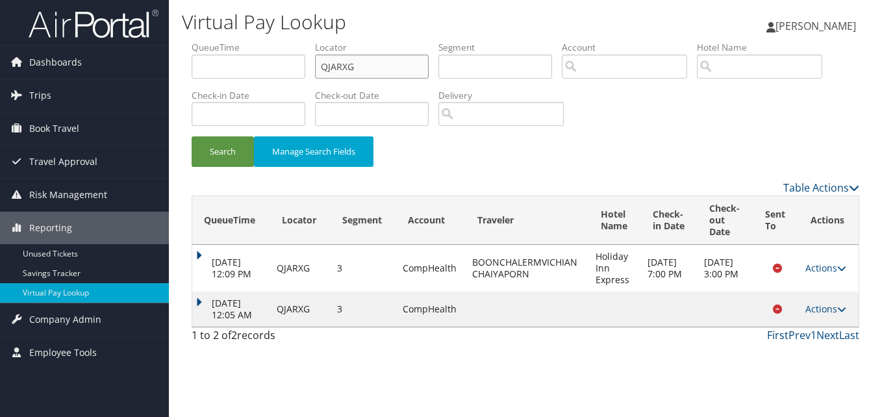
click at [419, 73] on input "QJARXG" at bounding box center [372, 67] width 114 height 24
paste input "WIKVEF"
type input "WIKVEF"
click at [199, 166] on button "Search" at bounding box center [223, 151] width 62 height 31
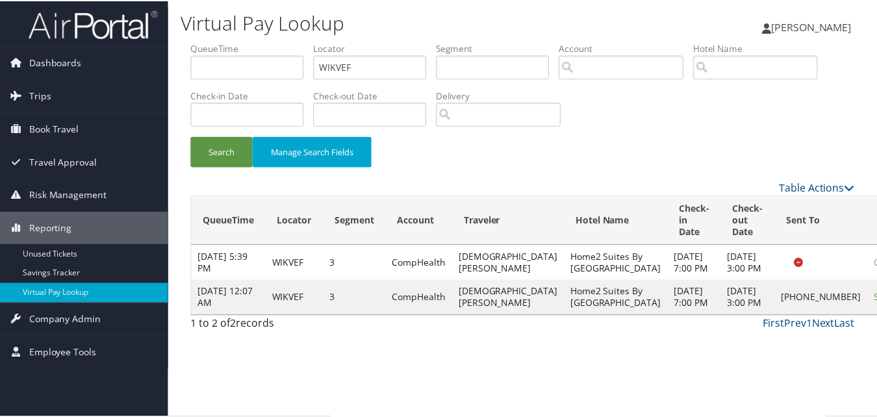
scroll to position [30, 0]
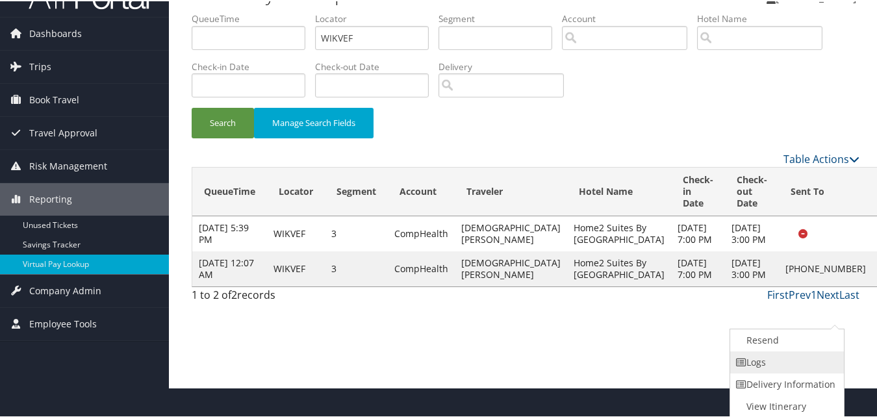
click at [789, 358] on link "Logs" at bounding box center [785, 361] width 111 height 22
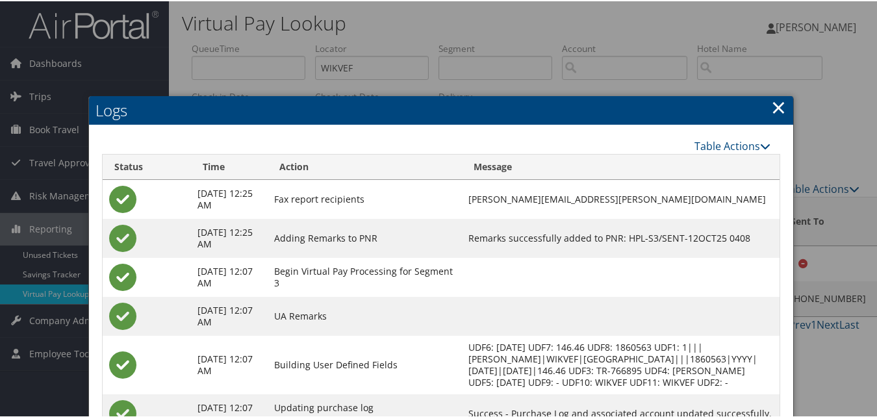
scroll to position [141, 0]
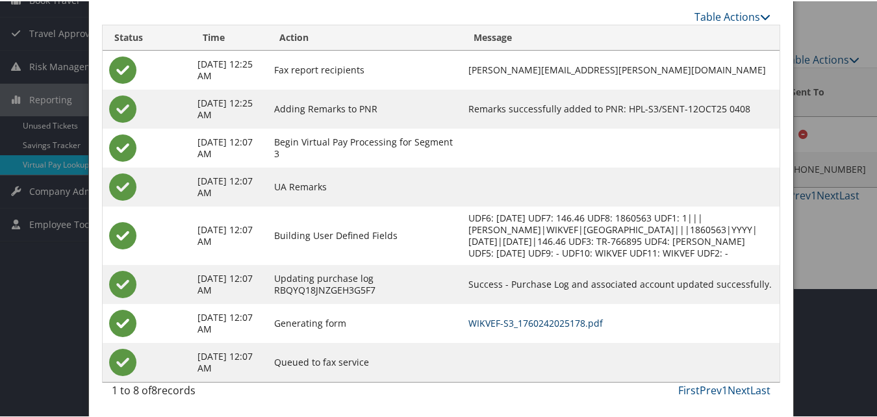
click at [569, 325] on link "WIKVEF-S3_1760242025178.pdf" at bounding box center [535, 322] width 134 height 12
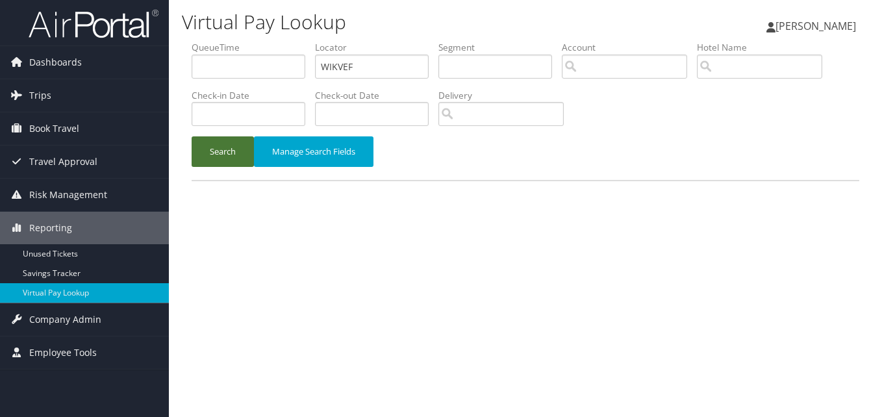
click at [221, 162] on button "Search" at bounding box center [223, 151] width 62 height 31
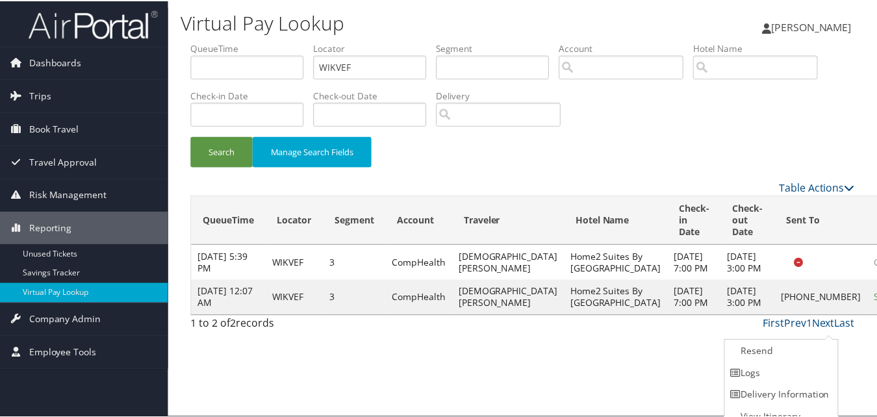
scroll to position [12, 0]
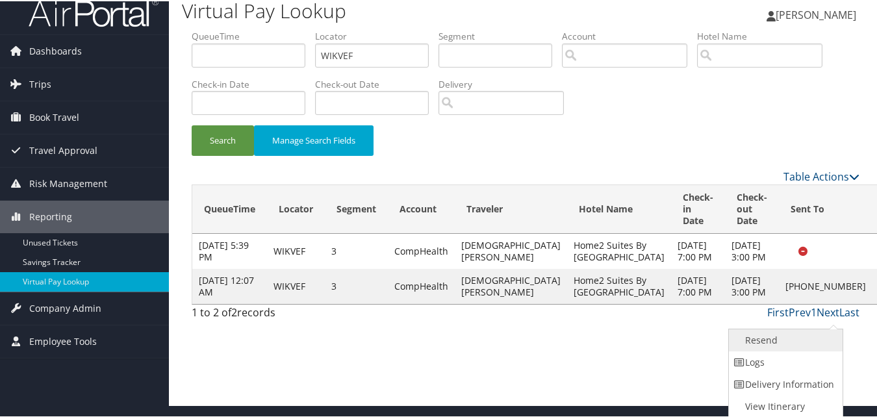
click at [784, 349] on link "Resend" at bounding box center [783, 339] width 111 height 22
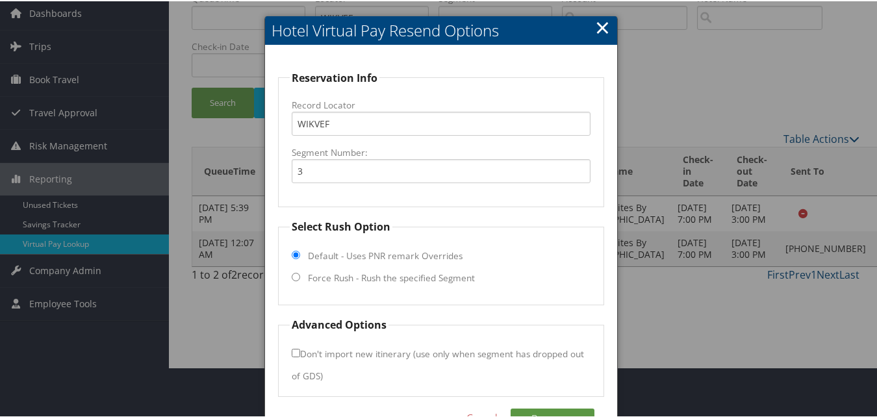
scroll to position [88, 0]
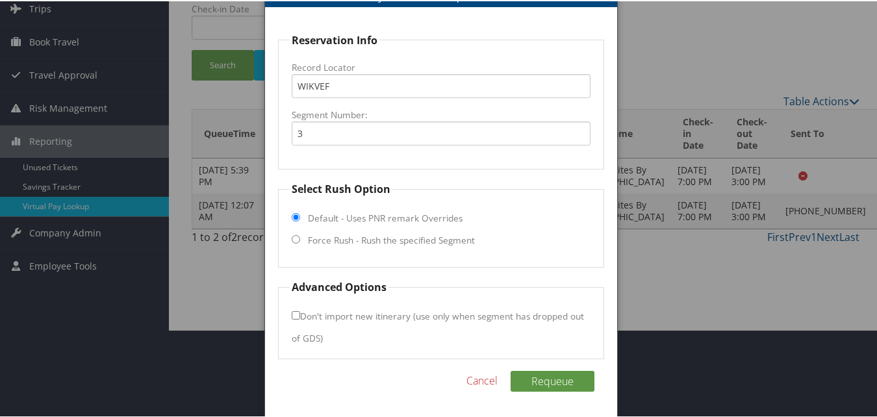
click at [293, 232] on fieldset "Select Rush Option Default - Uses PNR remark Overrides Force Rush - Rush the sp…" at bounding box center [440, 223] width 325 height 86
click at [312, 234] on label "Force Rush - Rush the specified Segment" at bounding box center [391, 238] width 167 height 13
click at [300, 234] on input "Force Rush - Rush the specified Segment" at bounding box center [296, 238] width 8 height 8
radio input "true"
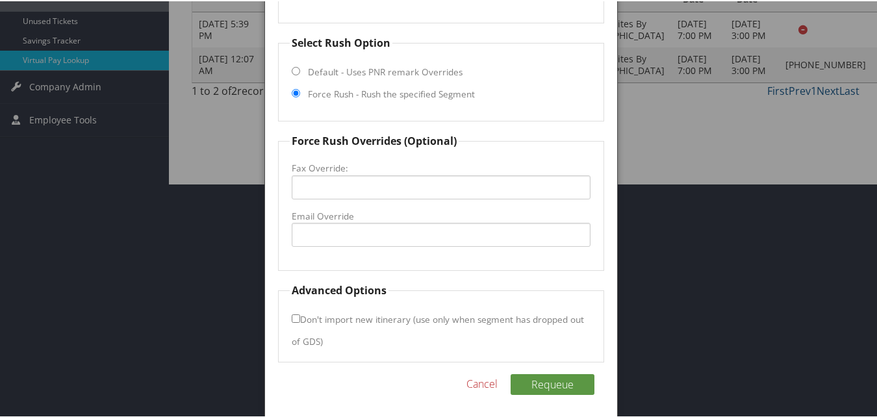
scroll to position [237, 0]
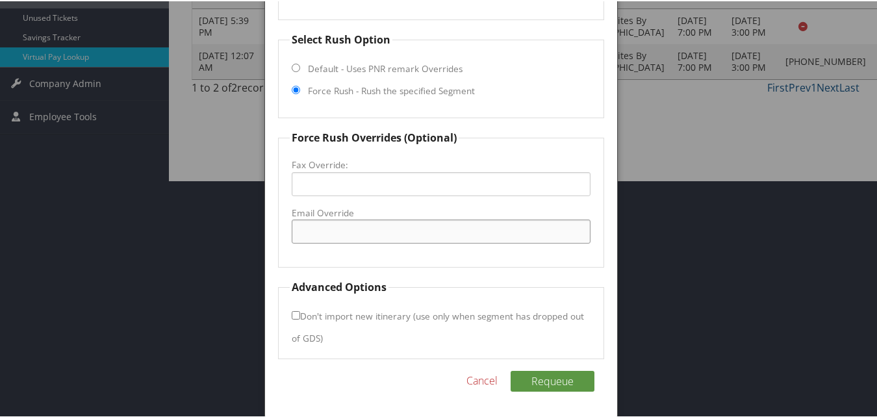
click at [342, 231] on input "Email Override" at bounding box center [441, 230] width 298 height 24
type input "b"
type input "[EMAIL_ADDRESS][DOMAIN_NAME]"
click at [342, 232] on input "[EMAIL_ADDRESS][DOMAIN_NAME]" at bounding box center [441, 230] width 298 height 24
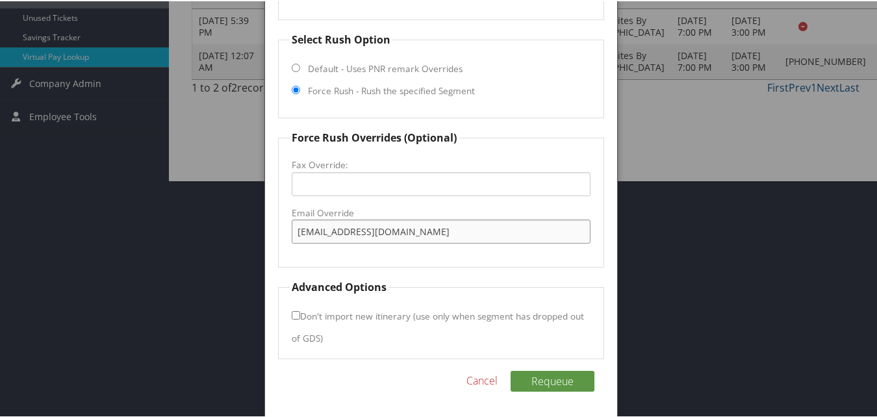
click at [342, 232] on input "[EMAIL_ADDRESS][DOMAIN_NAME]" at bounding box center [441, 230] width 298 height 24
click at [615, 236] on div at bounding box center [441, 208] width 882 height 417
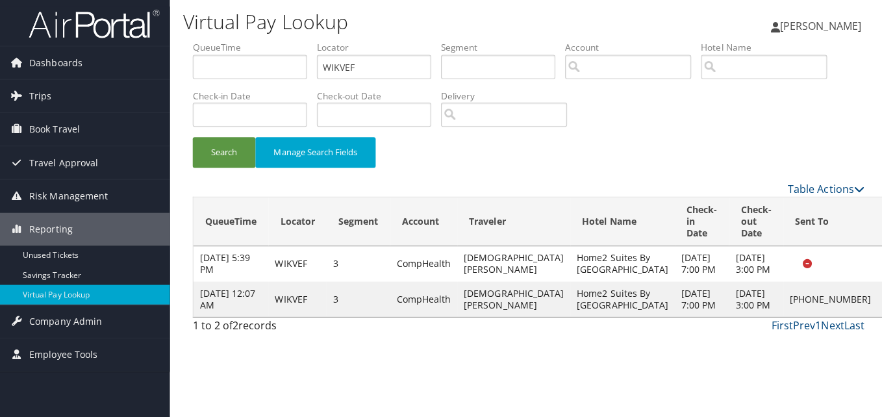
scroll to position [0, 0]
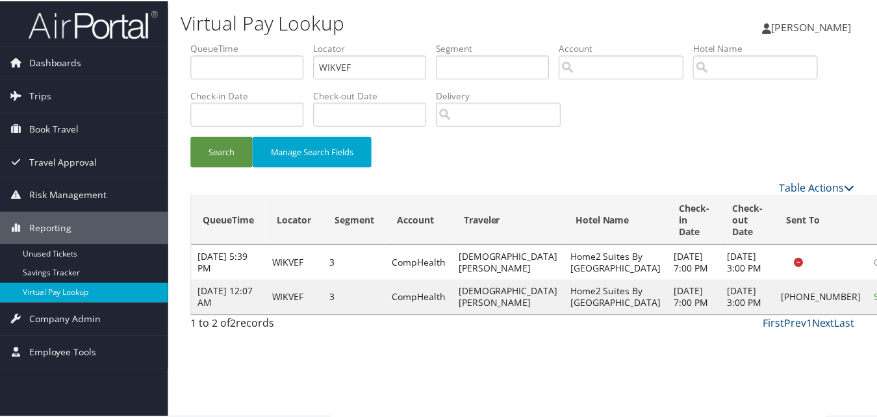
scroll to position [12, 0]
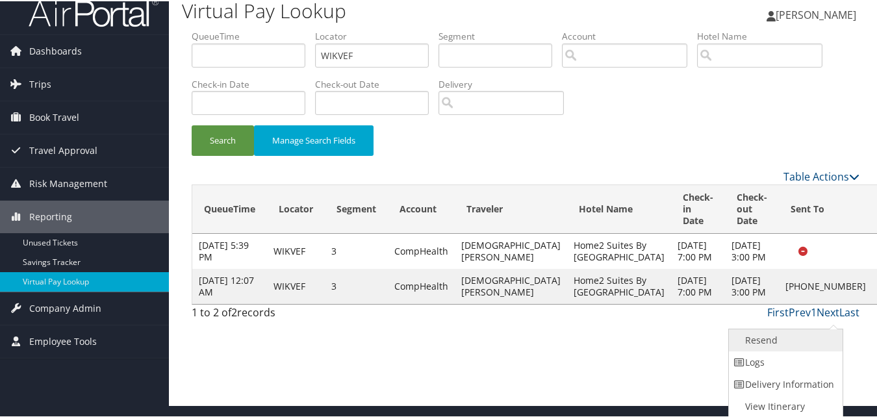
click at [794, 337] on link "Resend" at bounding box center [783, 339] width 111 height 22
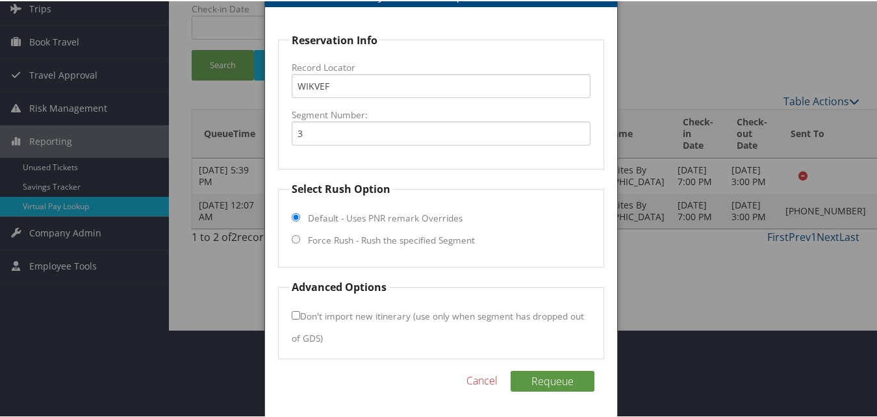
click at [343, 236] on label "Force Rush - Rush the specified Segment" at bounding box center [391, 238] width 167 height 13
click at [300, 236] on input "Force Rush - Rush the specified Segment" at bounding box center [296, 238] width 8 height 8
radio input "true"
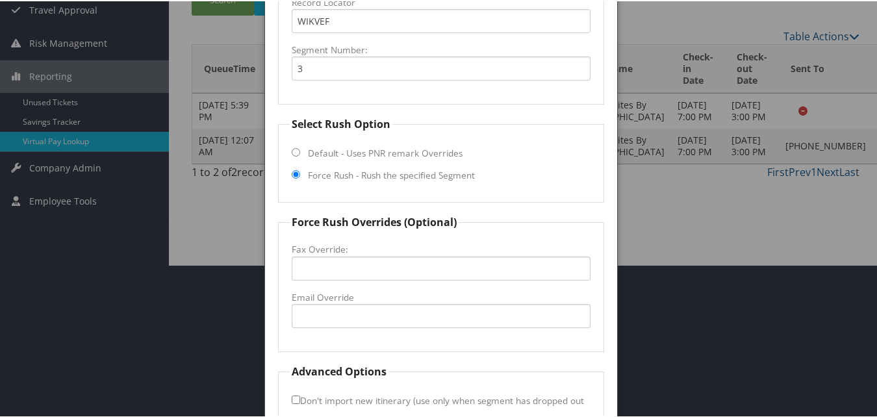
scroll to position [237, 0]
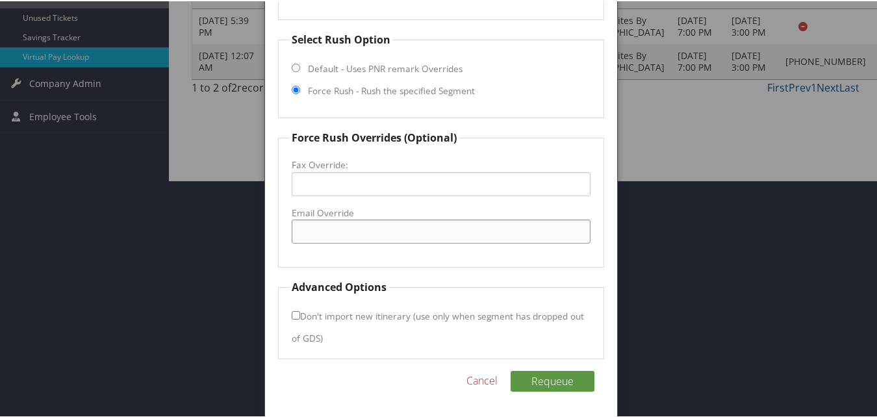
click at [377, 232] on input "Email Override" at bounding box center [441, 230] width 298 height 24
paste input "[EMAIL_ADDRESS][DOMAIN_NAME]"
type input "[EMAIL_ADDRESS][DOMAIN_NAME]"
click at [569, 264] on fieldset "Force Rush Overrides (Optional) Fax Override: Email Override [EMAIL_ADDRESS][DO…" at bounding box center [440, 198] width 325 height 138
click at [473, 253] on fieldset "Force Rush Overrides (Optional) Fax Override: Email Override [EMAIL_ADDRESS][DO…" at bounding box center [440, 198] width 325 height 138
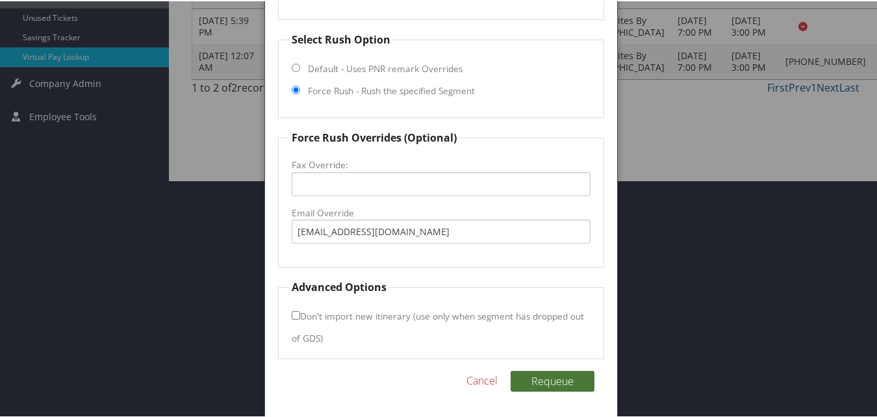
click at [529, 382] on button "Requeue" at bounding box center [552, 379] width 84 height 21
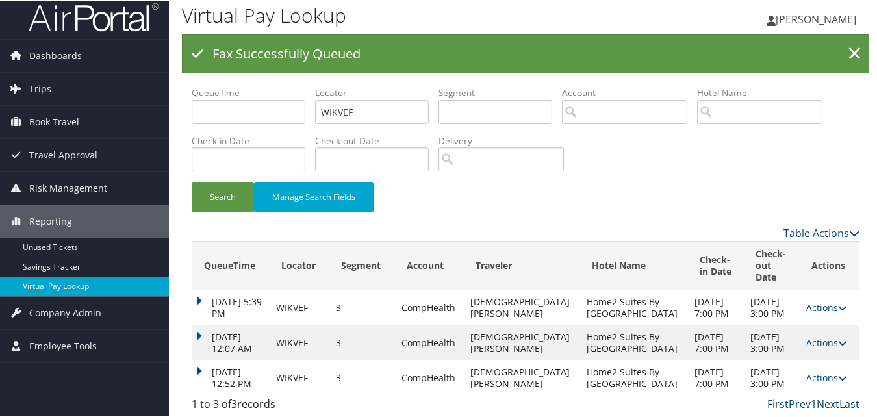
scroll to position [66, 0]
click at [806, 370] on link "Actions" at bounding box center [826, 376] width 41 height 12
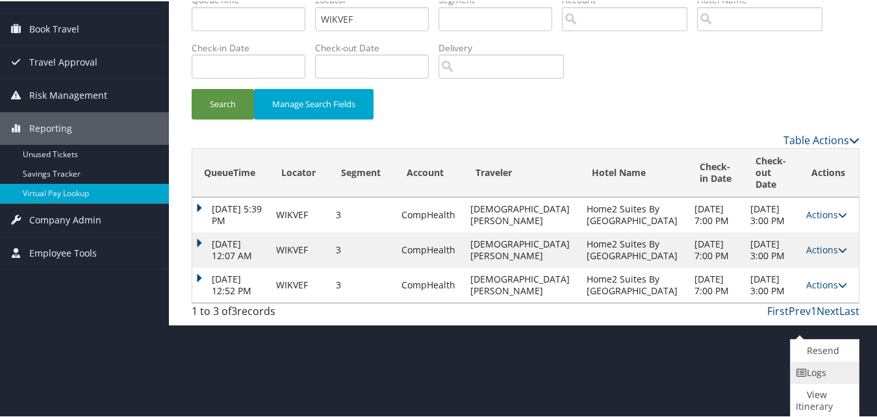
click at [831, 366] on link "Logs" at bounding box center [822, 371] width 65 height 22
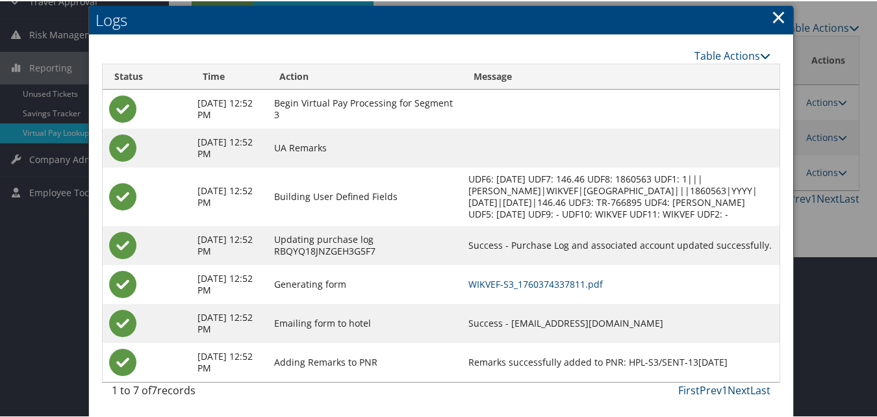
scroll to position [173, 0]
drag, startPoint x: 501, startPoint y: 323, endPoint x: 682, endPoint y: 323, distance: 180.5
click at [682, 323] on td "Success - [EMAIL_ADDRESS][DOMAIN_NAME]" at bounding box center [620, 322] width 317 height 39
copy td "[EMAIL_ADDRESS][DOMAIN_NAME]"
click at [540, 282] on link "WIKVEF-S3_1760374337811.pdf" at bounding box center [535, 283] width 134 height 12
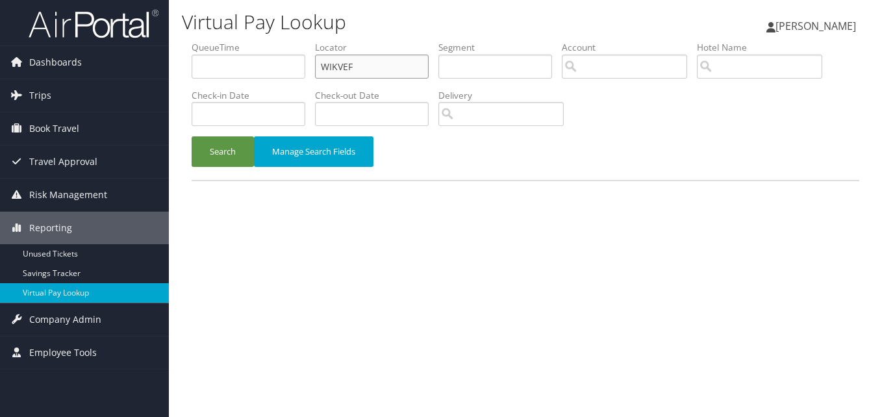
click at [351, 57] on input "WIKVEF" at bounding box center [372, 67] width 114 height 24
paste input "GGQRZU"
type input "GGQRZU"
click at [229, 152] on button "Search" at bounding box center [223, 151] width 62 height 31
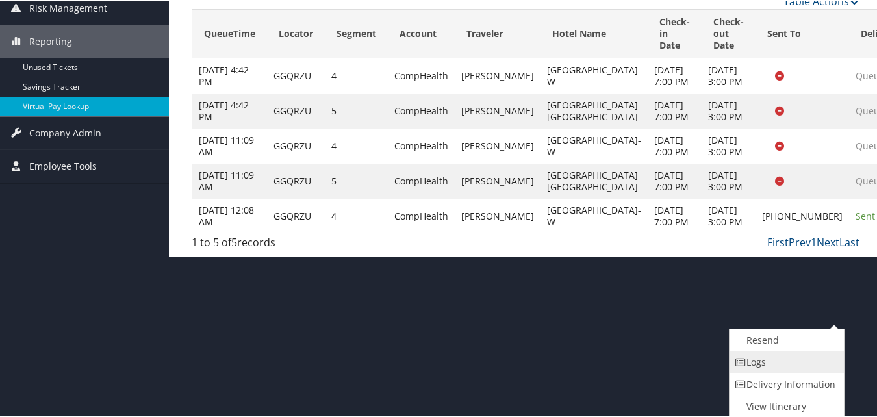
click at [784, 363] on link "Logs" at bounding box center [784, 361] width 111 height 22
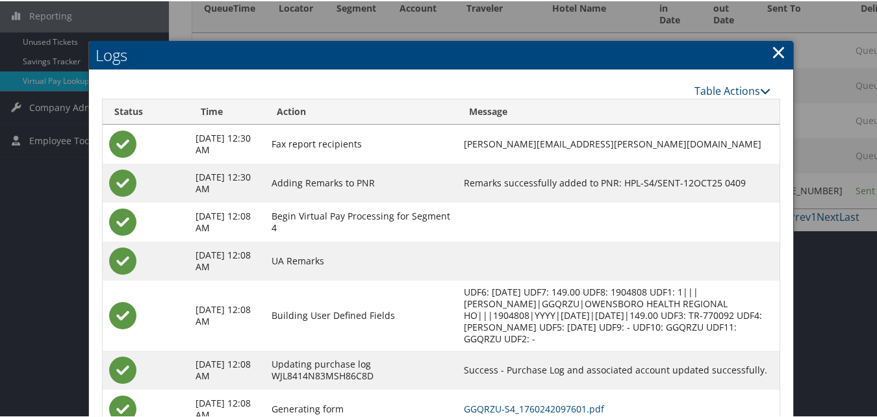
scroll to position [299, 0]
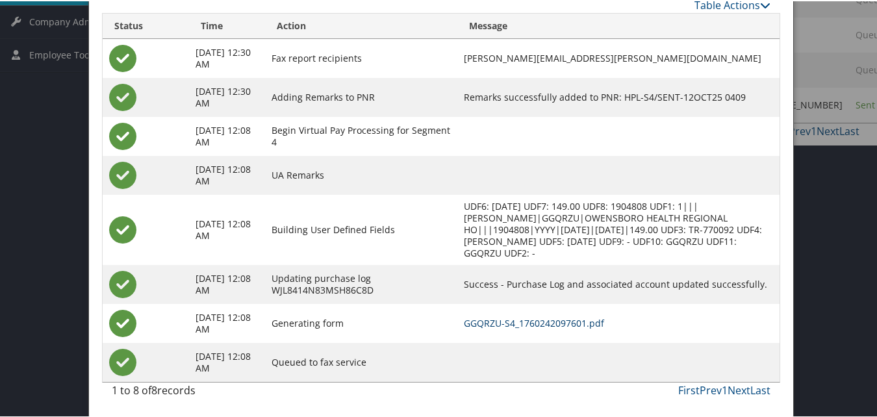
click at [517, 317] on link "GGQRZU-S4_1760242097601.pdf" at bounding box center [534, 322] width 140 height 12
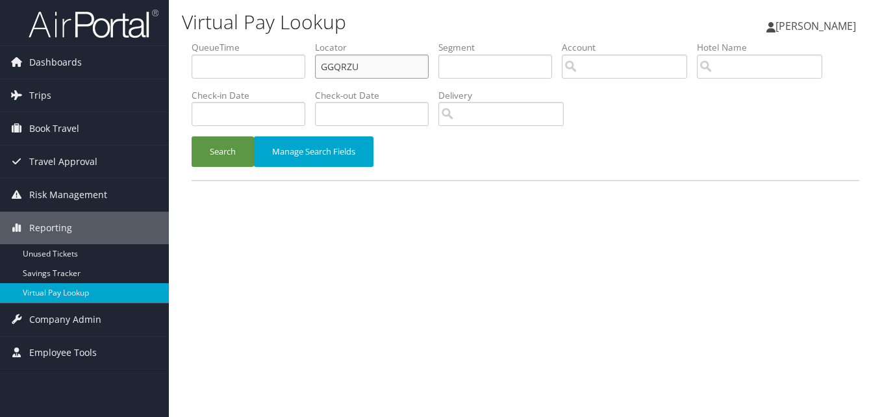
click at [341, 63] on input "GGQRZU" at bounding box center [372, 67] width 114 height 24
paste input "UNOFIA"
click at [220, 136] on button "Search" at bounding box center [223, 151] width 62 height 31
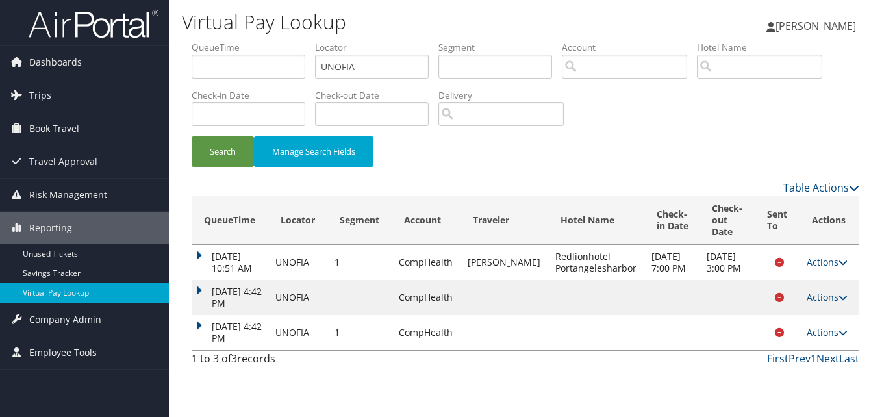
click at [793, 341] on td at bounding box center [777, 332] width 45 height 35
click at [820, 338] on link "Actions" at bounding box center [826, 332] width 41 height 12
click at [814, 356] on link "Logs" at bounding box center [801, 363] width 82 height 22
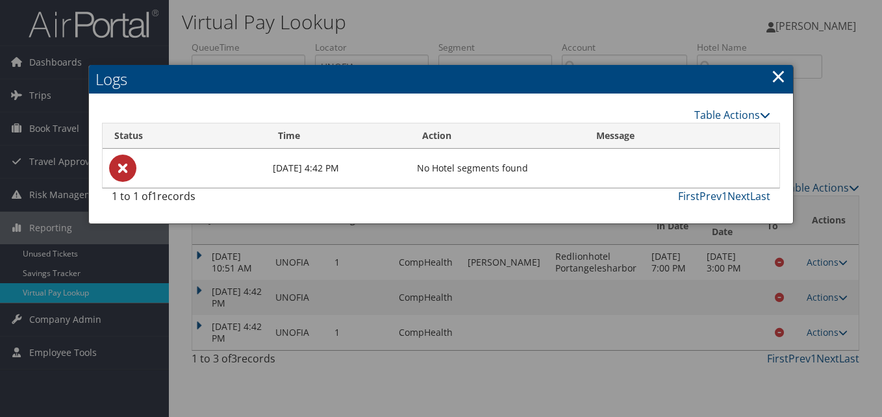
click at [773, 86] on link "×" at bounding box center [778, 76] width 15 height 26
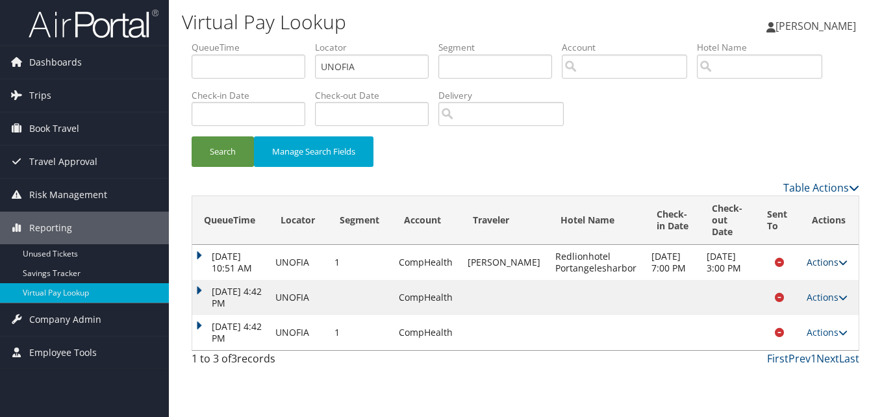
click at [832, 267] on link "Actions" at bounding box center [826, 262] width 41 height 12
click at [807, 286] on link "Logs" at bounding box center [801, 287] width 82 height 22
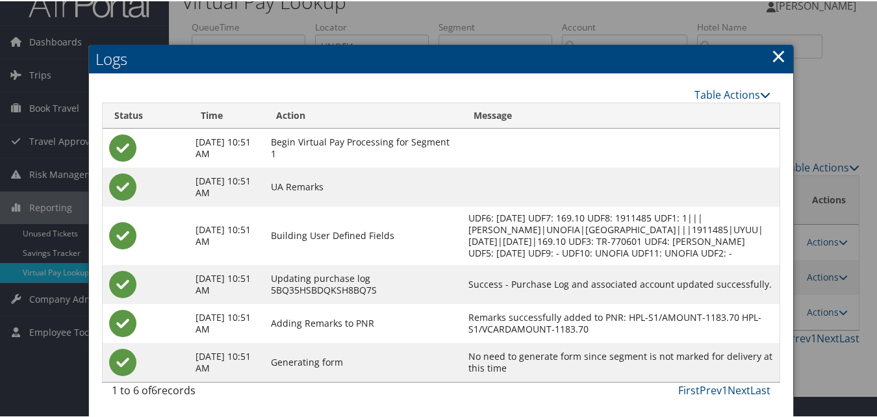
scroll to position [33, 0]
click at [780, 42] on link "×" at bounding box center [778, 55] width 15 height 26
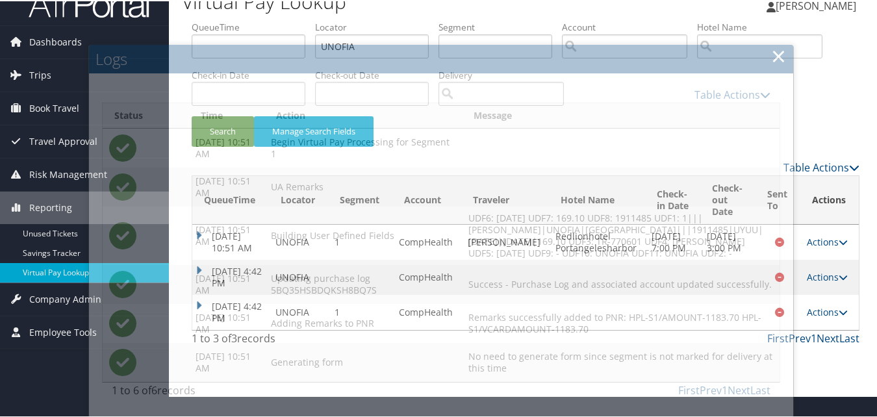
scroll to position [0, 0]
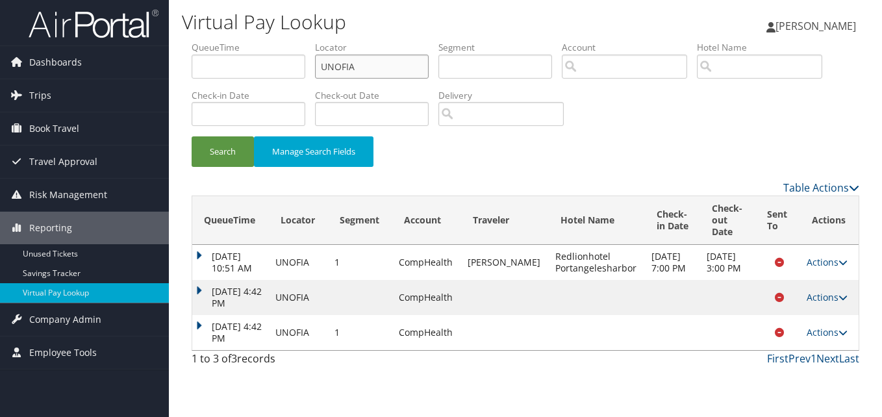
click at [373, 66] on input "UNOFIA" at bounding box center [372, 67] width 114 height 24
paste input "EZOXAL"
type input "EZOXAL"
click at [236, 138] on button "Search" at bounding box center [223, 151] width 62 height 31
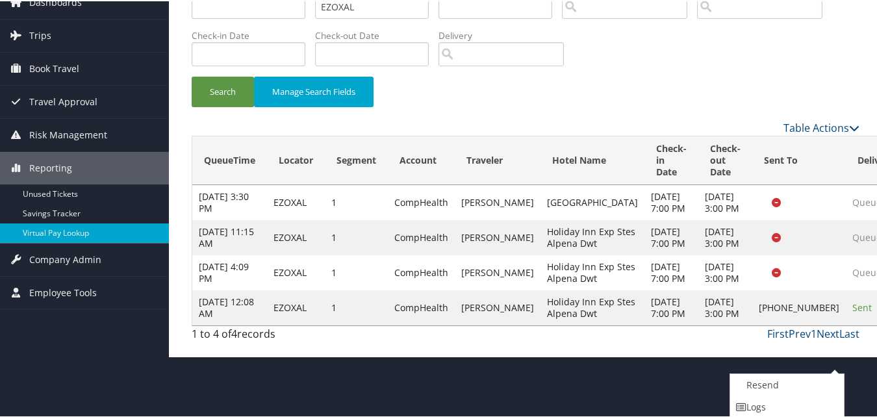
scroll to position [106, 0]
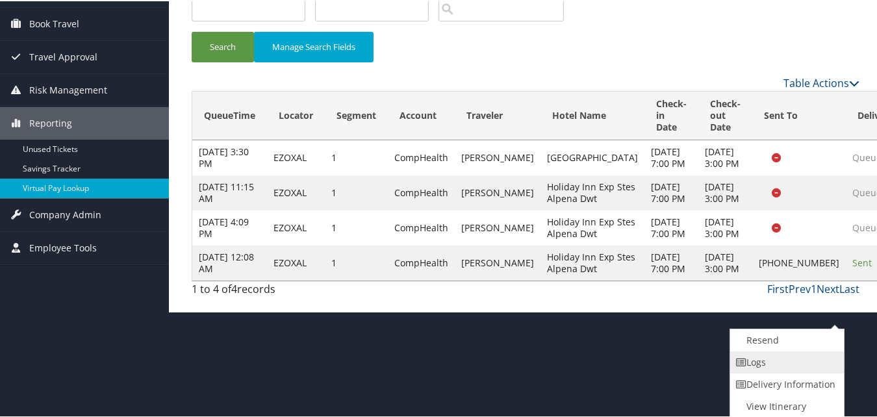
click at [789, 366] on link "Logs" at bounding box center [785, 361] width 111 height 22
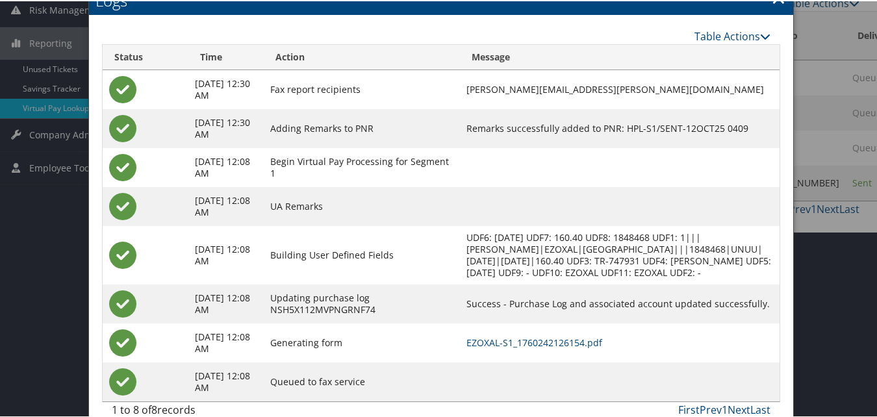
scroll to position [217, 0]
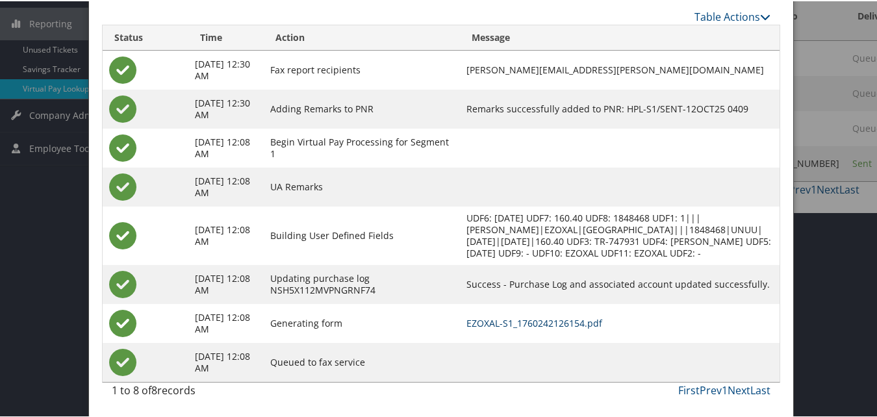
click at [514, 320] on link "EZOXAL-S1_1760242126154.pdf" at bounding box center [534, 322] width 136 height 12
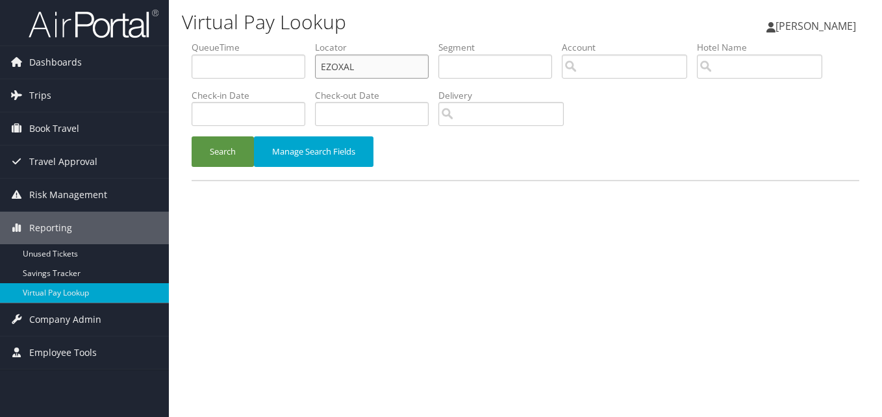
click at [329, 56] on input "EZOXAL" at bounding box center [372, 67] width 114 height 24
paste input "WJUFRG"
type input "WJUFRG"
click at [211, 175] on div "Search Manage Search Fields" at bounding box center [525, 158] width 687 height 44
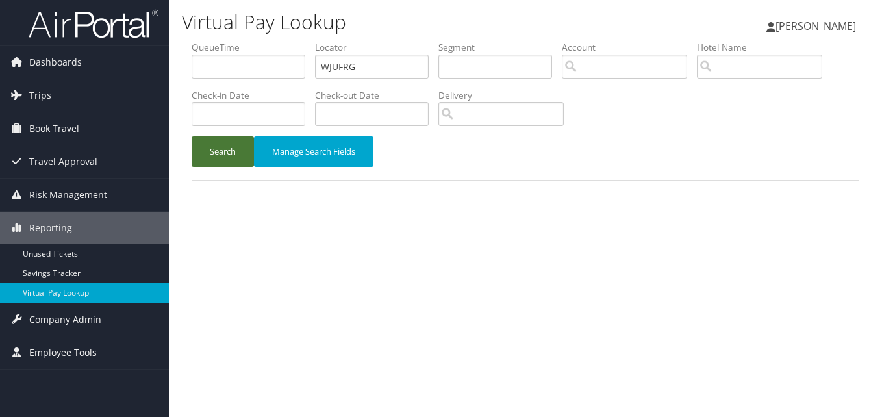
click at [214, 142] on button "Search" at bounding box center [223, 151] width 62 height 31
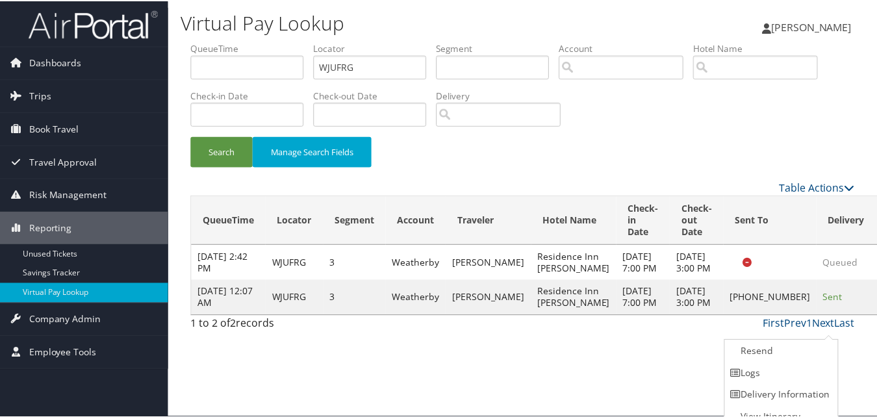
scroll to position [12, 0]
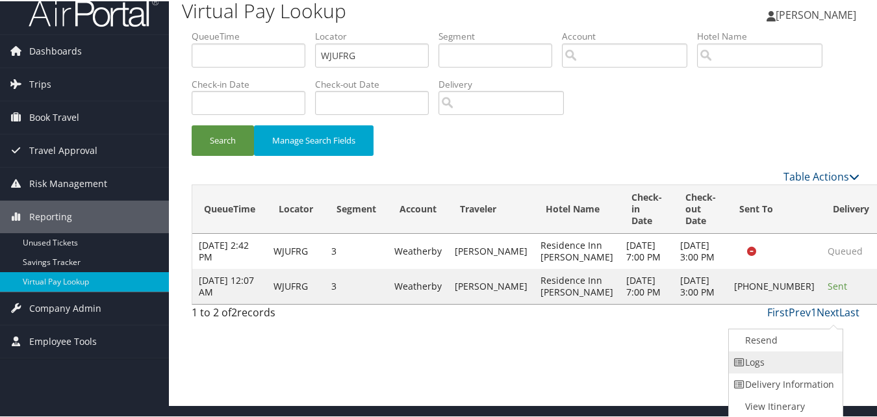
click at [784, 360] on link "Logs" at bounding box center [783, 361] width 111 height 22
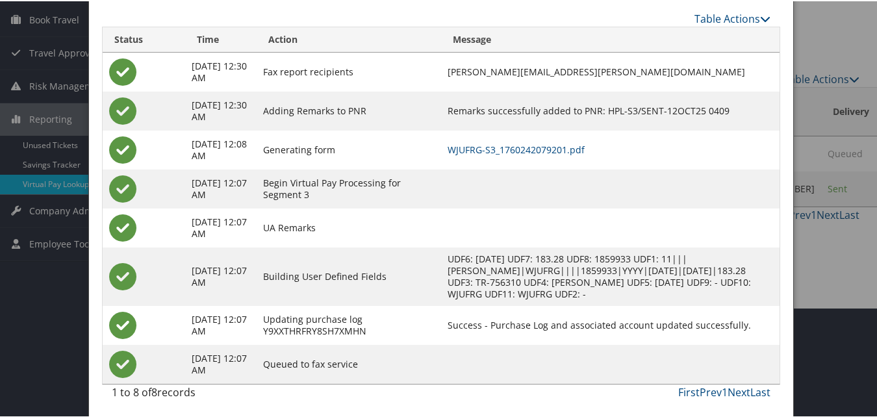
scroll to position [112, 0]
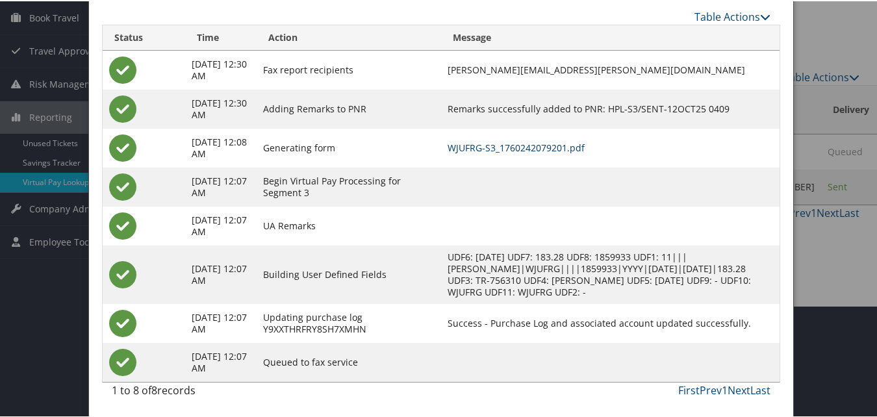
click at [502, 145] on link "WJUFRG-S3_1760242079201.pdf" at bounding box center [515, 146] width 137 height 12
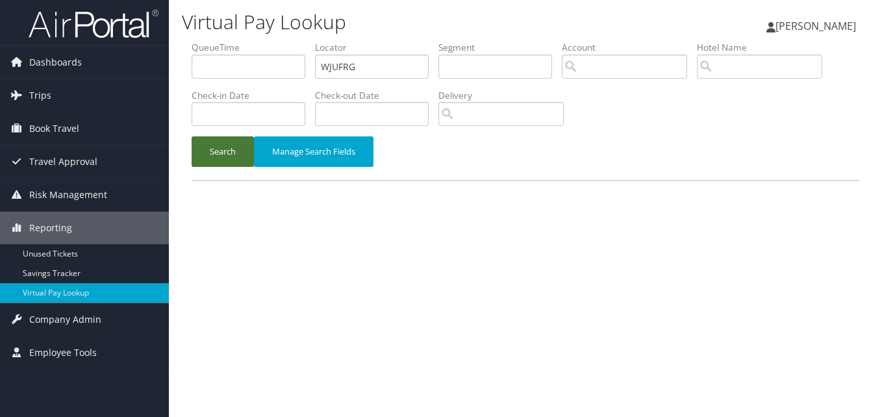
click at [227, 166] on button "Search" at bounding box center [223, 151] width 62 height 31
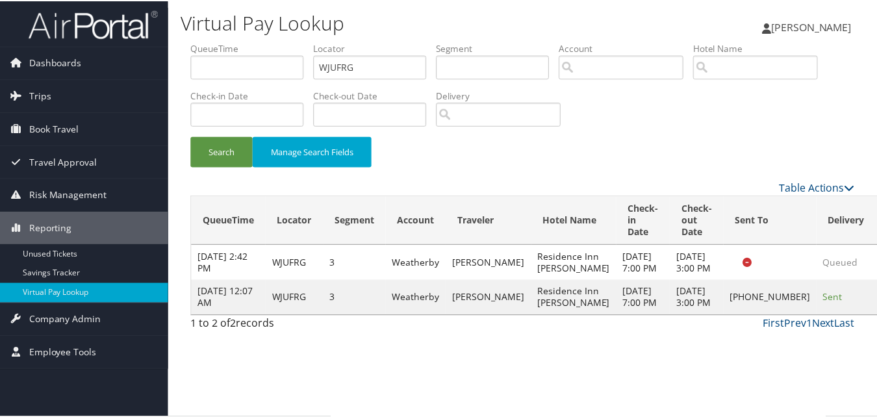
scroll to position [12, 0]
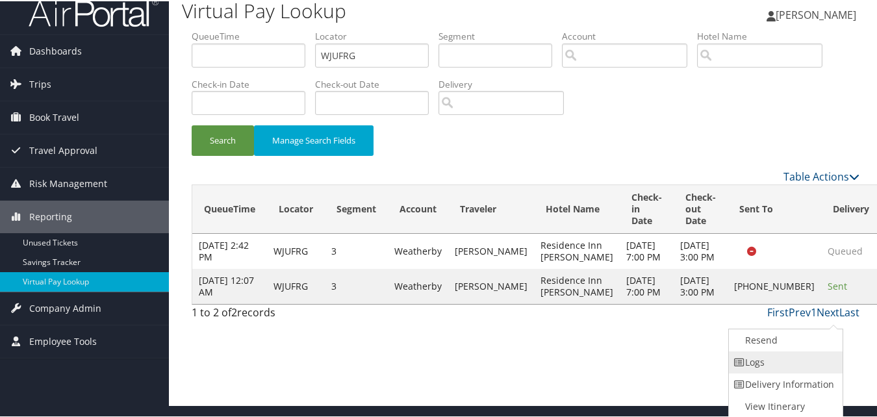
click at [787, 353] on link "Logs" at bounding box center [783, 361] width 111 height 22
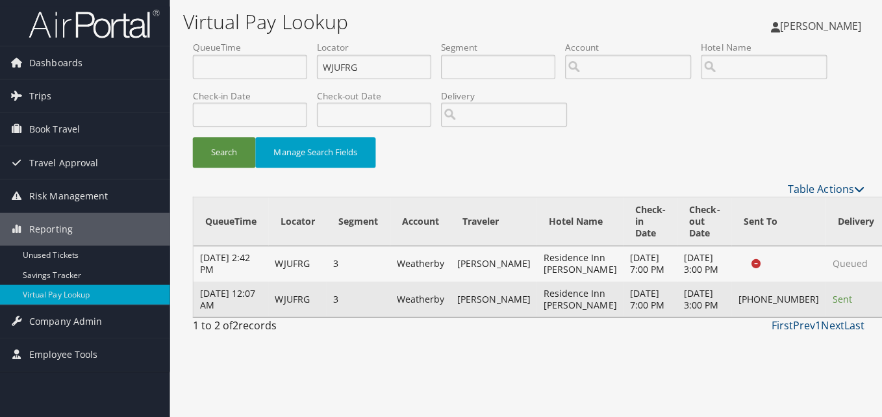
scroll to position [0, 0]
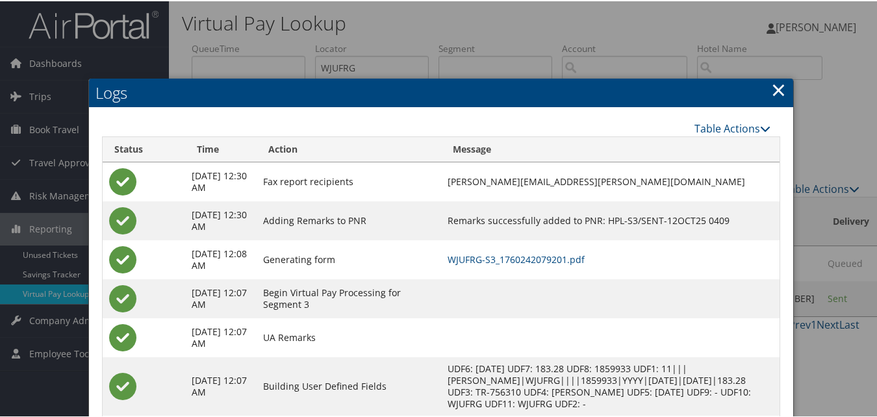
drag, startPoint x: 775, startPoint y: 89, endPoint x: 789, endPoint y: 181, distance: 93.3
click at [775, 89] on link "×" at bounding box center [778, 88] width 15 height 26
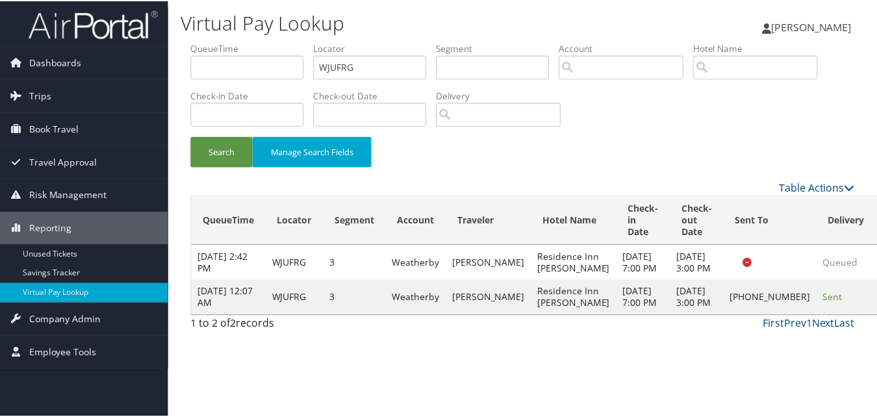
scroll to position [12, 0]
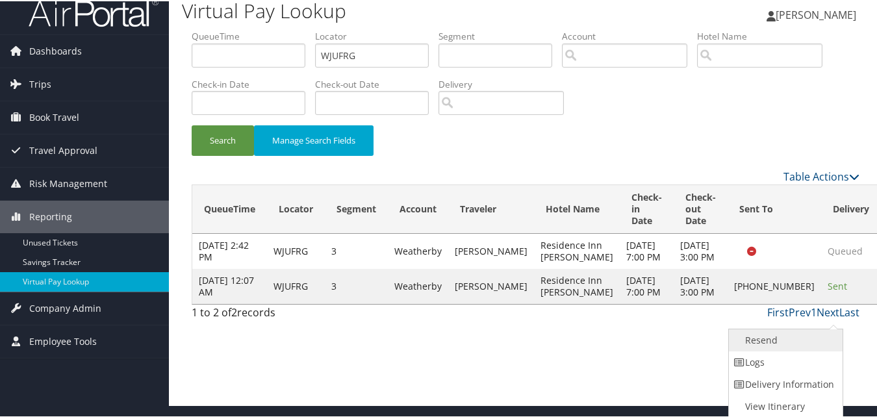
click at [775, 335] on link "Resend" at bounding box center [783, 339] width 111 height 22
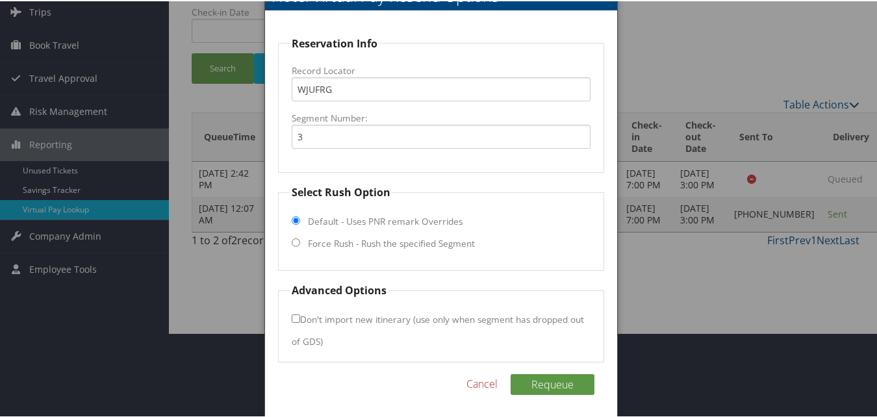
scroll to position [88, 0]
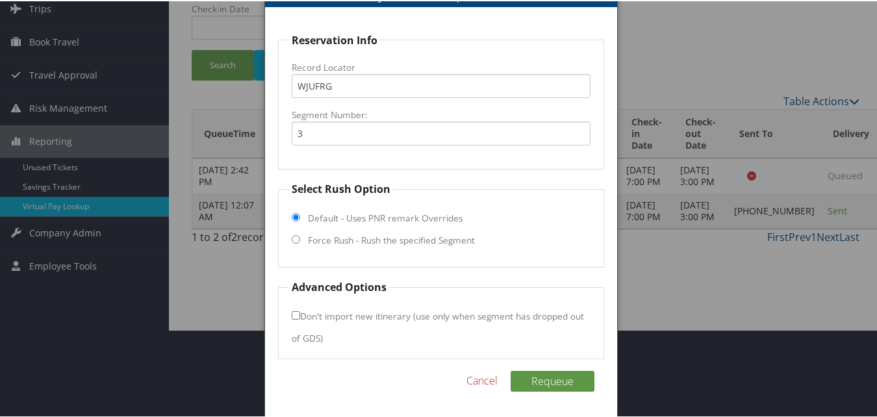
click at [311, 239] on label "Force Rush - Rush the specified Segment" at bounding box center [391, 238] width 167 height 13
click at [300, 239] on input "Force Rush - Rush the specified Segment" at bounding box center [296, 238] width 8 height 8
radio input "true"
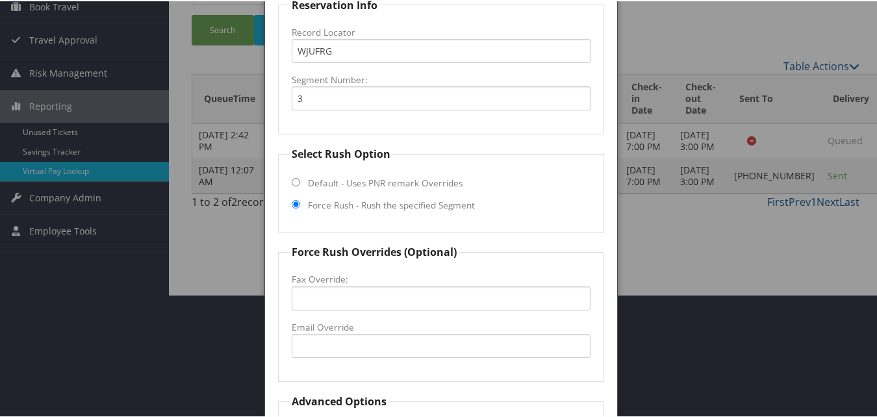
scroll to position [153, 0]
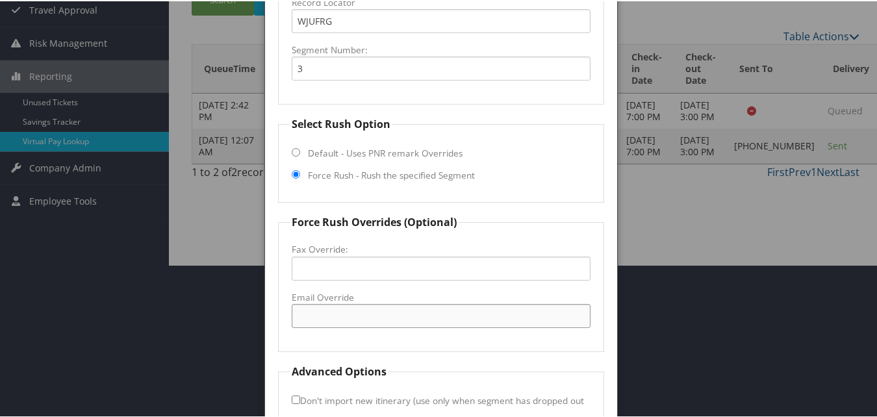
click at [348, 305] on input "Email Override" at bounding box center [441, 315] width 298 height 24
click at [360, 318] on input "ritucsonfd" at bounding box center [441, 315] width 298 height 24
click at [400, 322] on input "ritucsonfd@outlook.com" at bounding box center [441, 315] width 298 height 24
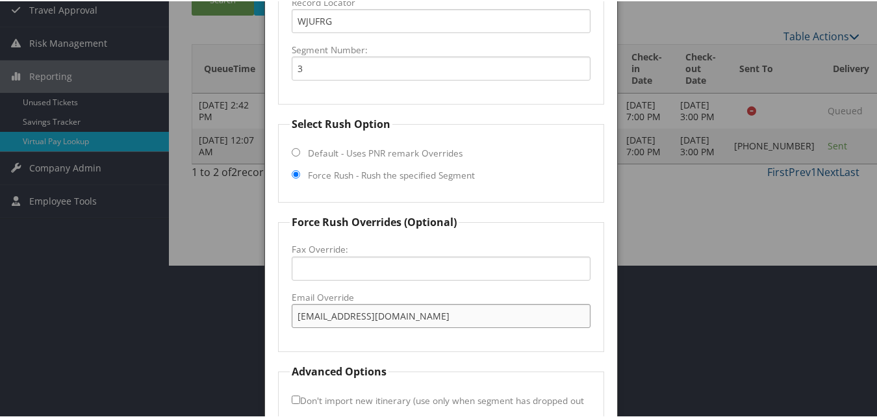
type input "ritucsonfd@outlook.com"
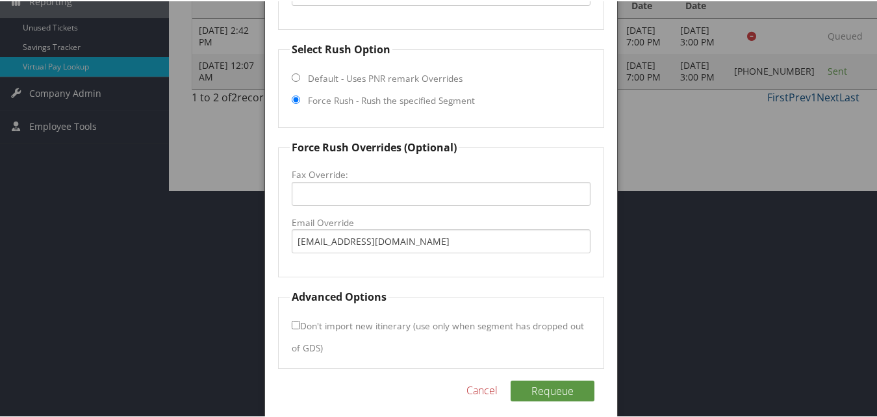
scroll to position [237, 0]
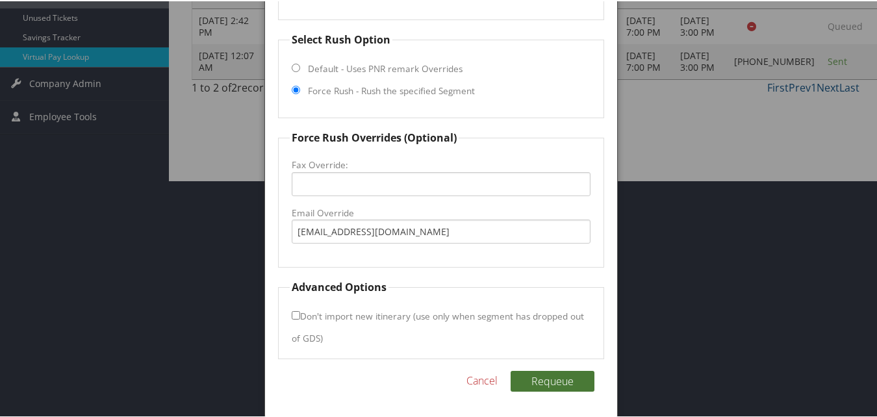
click at [561, 380] on button "Requeue" at bounding box center [552, 379] width 84 height 21
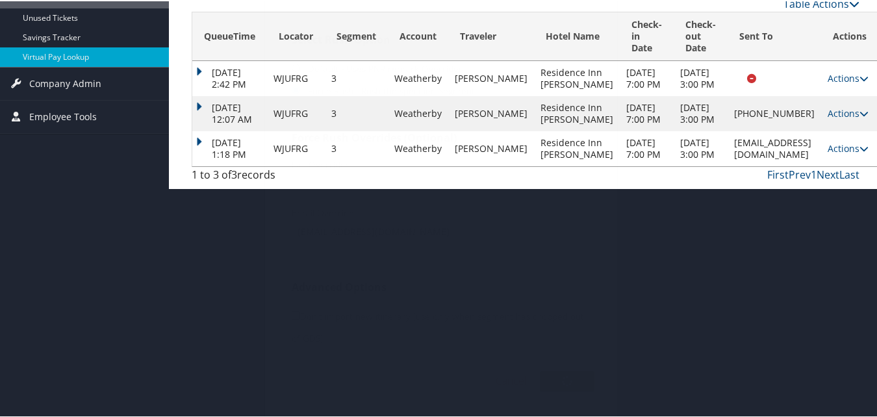
scroll to position [78, 0]
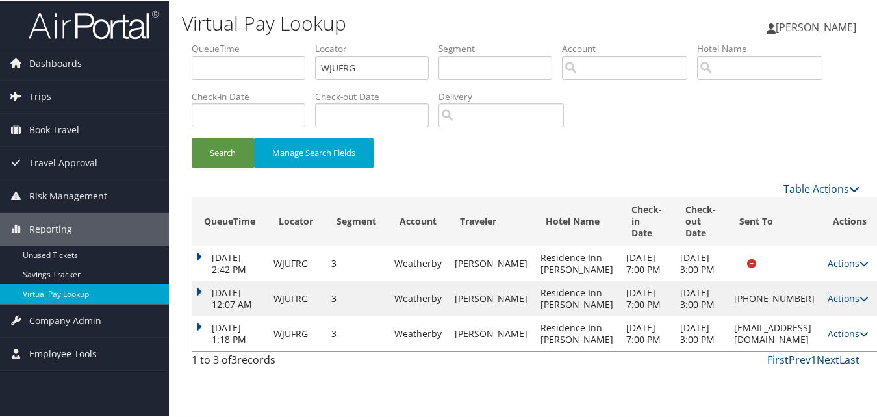
click at [833, 338] on link "Actions" at bounding box center [847, 332] width 41 height 12
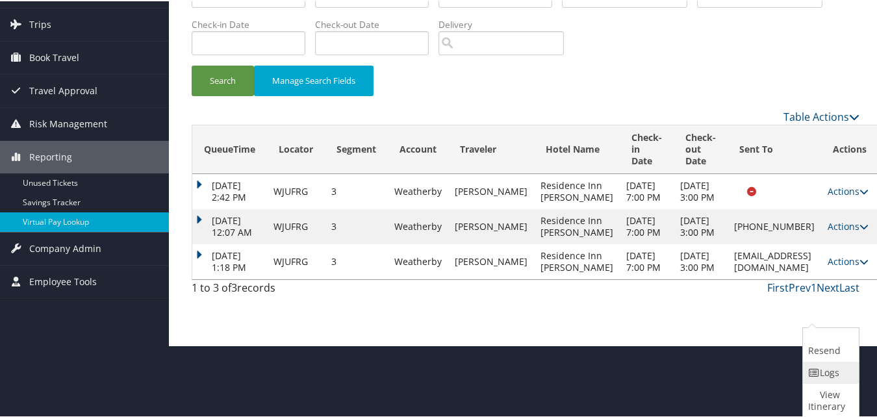
click at [823, 372] on link "Logs" at bounding box center [828, 371] width 53 height 22
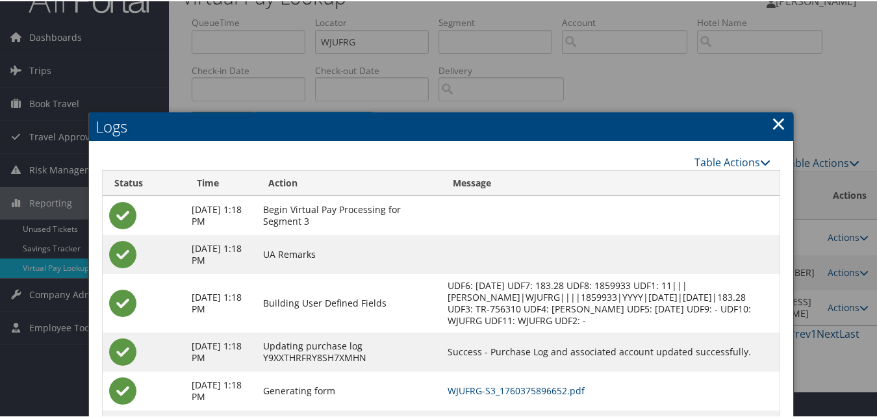
scroll to position [91, 0]
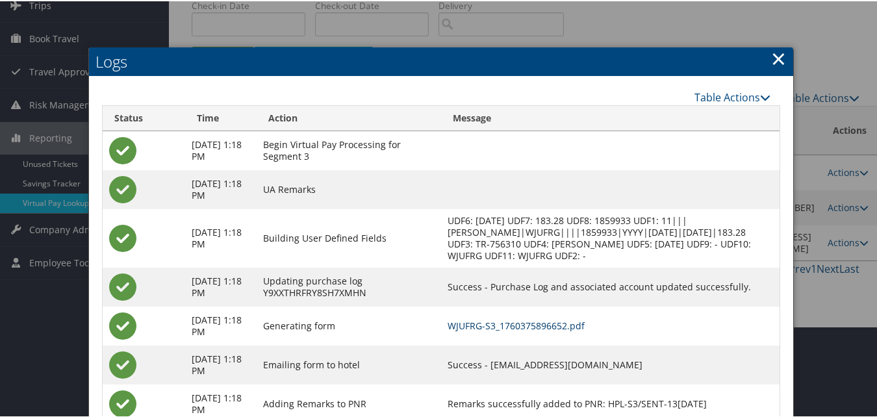
click at [538, 327] on link "WJUFRG-S3_1760375896652.pdf" at bounding box center [515, 324] width 137 height 12
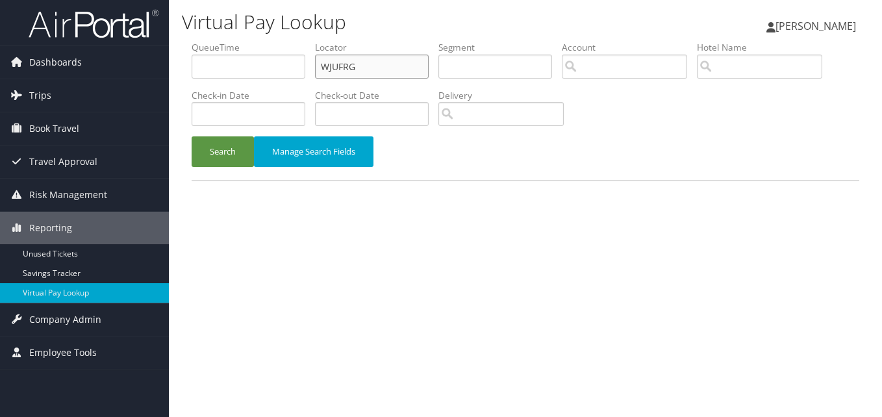
click at [369, 66] on input "WJUFRG" at bounding box center [372, 67] width 114 height 24
paste input "QQBWGM"
type input "QQBWGM"
click at [244, 140] on button "Search" at bounding box center [223, 151] width 62 height 31
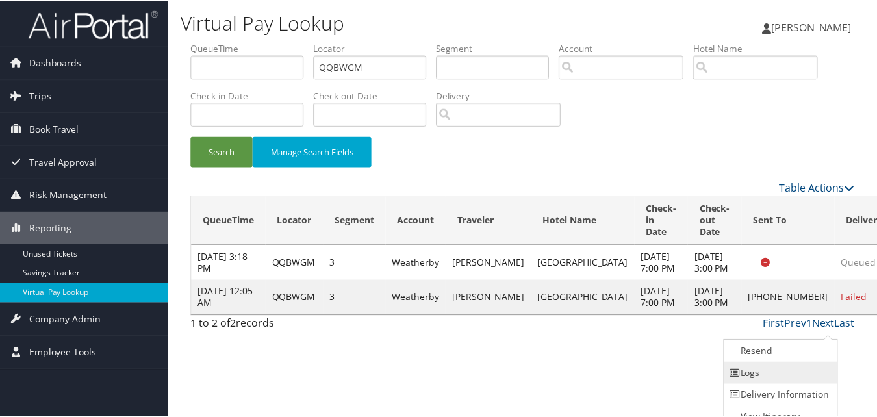
scroll to position [12, 0]
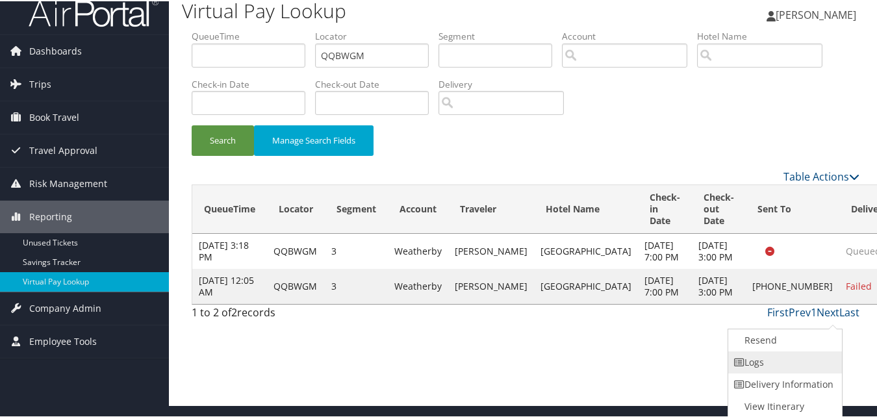
click at [787, 354] on link "Logs" at bounding box center [783, 361] width 111 height 22
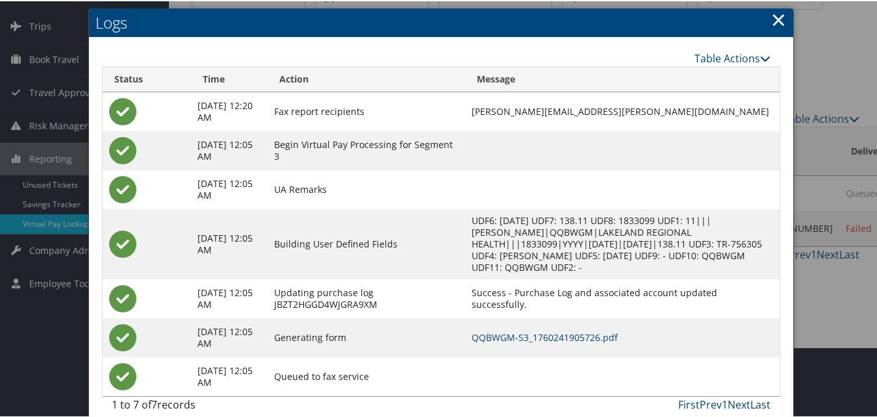
scroll to position [84, 0]
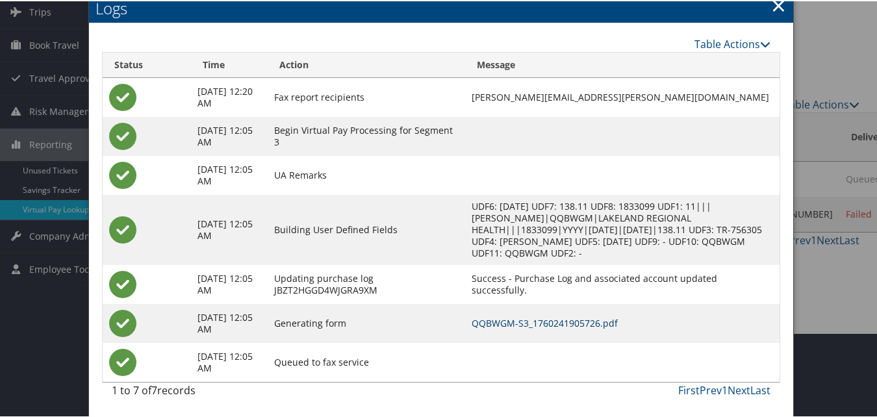
click at [497, 323] on link "QQBWGM-S3_1760241905726.pdf" at bounding box center [544, 322] width 146 height 12
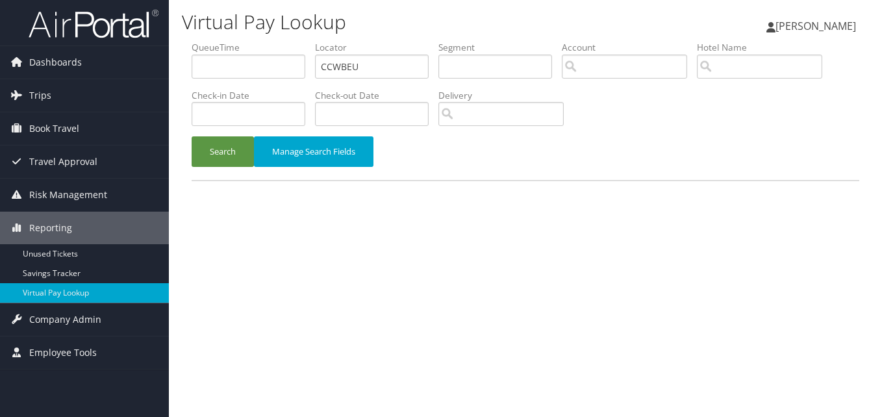
type input "CCWBEU"
click at [188, 149] on div "Search Manage Search Fields" at bounding box center [525, 158] width 687 height 44
click at [231, 155] on button "Search" at bounding box center [223, 151] width 62 height 31
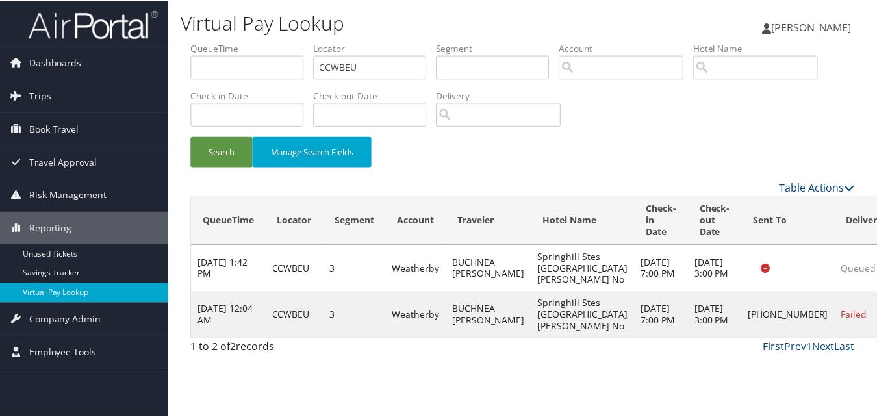
scroll to position [12, 0]
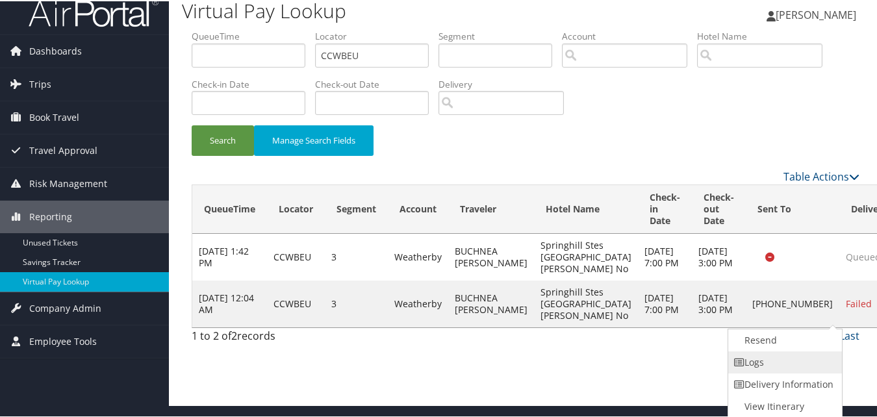
click at [790, 361] on link "Logs" at bounding box center [783, 361] width 111 height 22
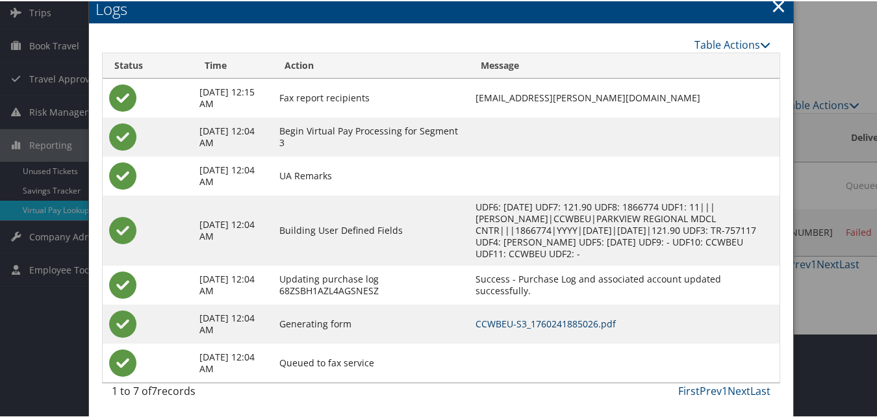
scroll to position [84, 0]
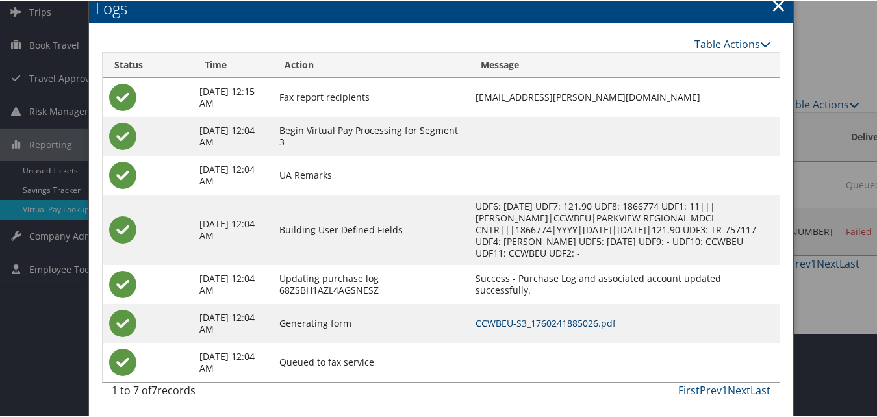
click at [577, 317] on link "CCWBEU-S3_1760241885026.pdf" at bounding box center [545, 322] width 140 height 12
